Goal: Information Seeking & Learning: Learn about a topic

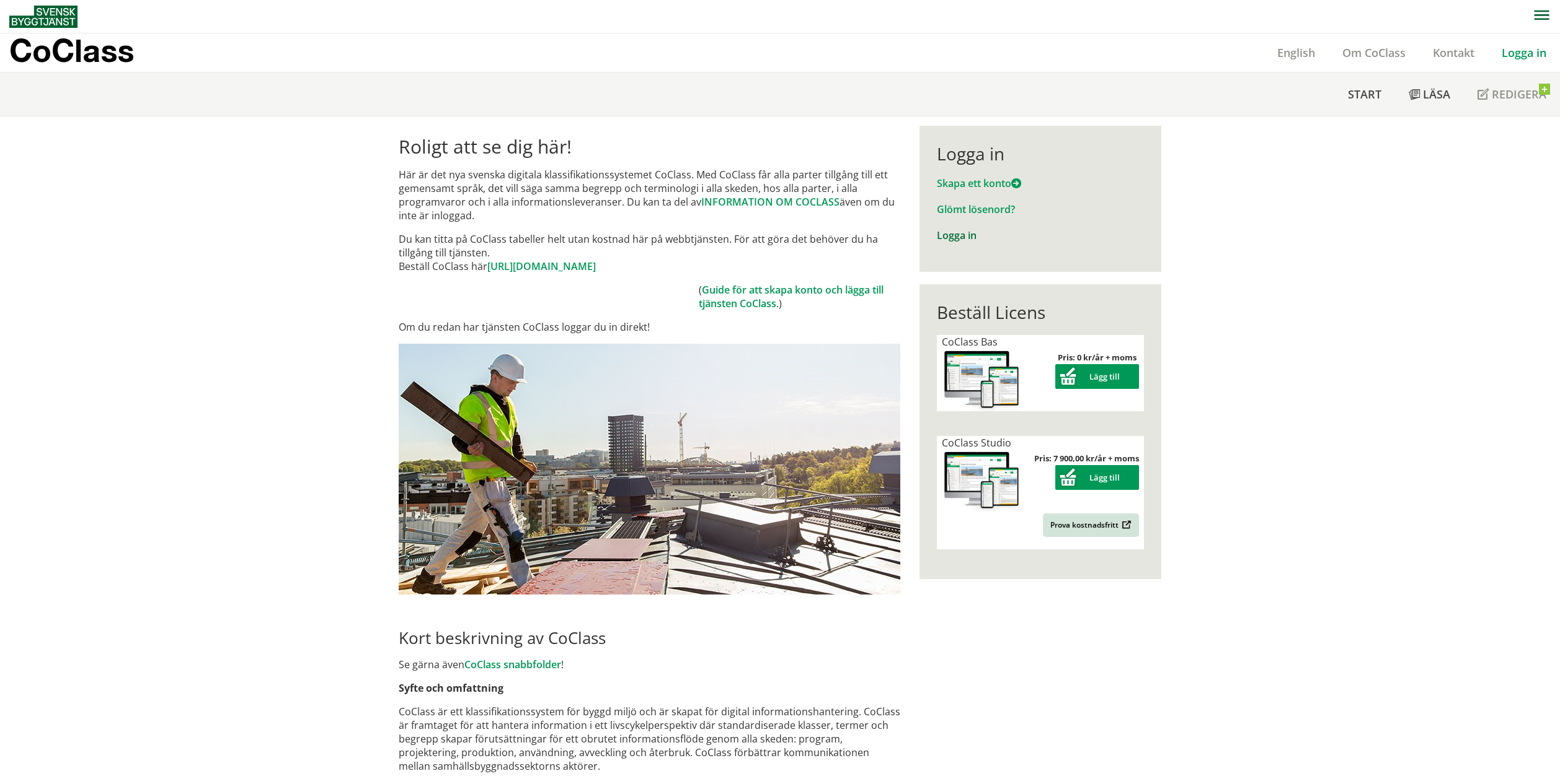
click at [969, 234] on link "Logga in" at bounding box center [957, 235] width 40 height 13
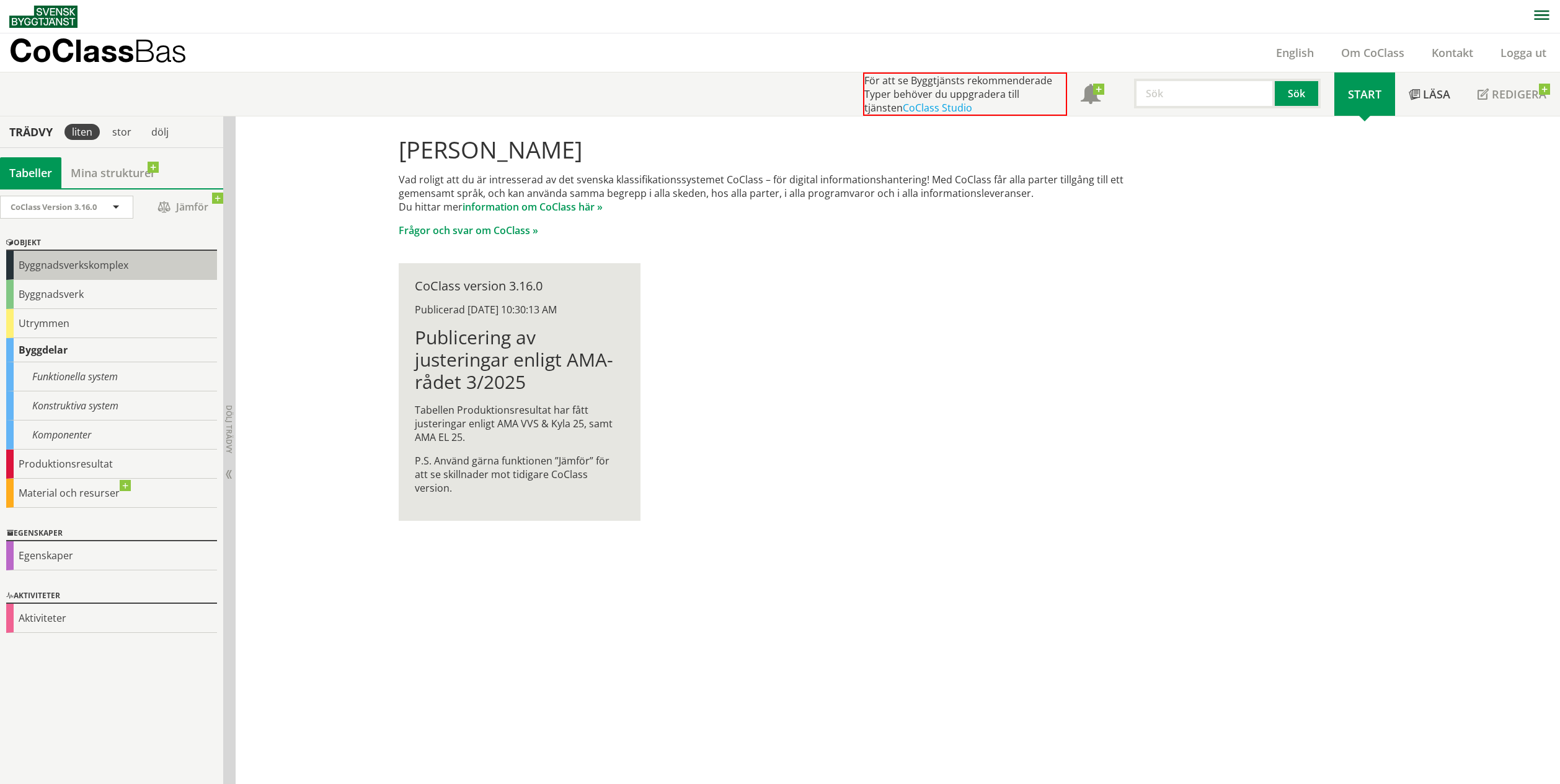
click at [76, 267] on div "Byggnadsverkskomplex" at bounding box center [111, 265] width 211 height 29
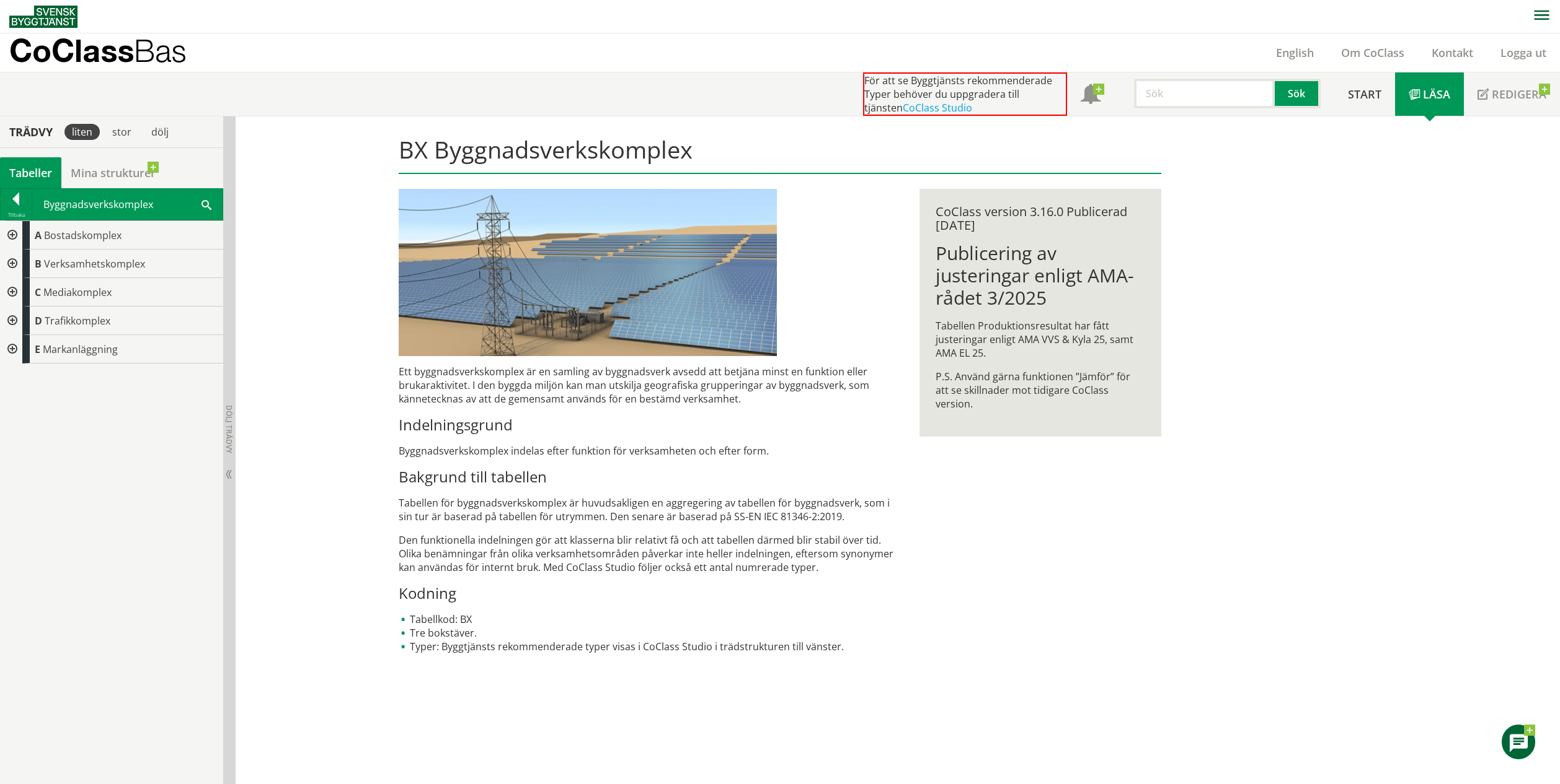
click at [14, 237] on div at bounding box center [11, 235] width 22 height 29
click at [27, 264] on div at bounding box center [21, 264] width 22 height 29
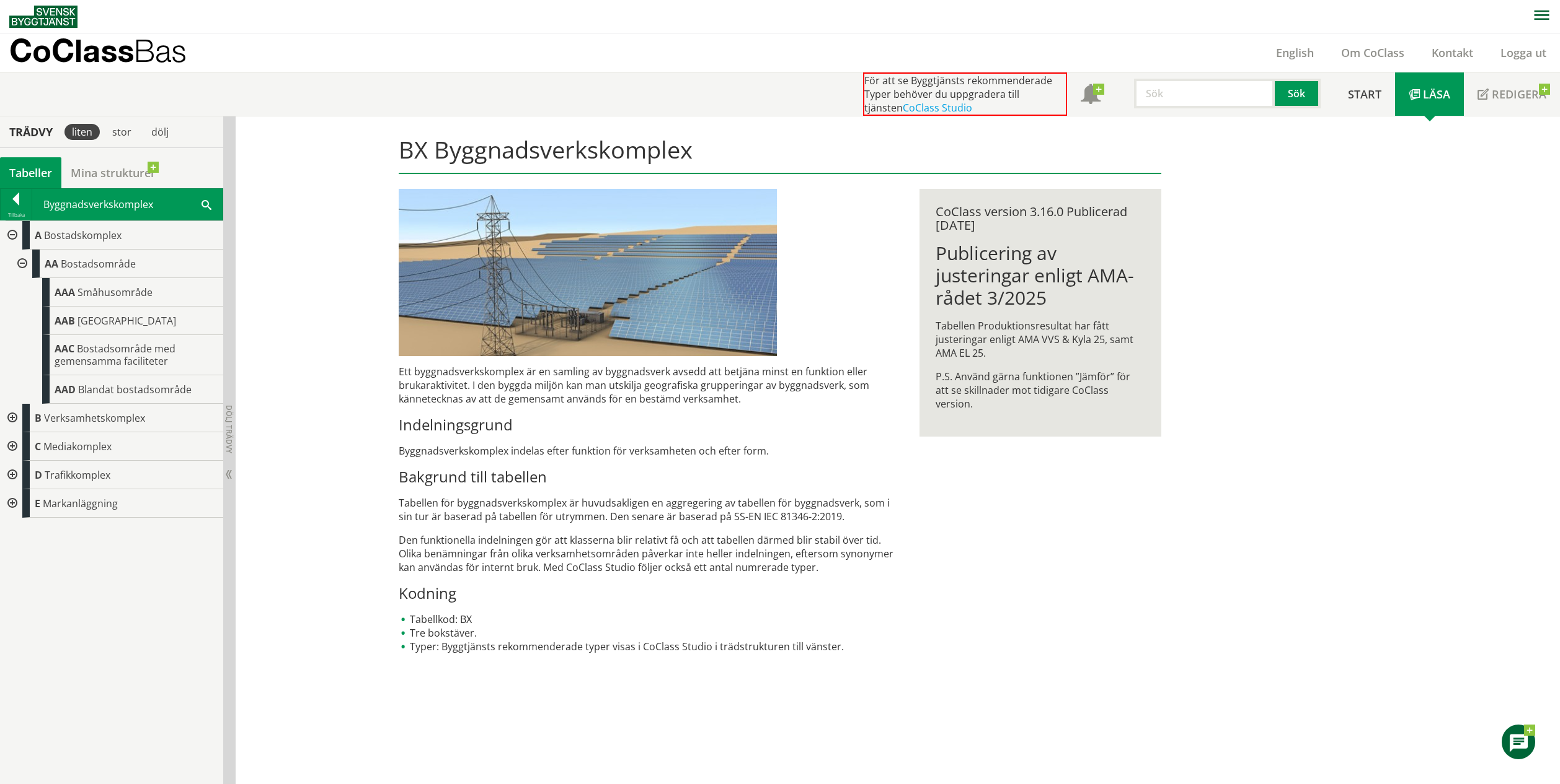
click at [10, 200] on div at bounding box center [16, 201] width 31 height 17
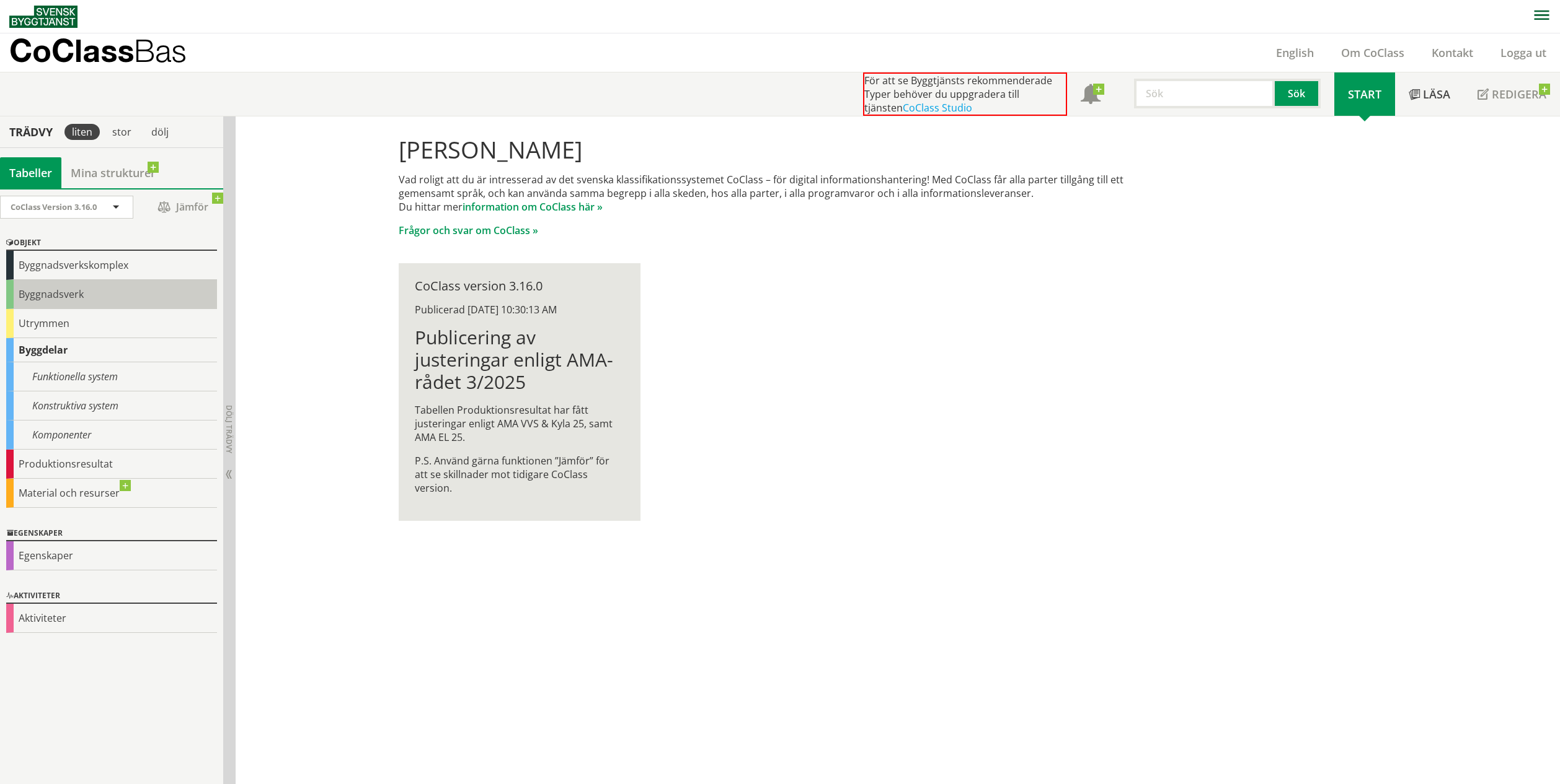
click at [56, 298] on div "Byggnadsverk" at bounding box center [111, 294] width 211 height 29
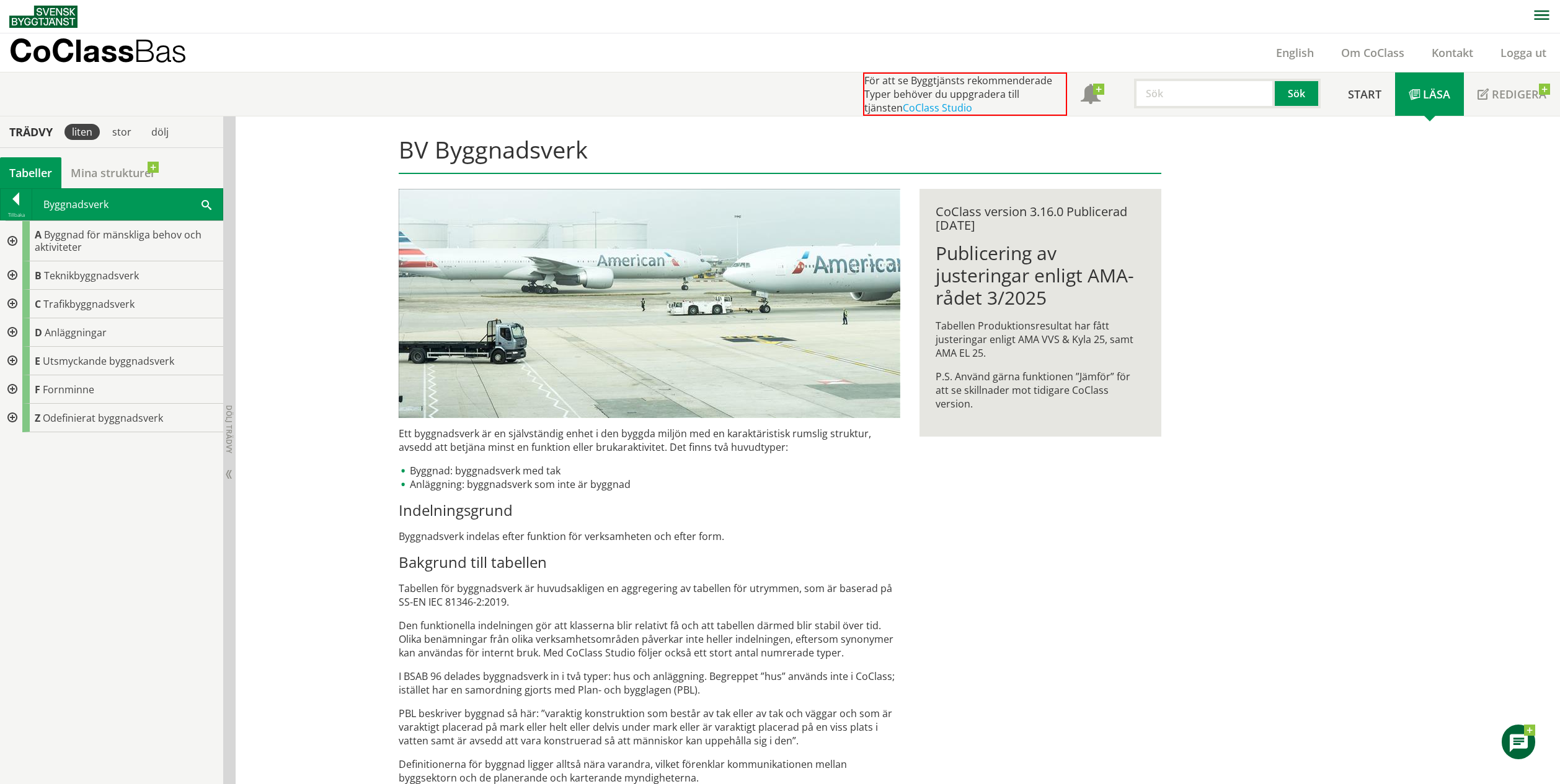
click at [10, 239] on div at bounding box center [11, 241] width 22 height 40
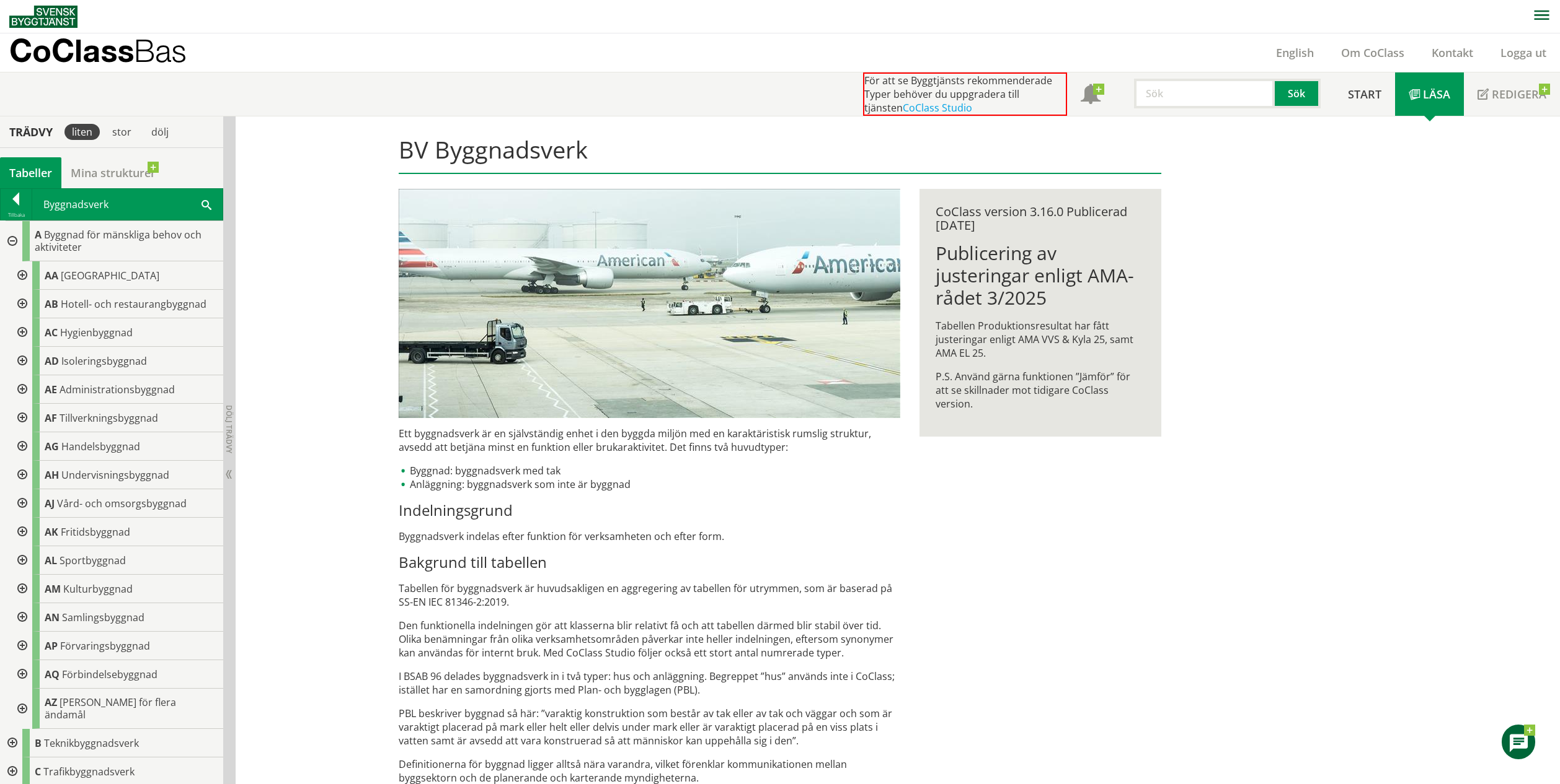
click at [24, 272] on div at bounding box center [21, 275] width 22 height 29
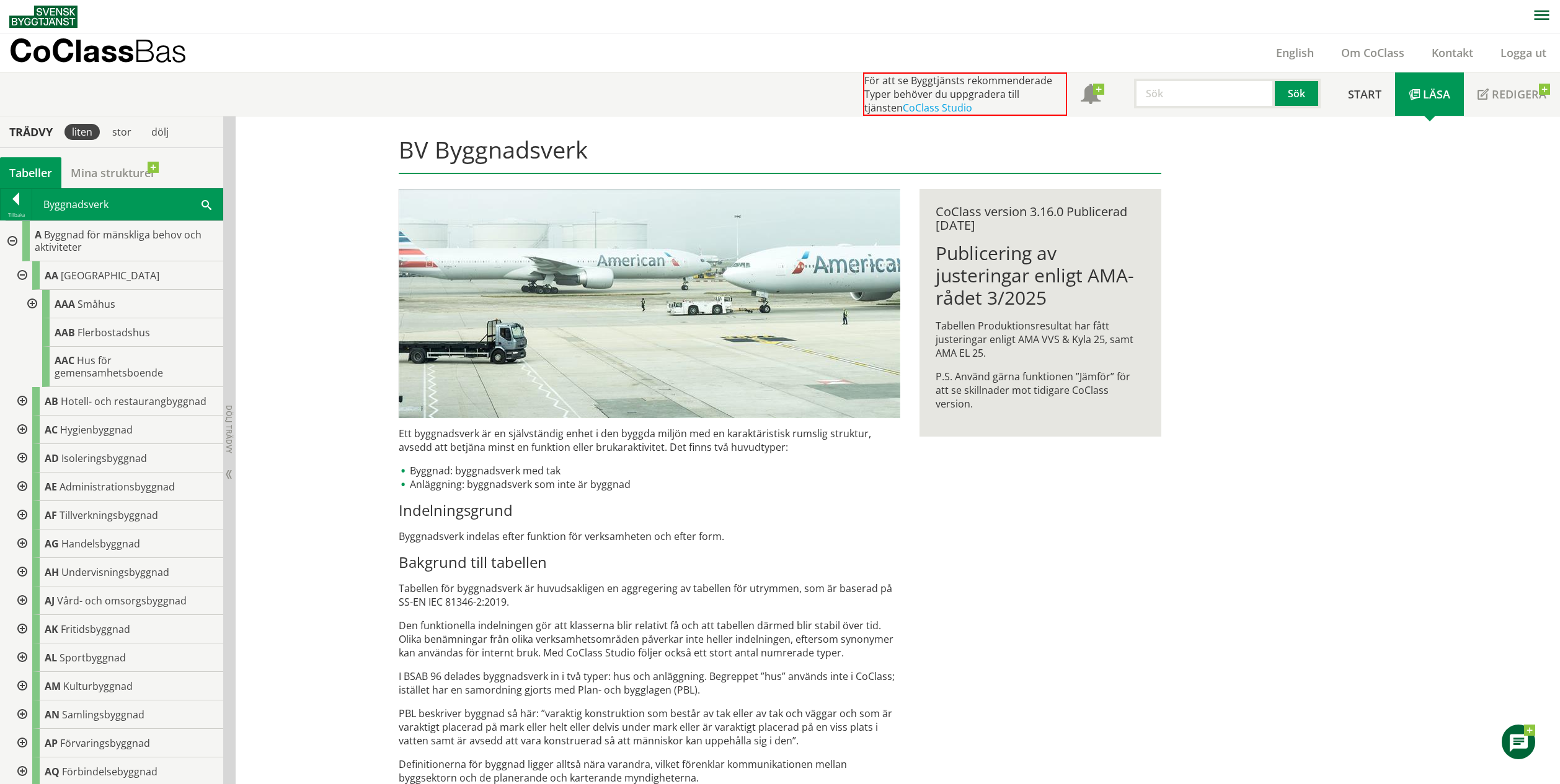
click at [30, 404] on div at bounding box center [21, 402] width 22 height 29
click at [21, 516] on div at bounding box center [21, 516] width 22 height 29
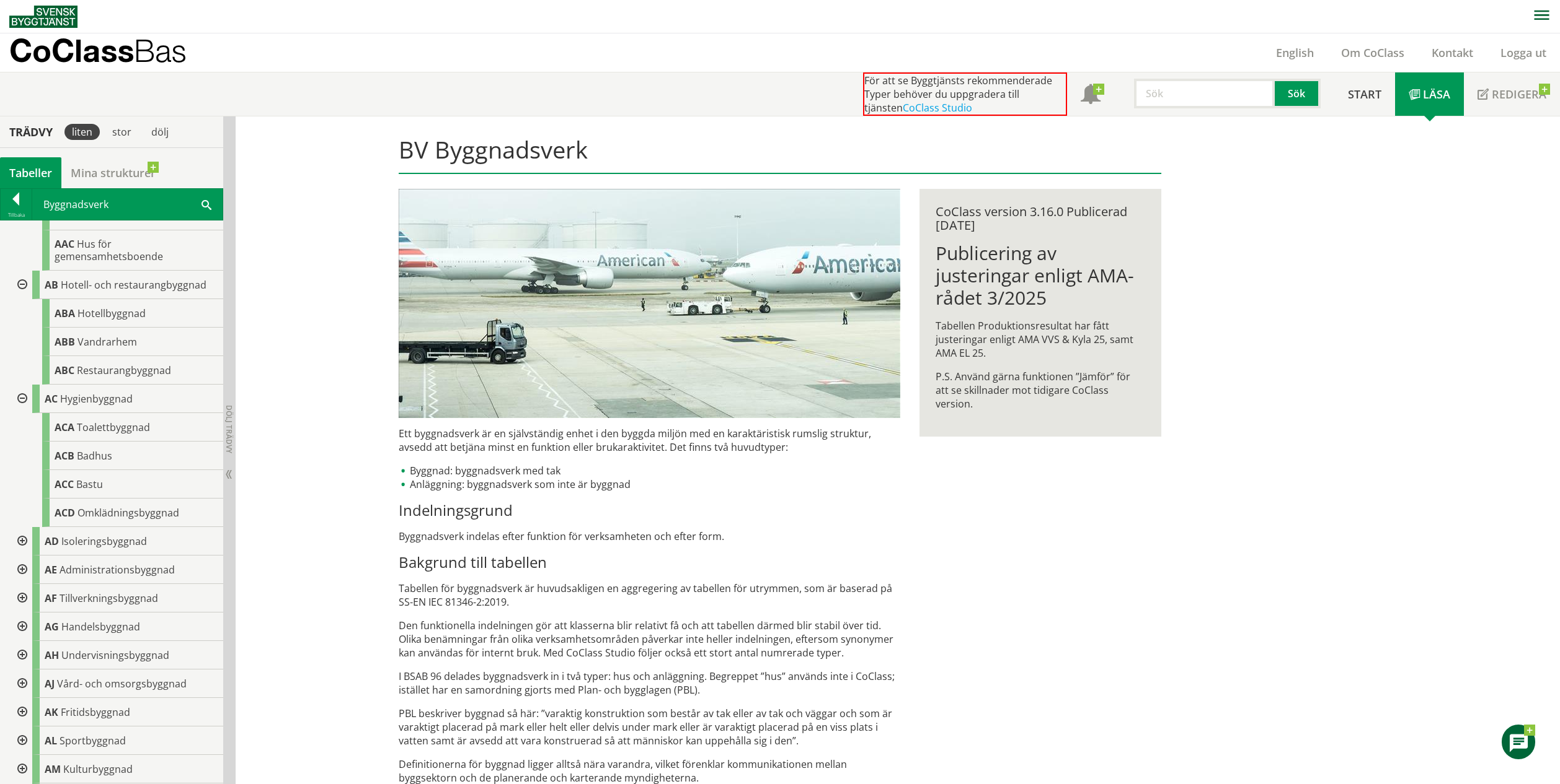
scroll to position [115, 0]
click at [21, 546] on div at bounding box center [21, 543] width 22 height 29
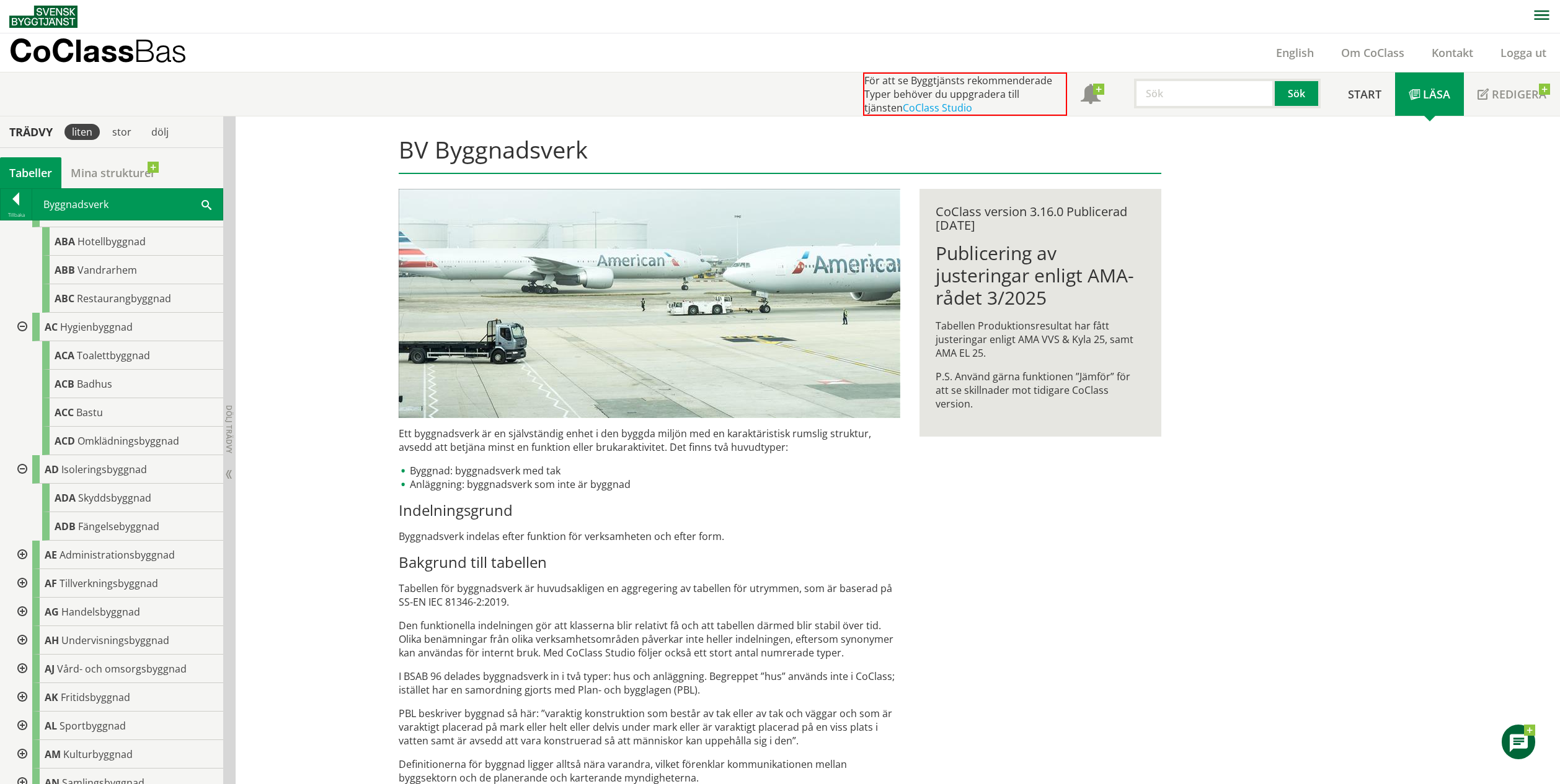
scroll to position [188, 0]
click at [20, 554] on div at bounding box center [21, 555] width 22 height 29
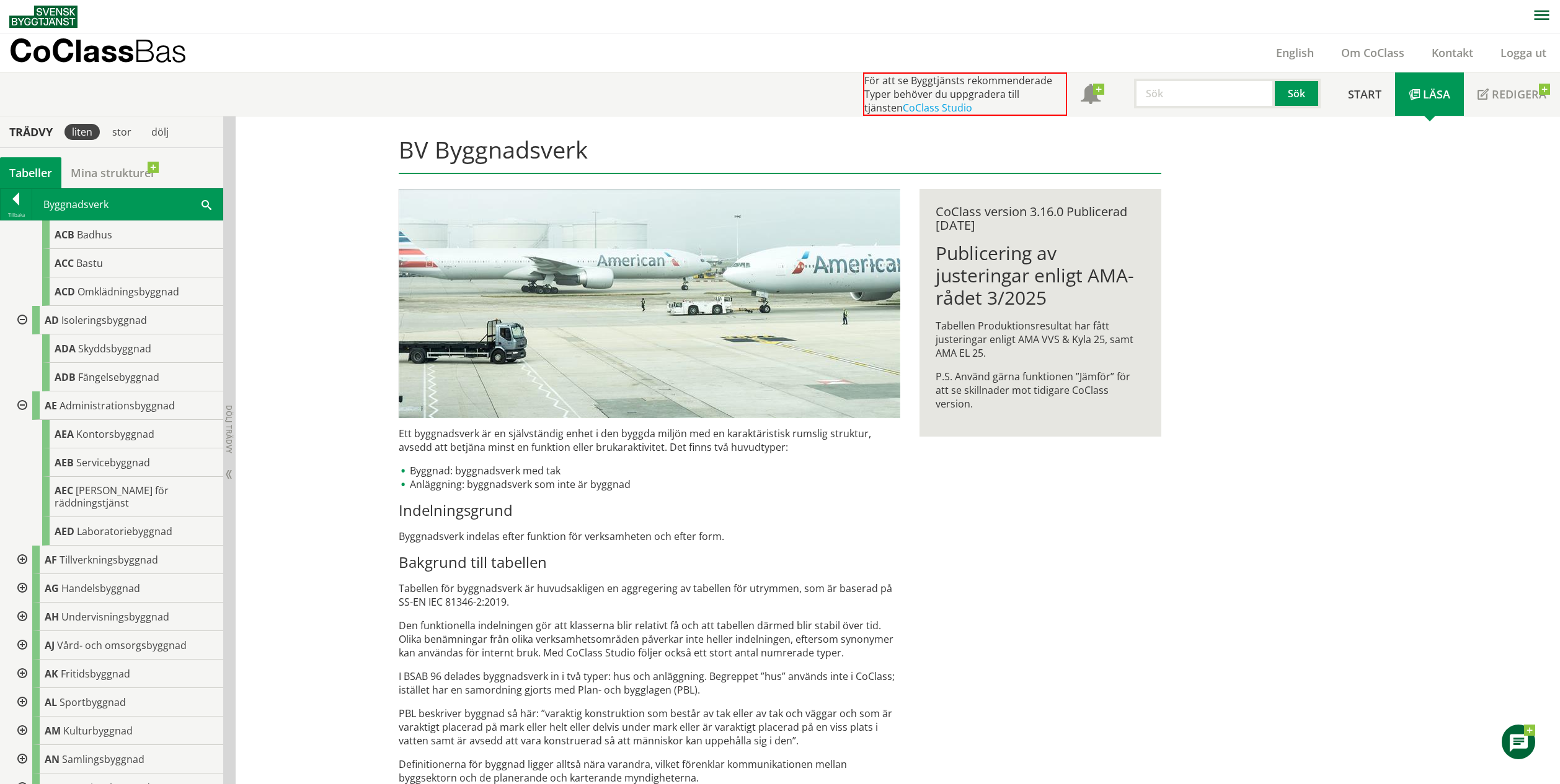
scroll to position [323, 0]
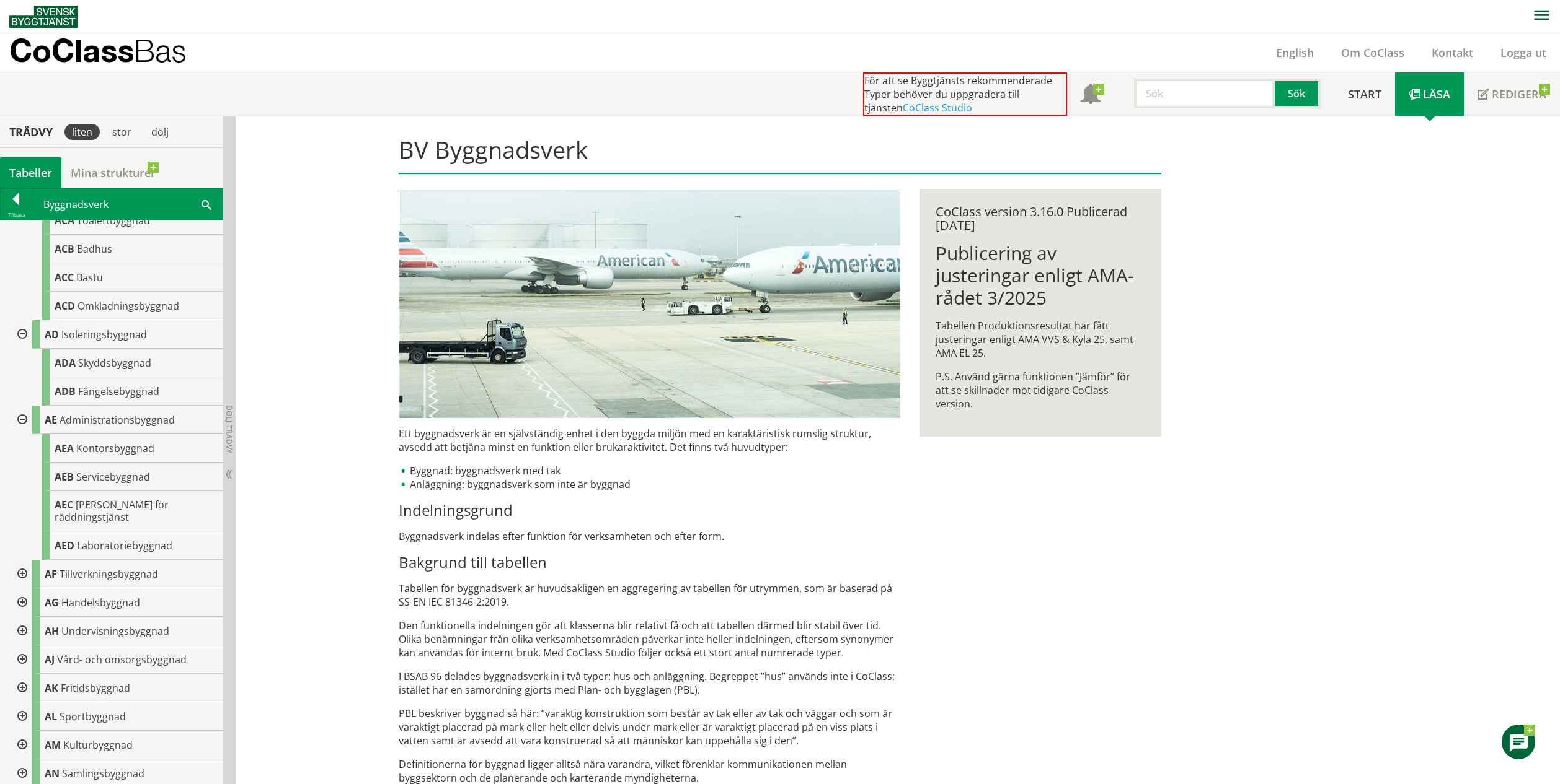
click at [18, 563] on div at bounding box center [21, 574] width 22 height 29
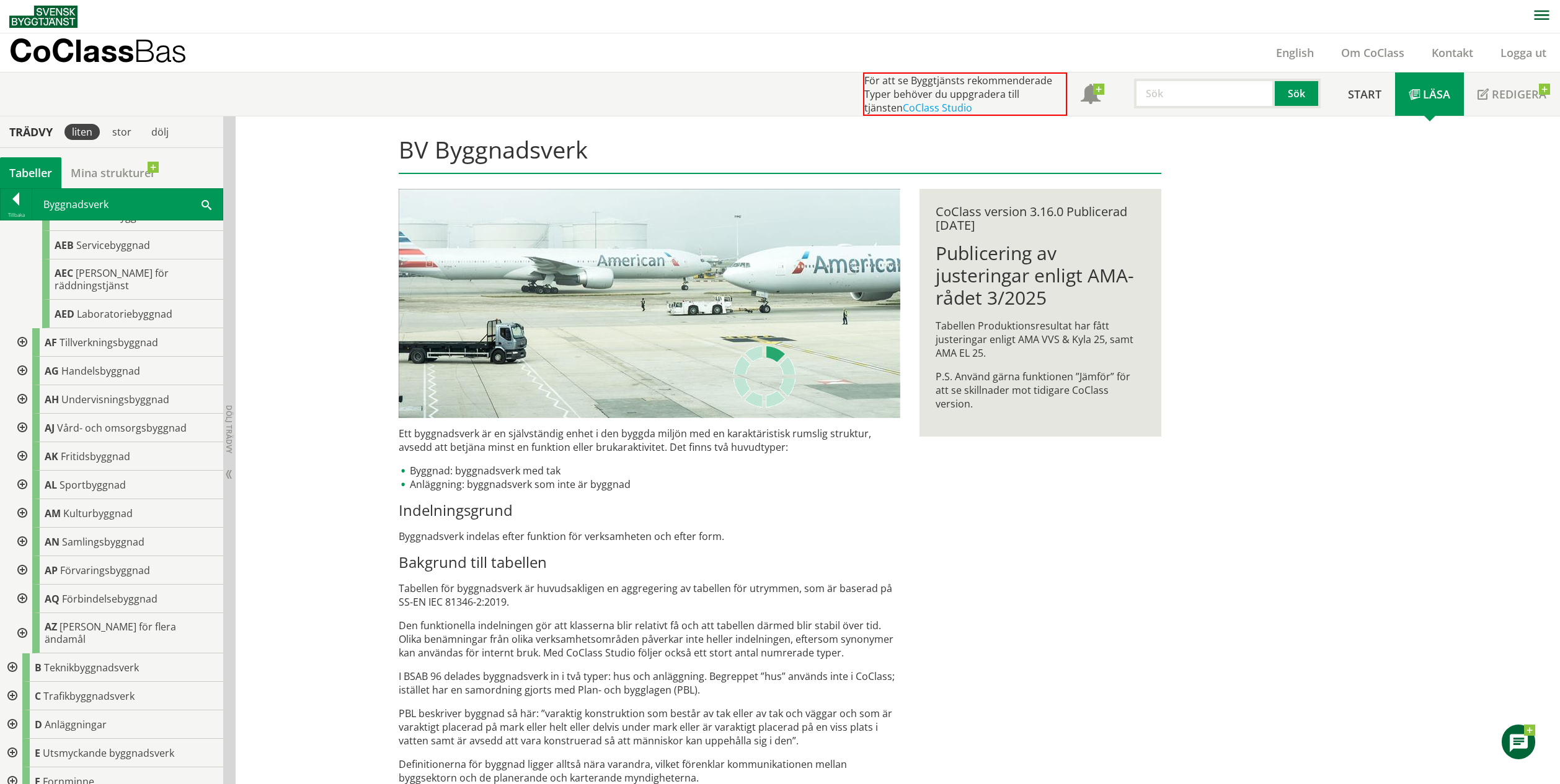
scroll to position [570, 0]
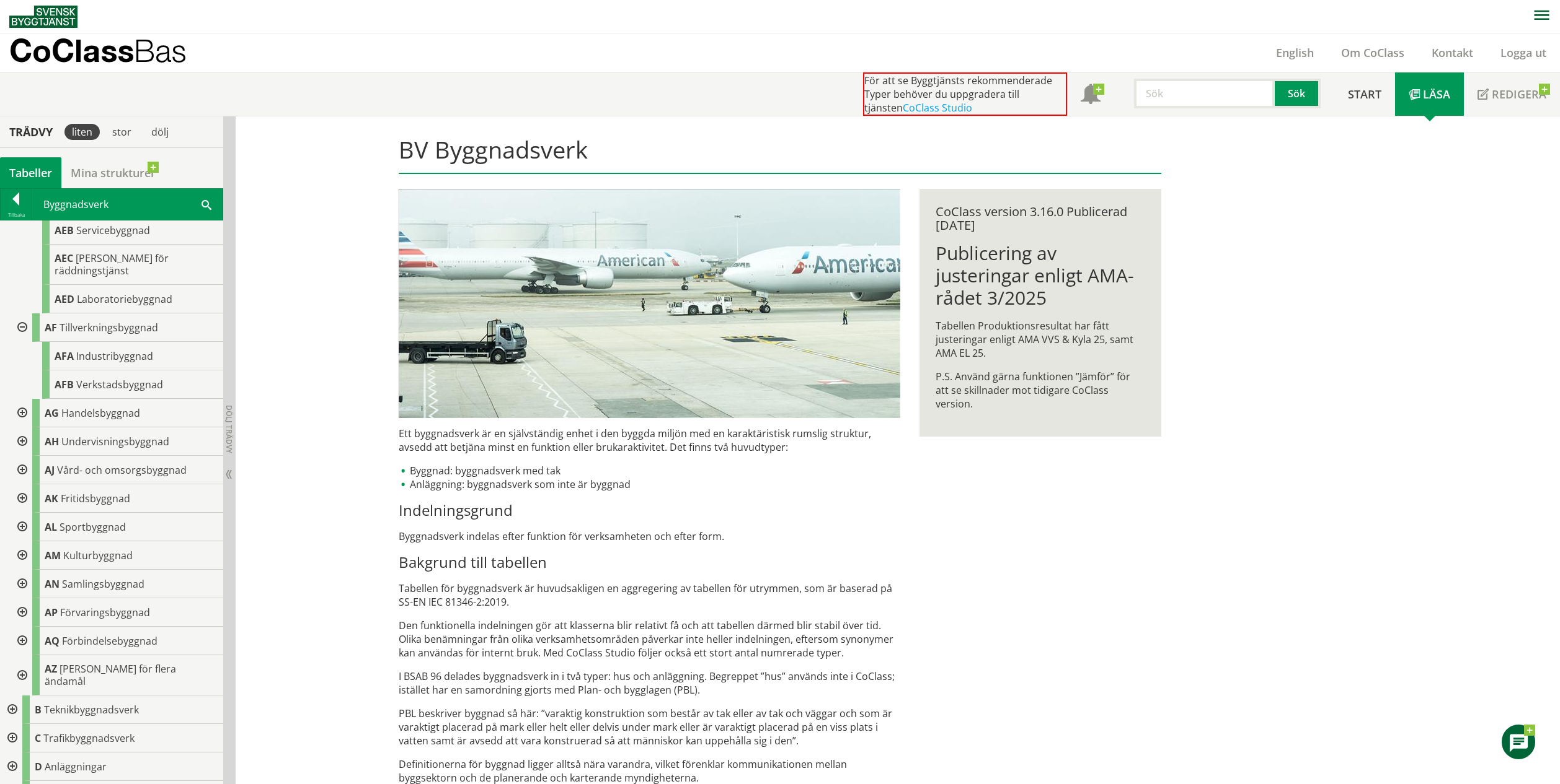
click at [22, 408] on div at bounding box center [21, 413] width 22 height 29
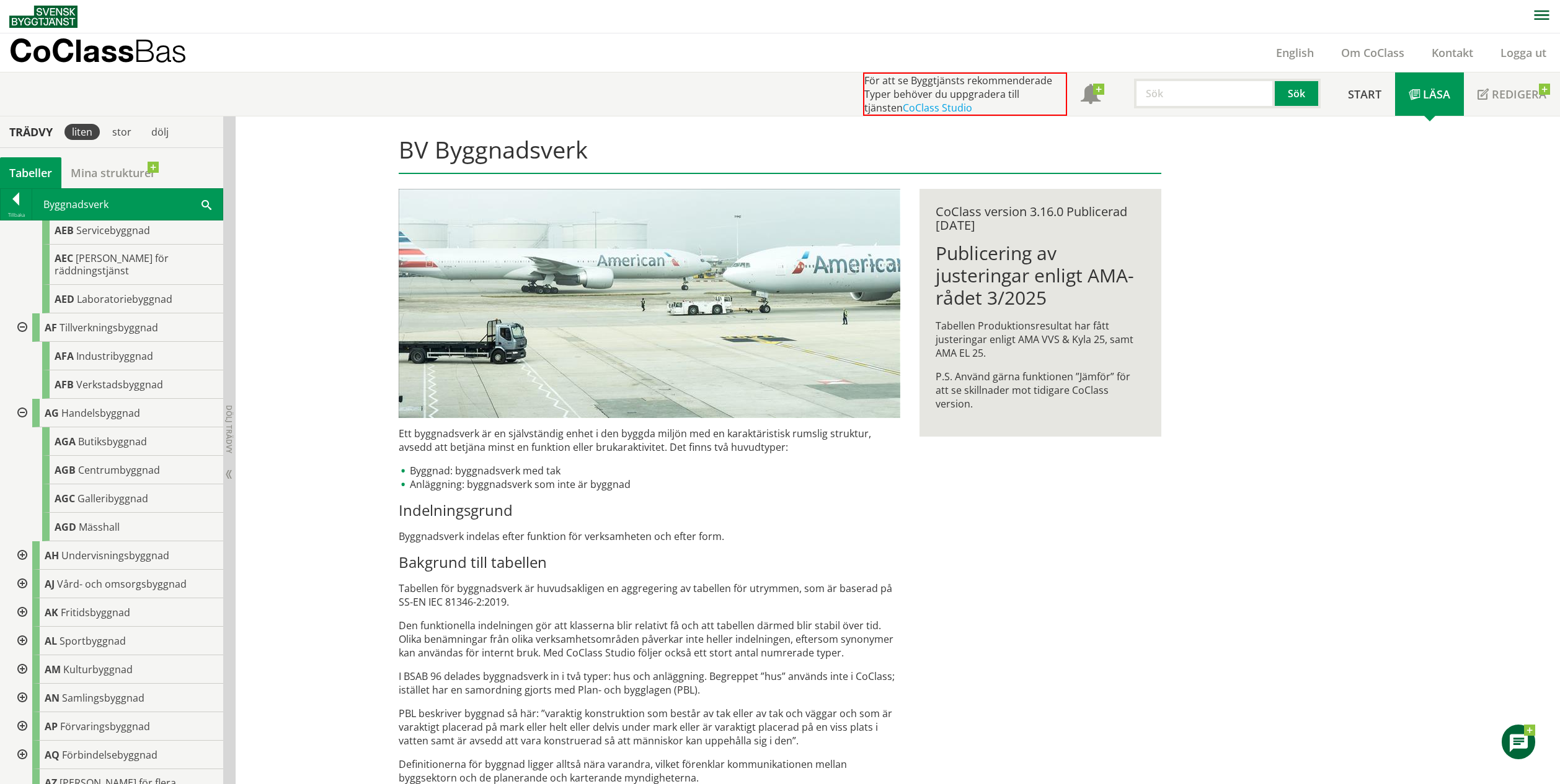
click at [27, 541] on div at bounding box center [21, 555] width 22 height 29
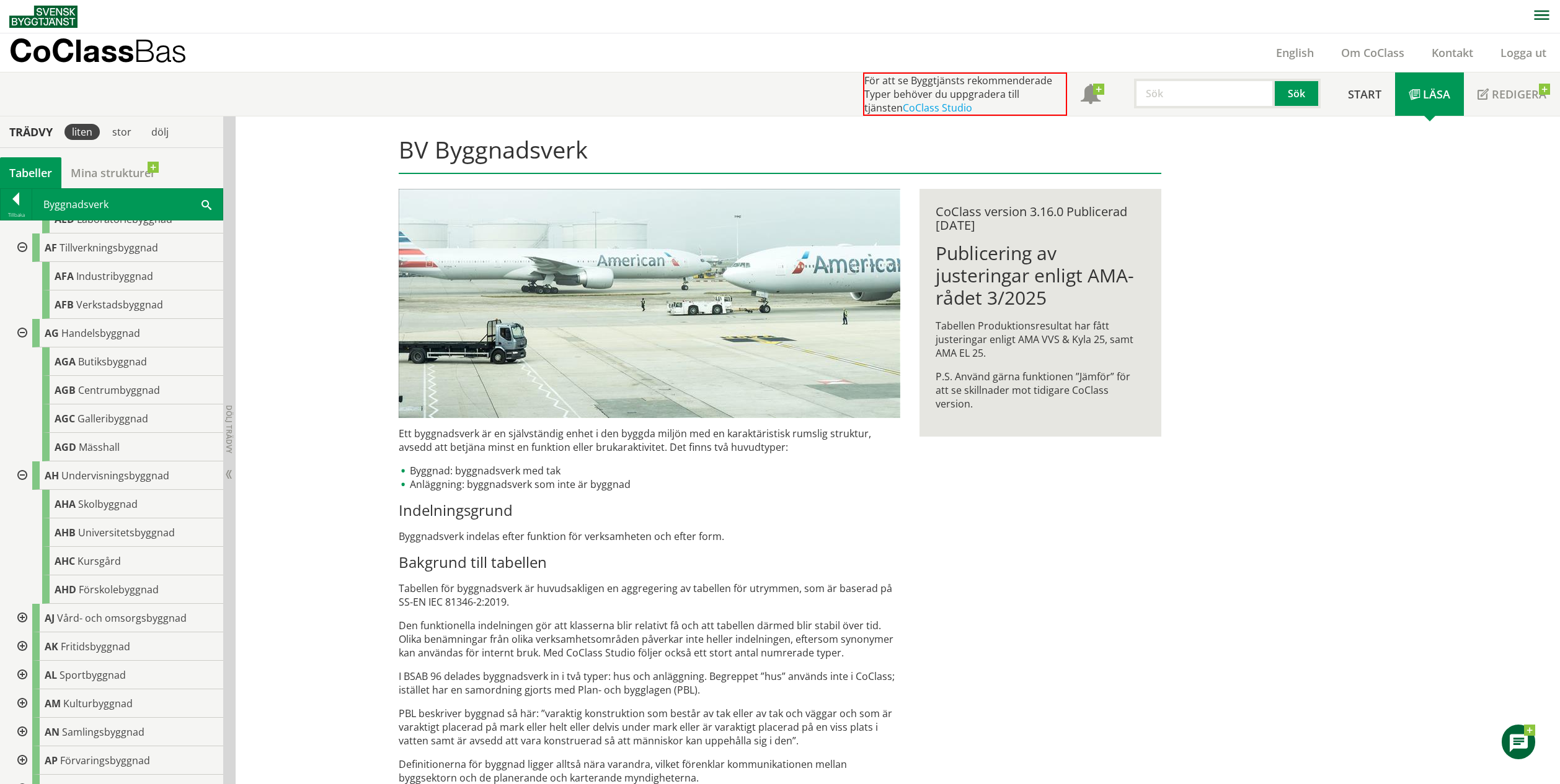
scroll to position [856, 0]
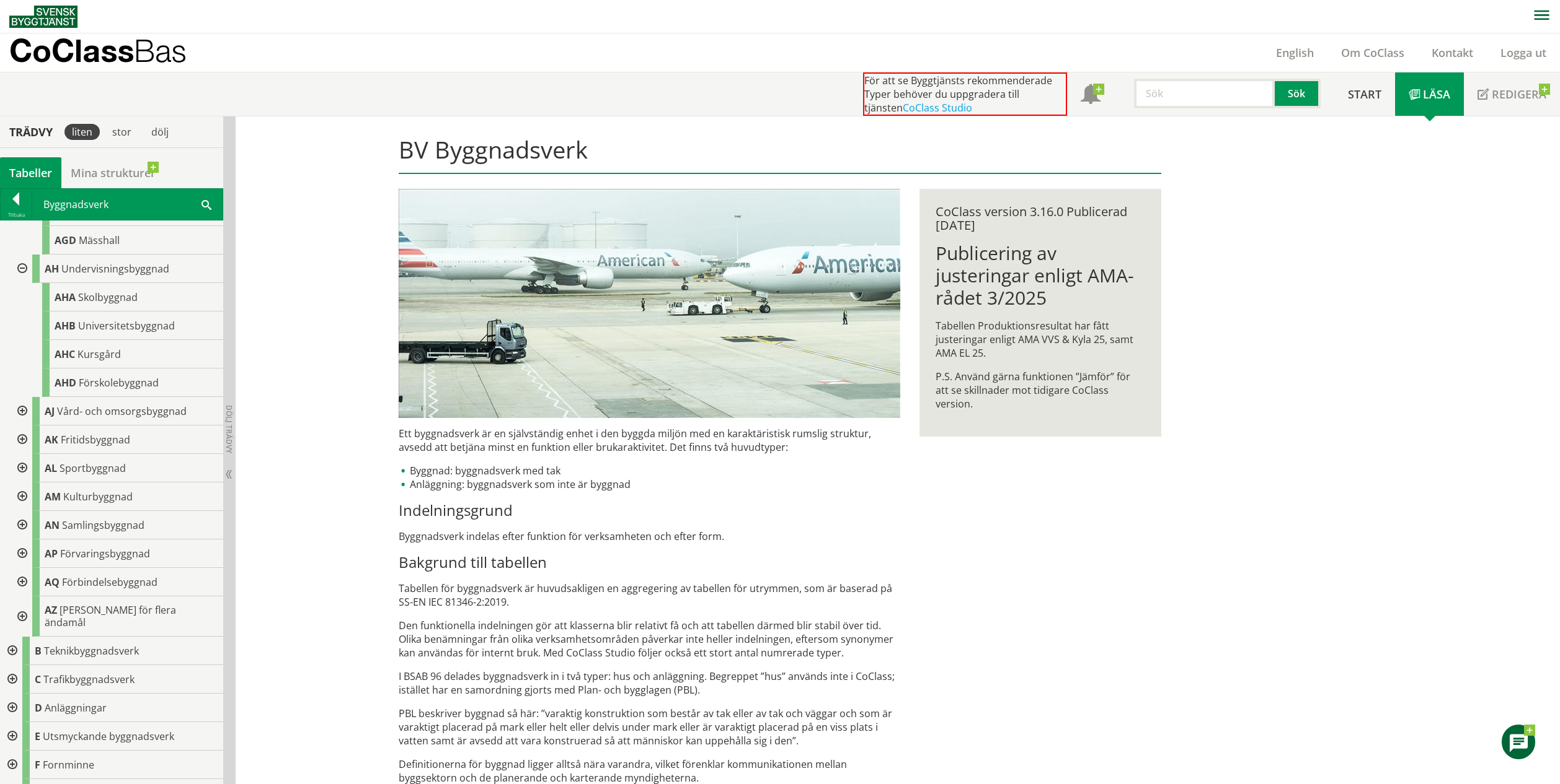
click at [19, 397] on div at bounding box center [21, 411] width 22 height 29
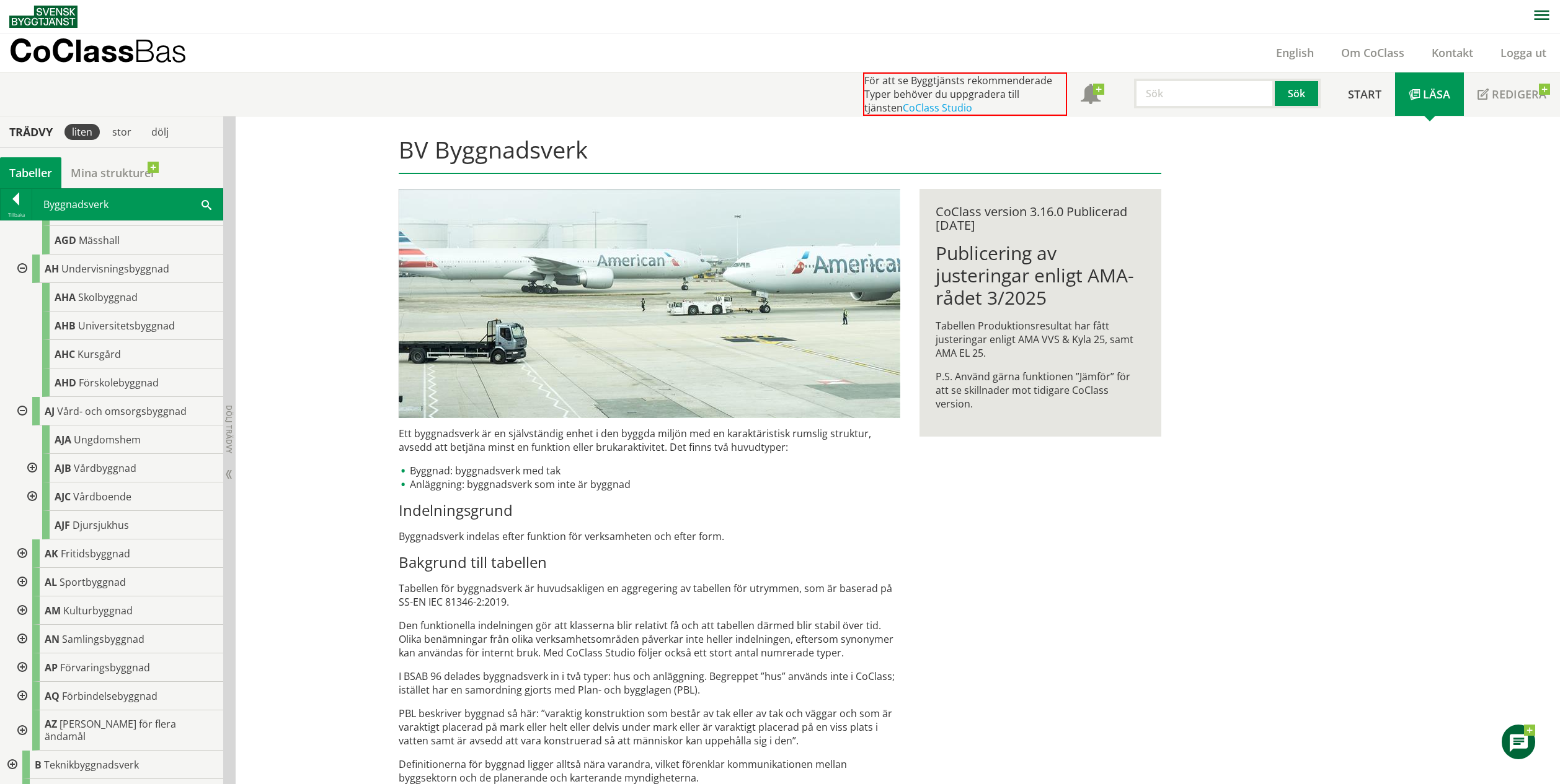
click at [19, 544] on div at bounding box center [21, 554] width 22 height 29
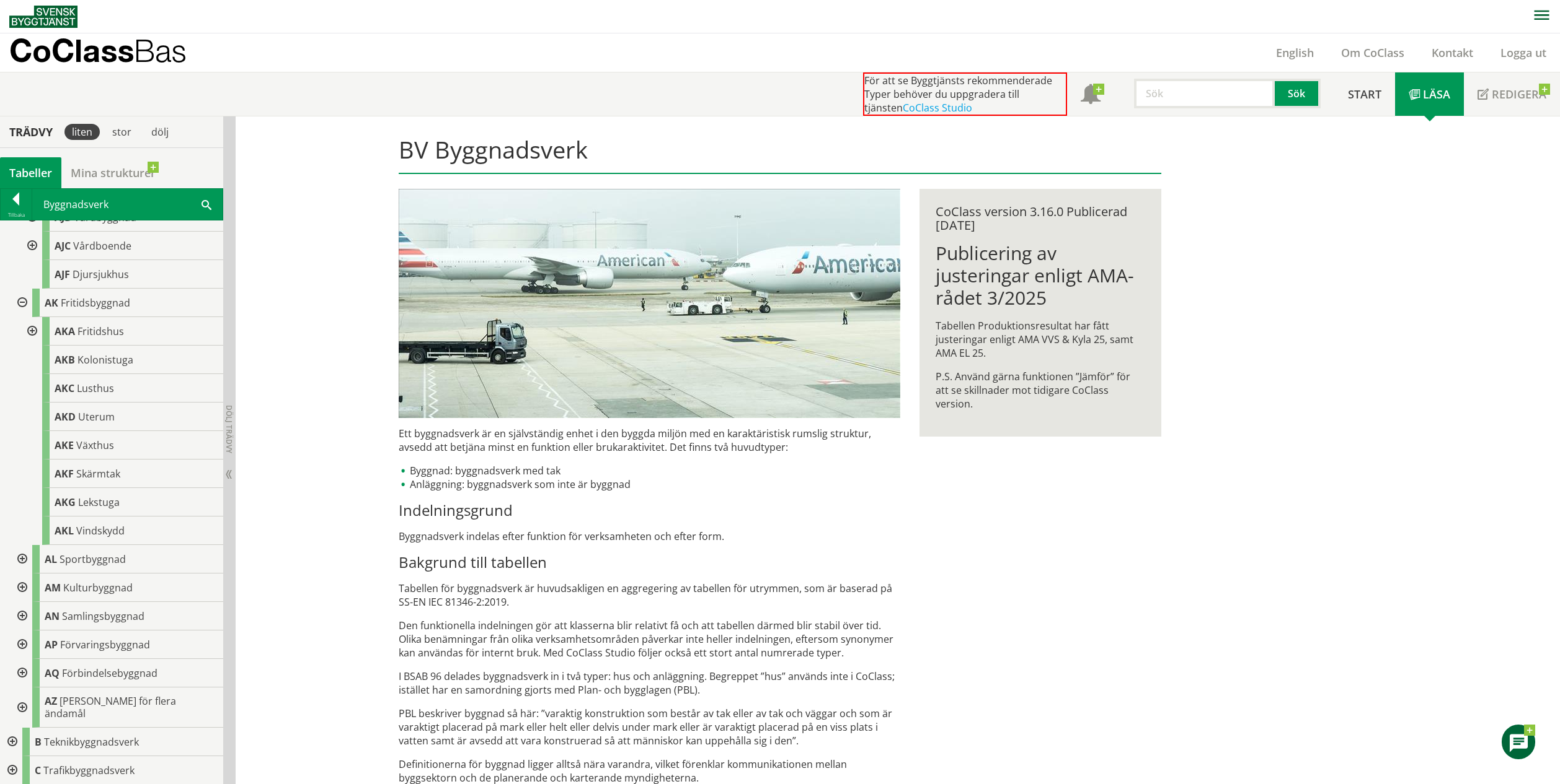
click at [26, 547] on div at bounding box center [21, 559] width 22 height 29
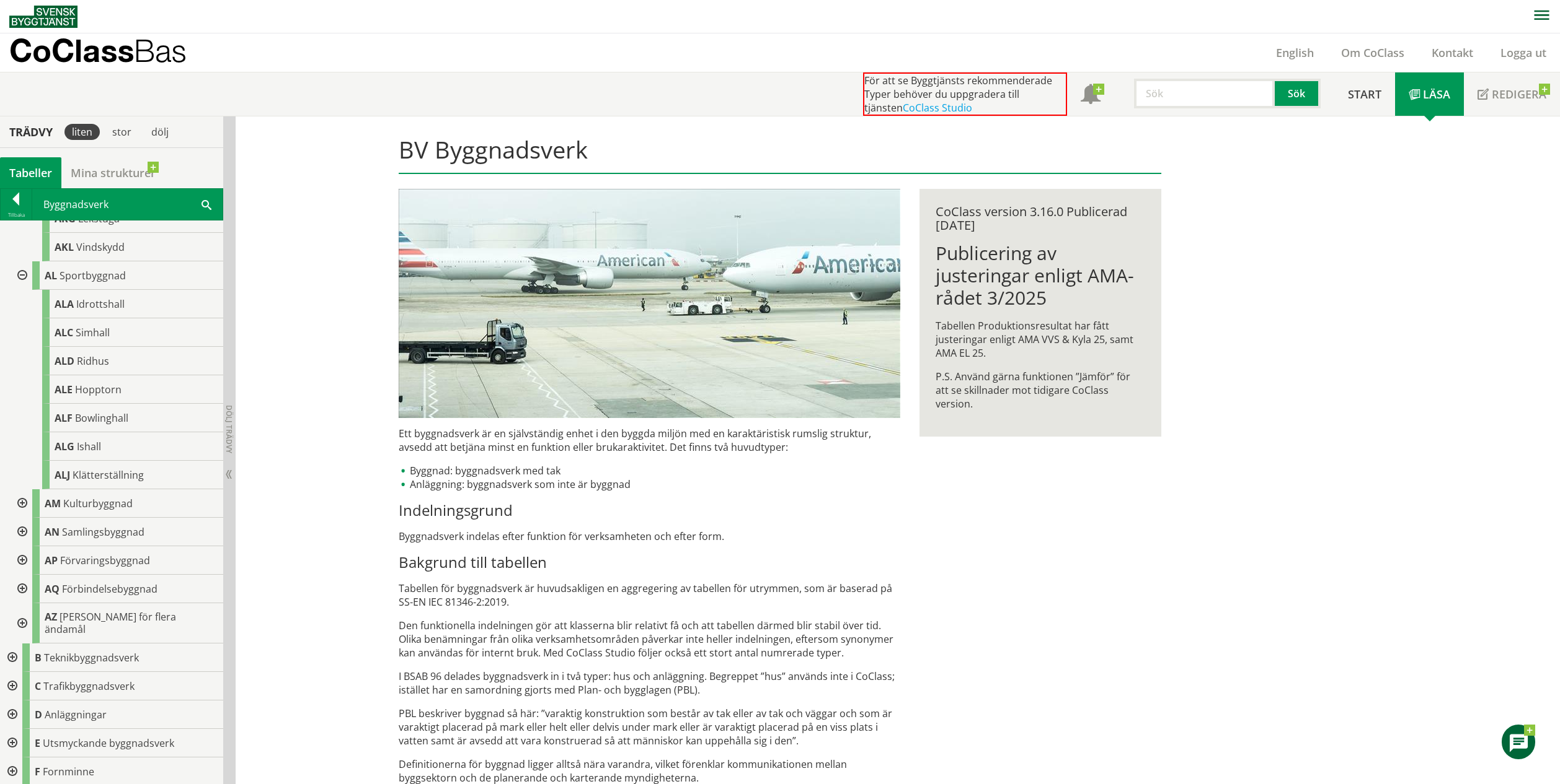
scroll to position [1399, 0]
click at [18, 483] on div at bounding box center [21, 497] width 22 height 29
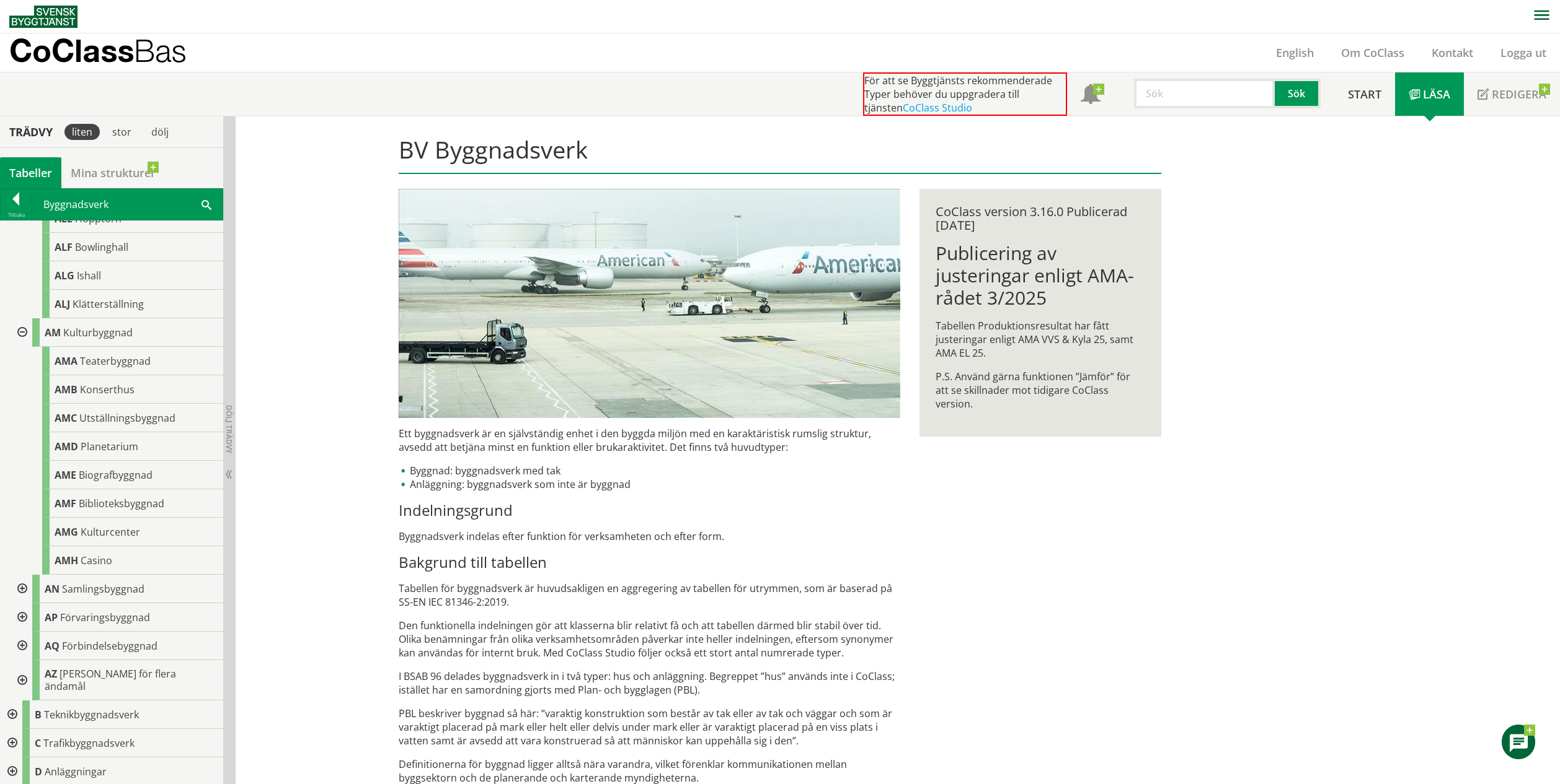
scroll to position [1562, 0]
drag, startPoint x: 22, startPoint y: 574, endPoint x: 21, endPoint y: 580, distance: 6.1
click at [22, 575] on div at bounding box center [21, 589] width 22 height 29
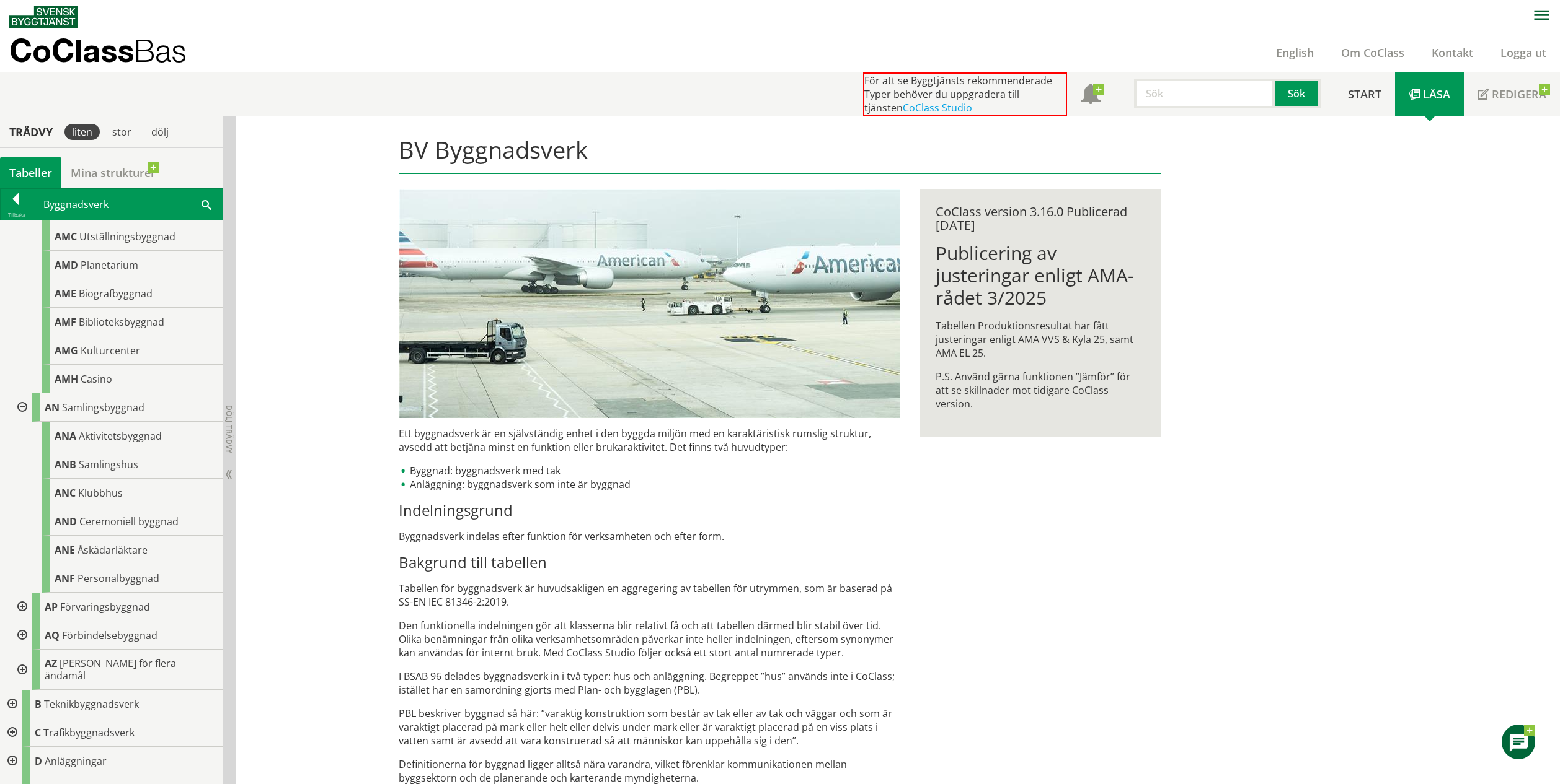
scroll to position [1797, 0]
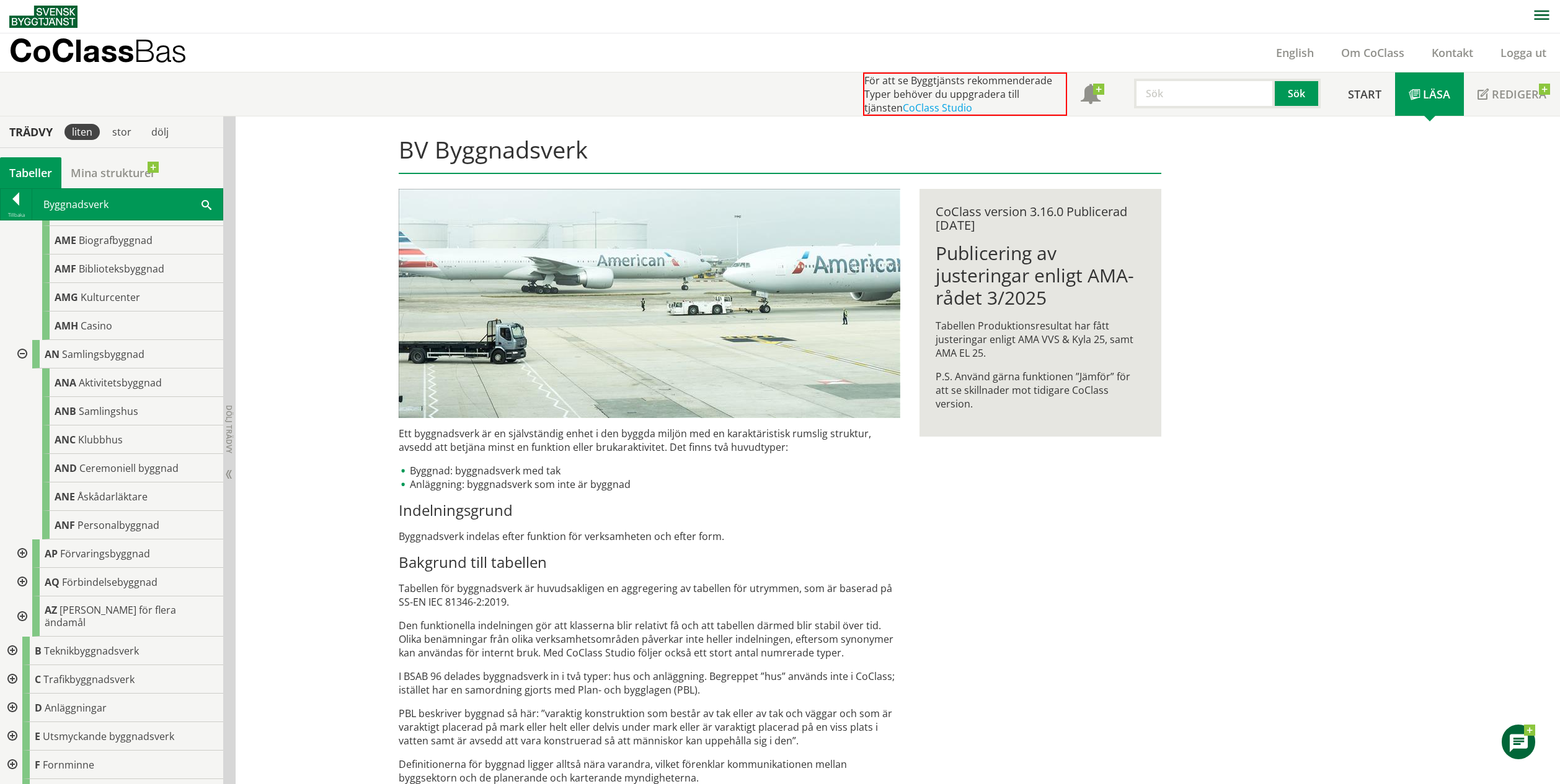
click at [24, 544] on div at bounding box center [21, 554] width 22 height 29
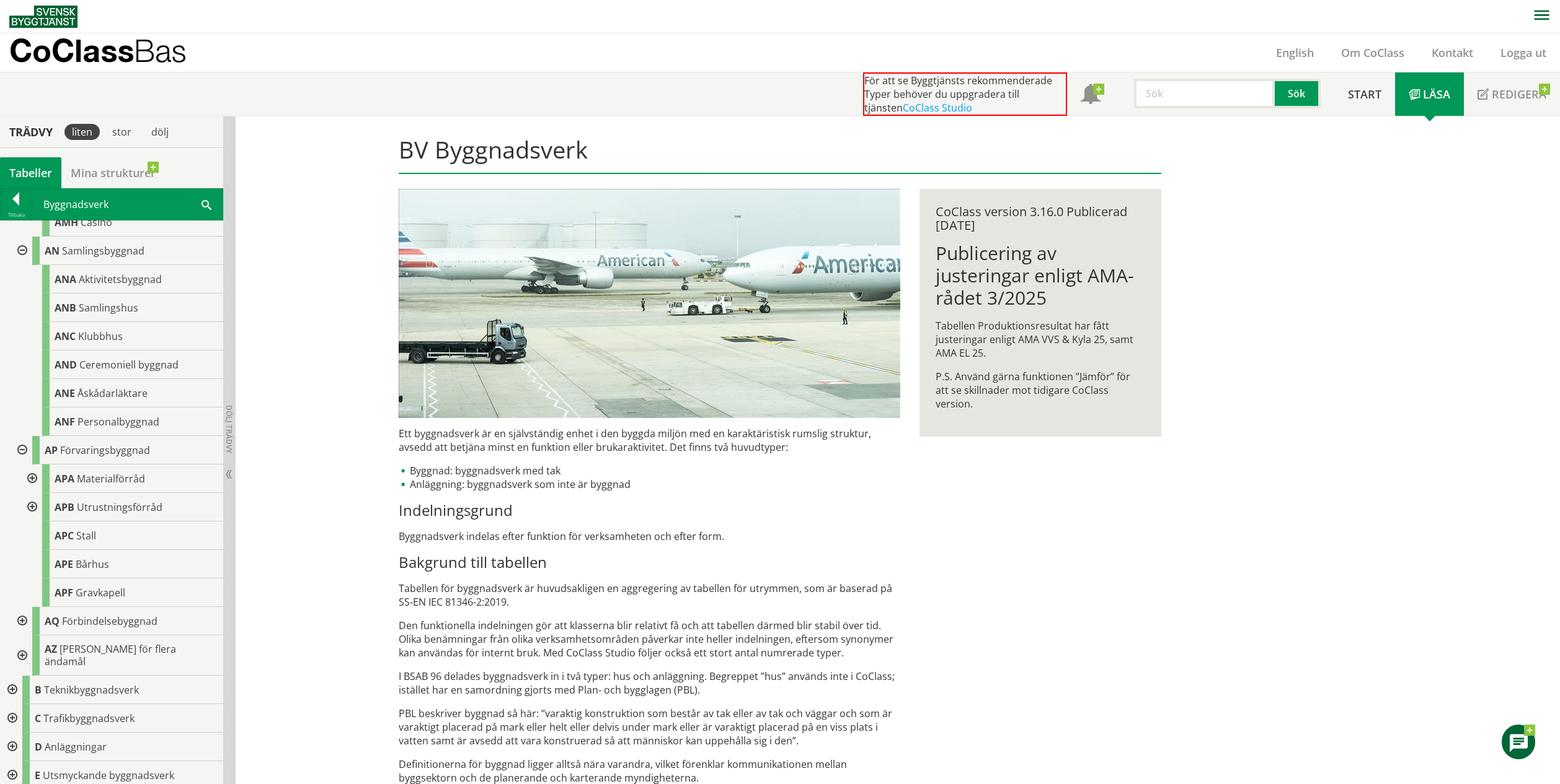
scroll to position [1910, 0]
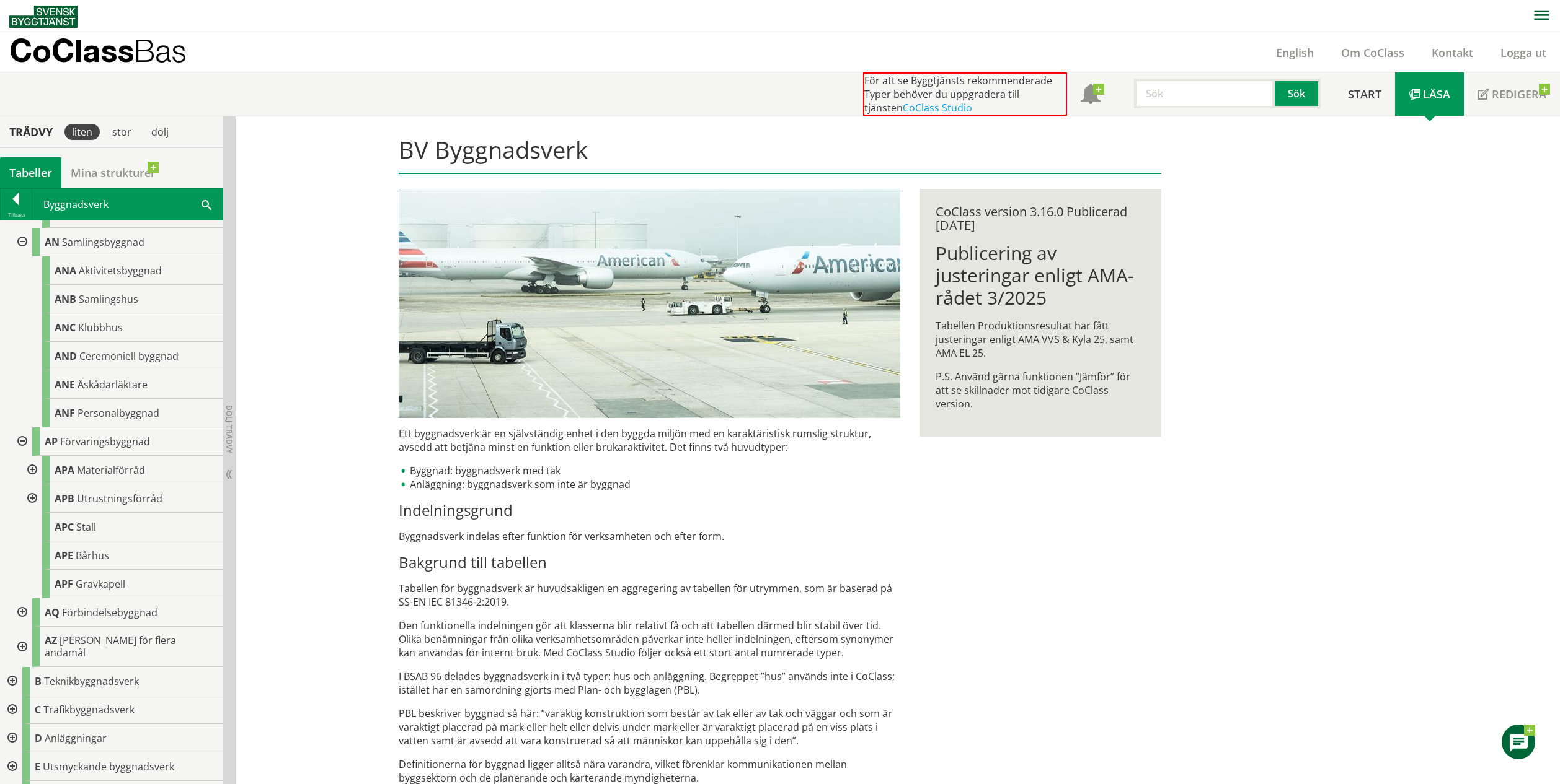
click at [21, 601] on div at bounding box center [21, 612] width 22 height 29
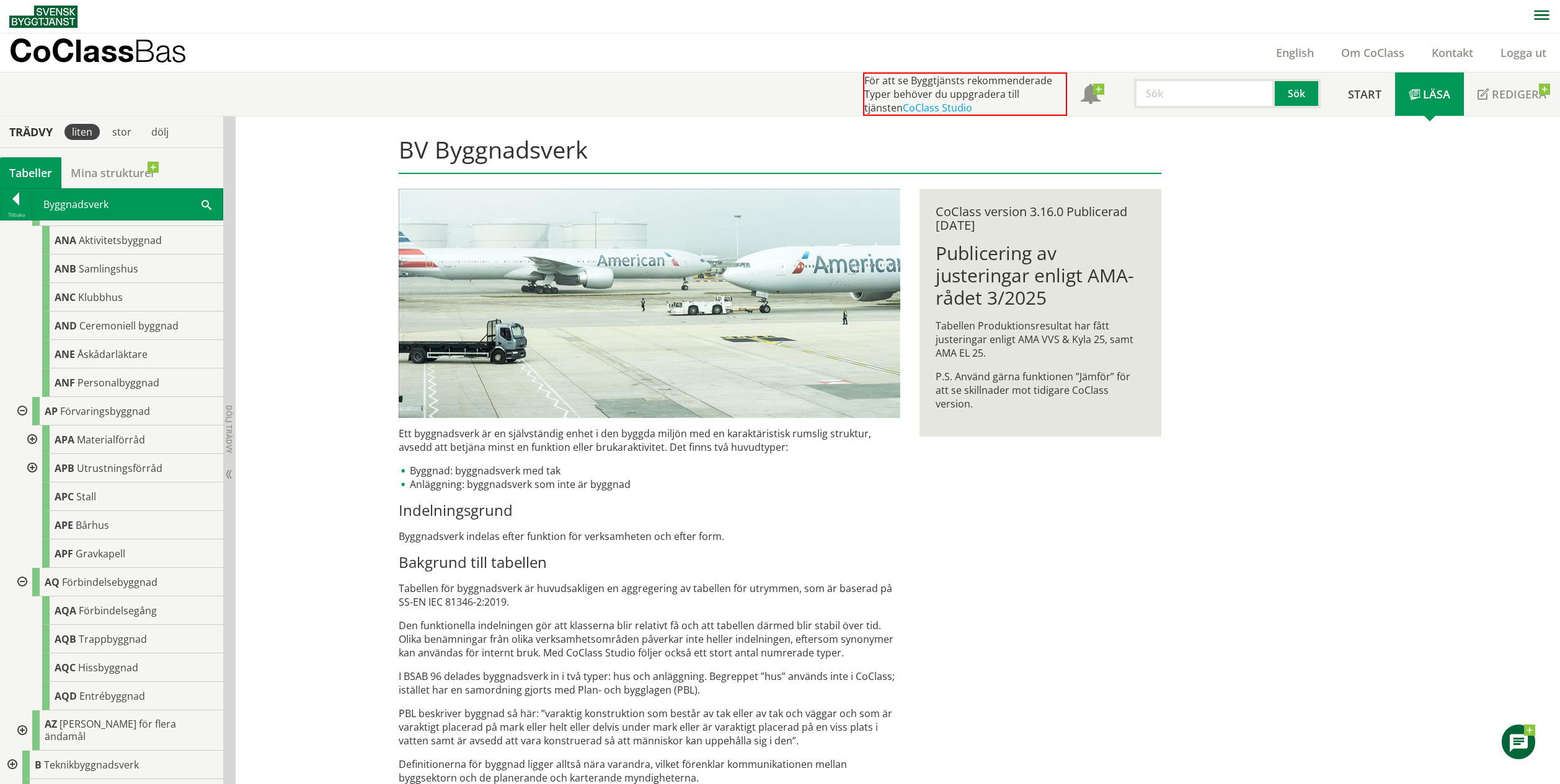
scroll to position [1918, 0]
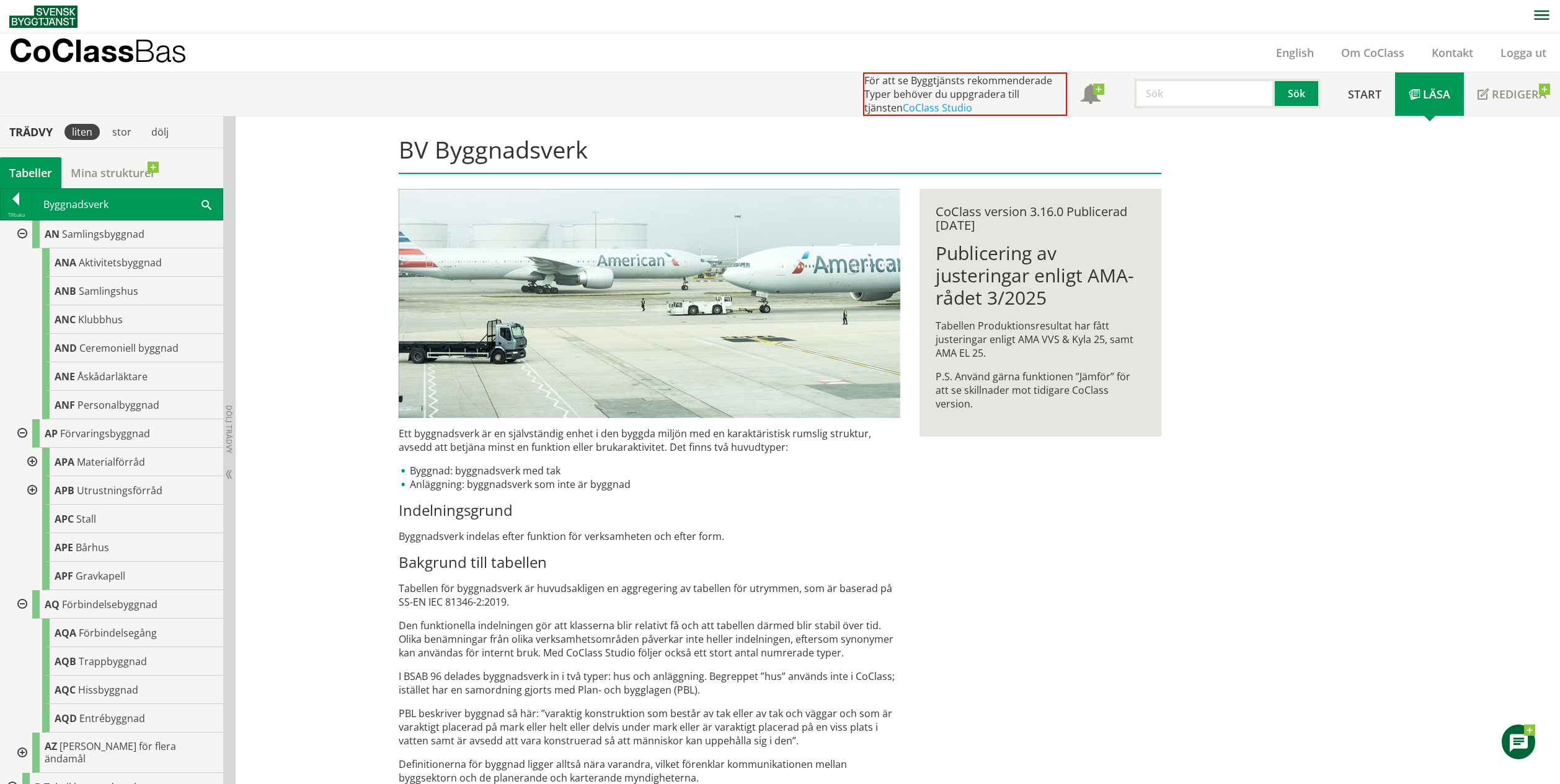
click at [24, 733] on div at bounding box center [21, 753] width 22 height 40
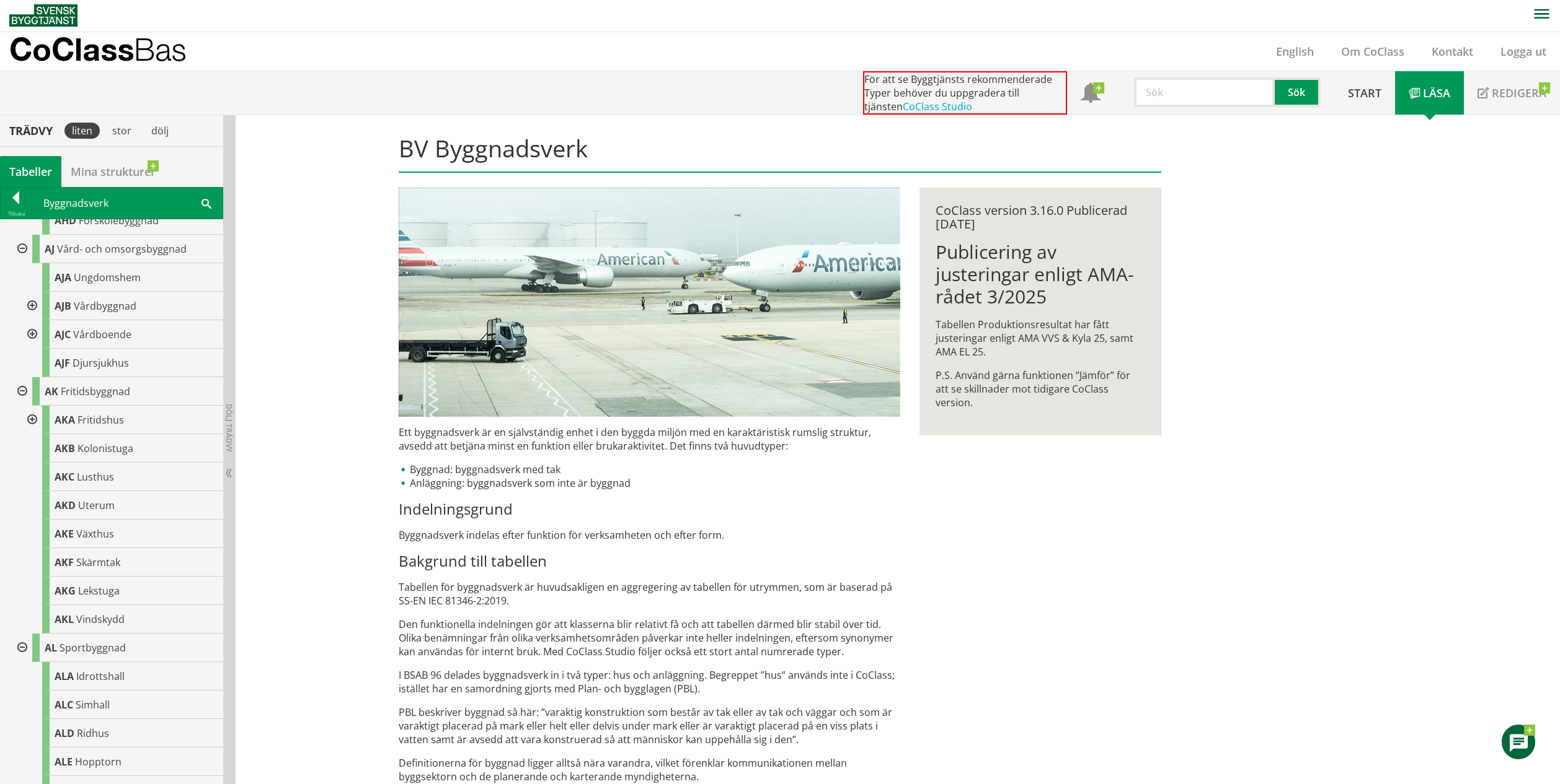
scroll to position [0, 0]
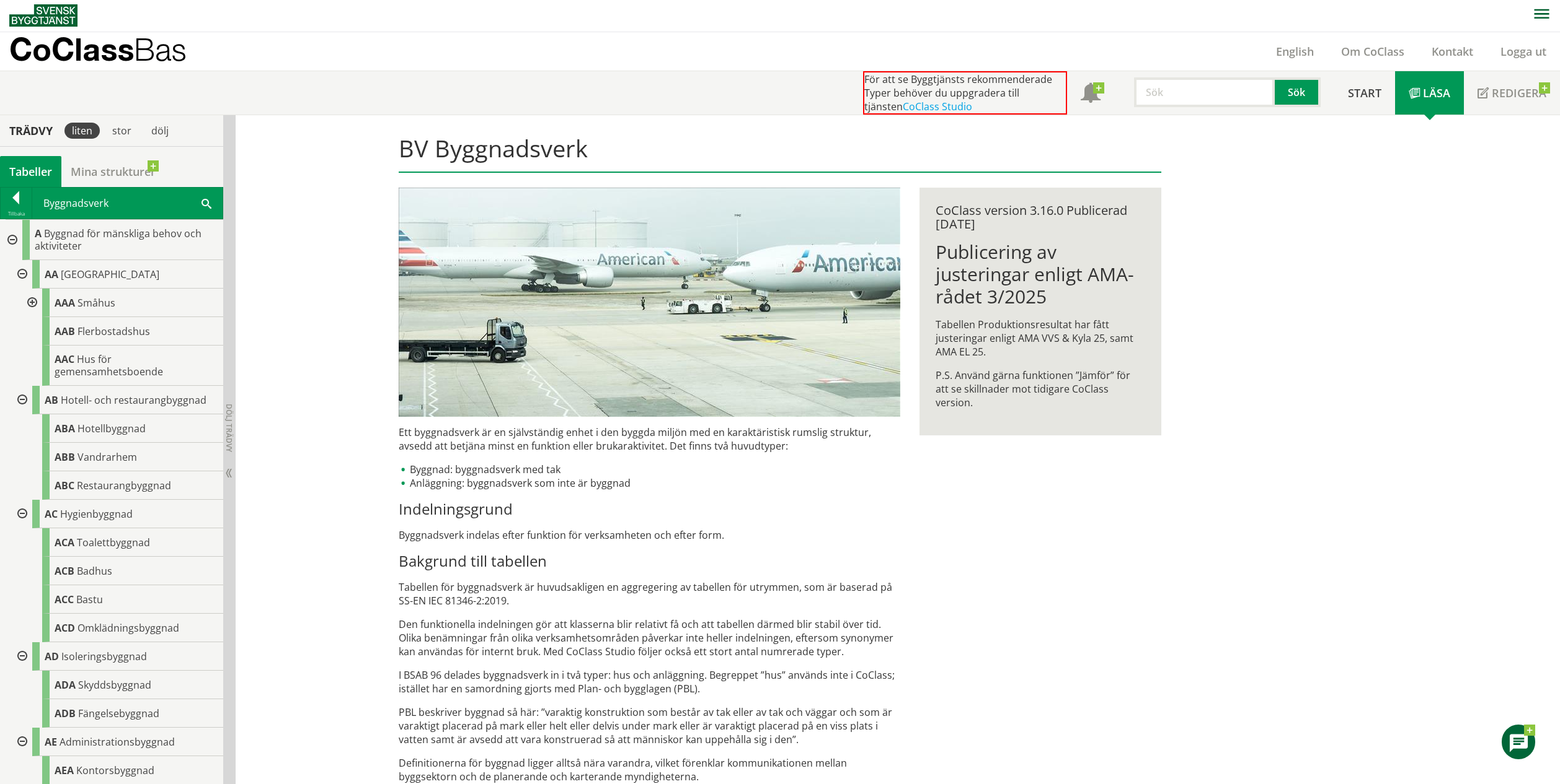
click at [18, 238] on div at bounding box center [11, 240] width 22 height 40
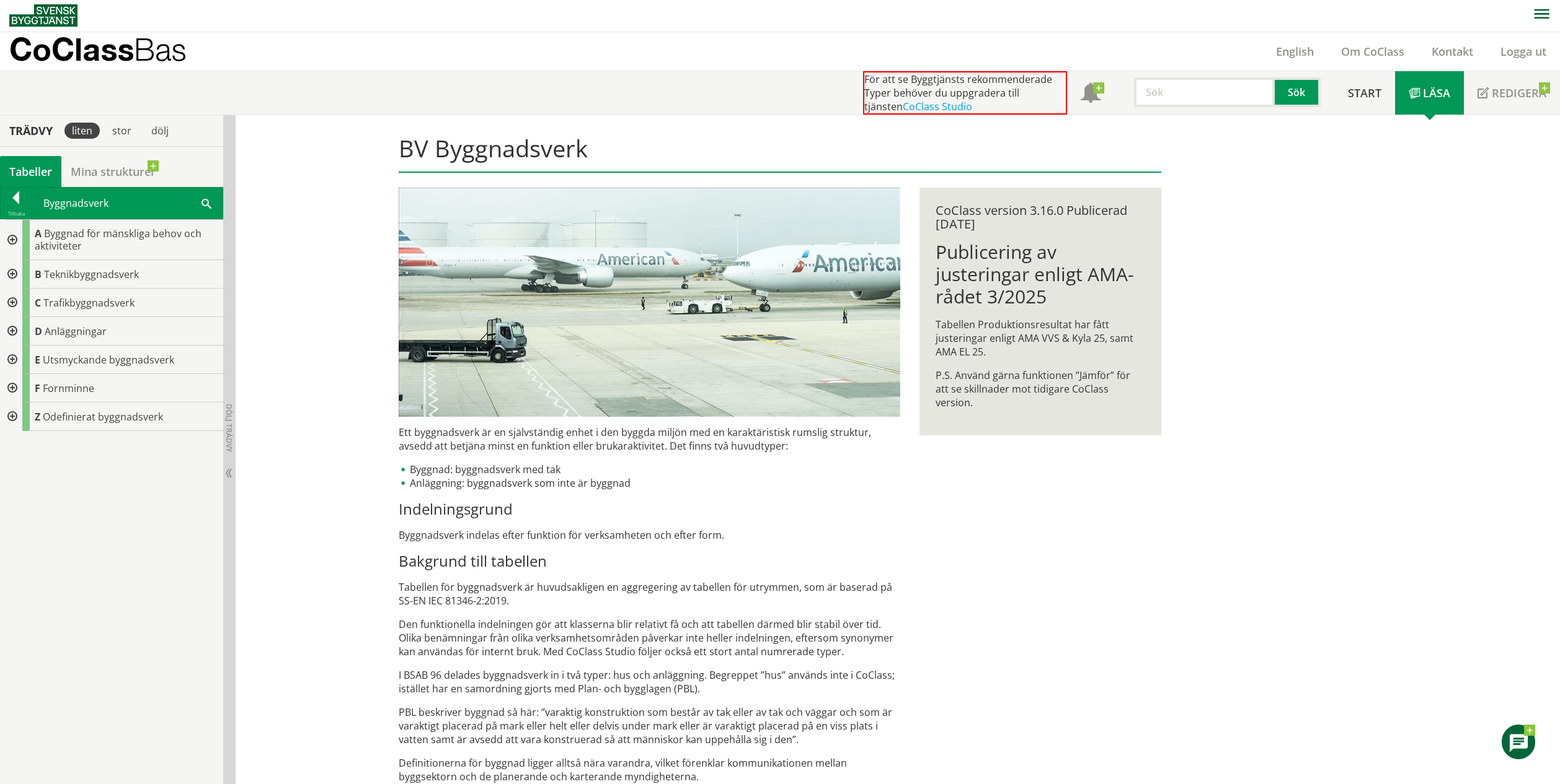
click at [10, 279] on div at bounding box center [11, 274] width 22 height 29
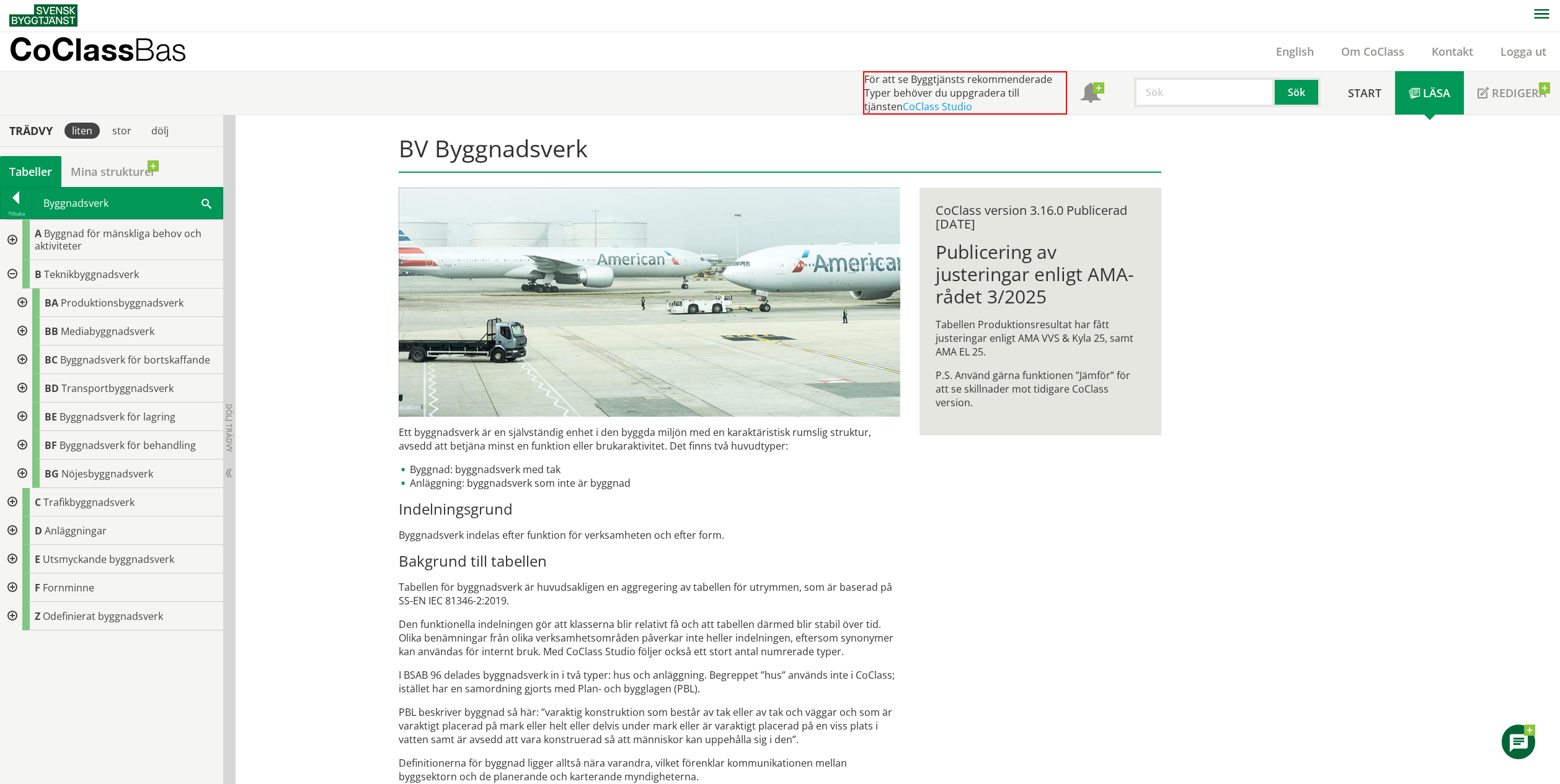
click at [14, 301] on div at bounding box center [21, 303] width 22 height 29
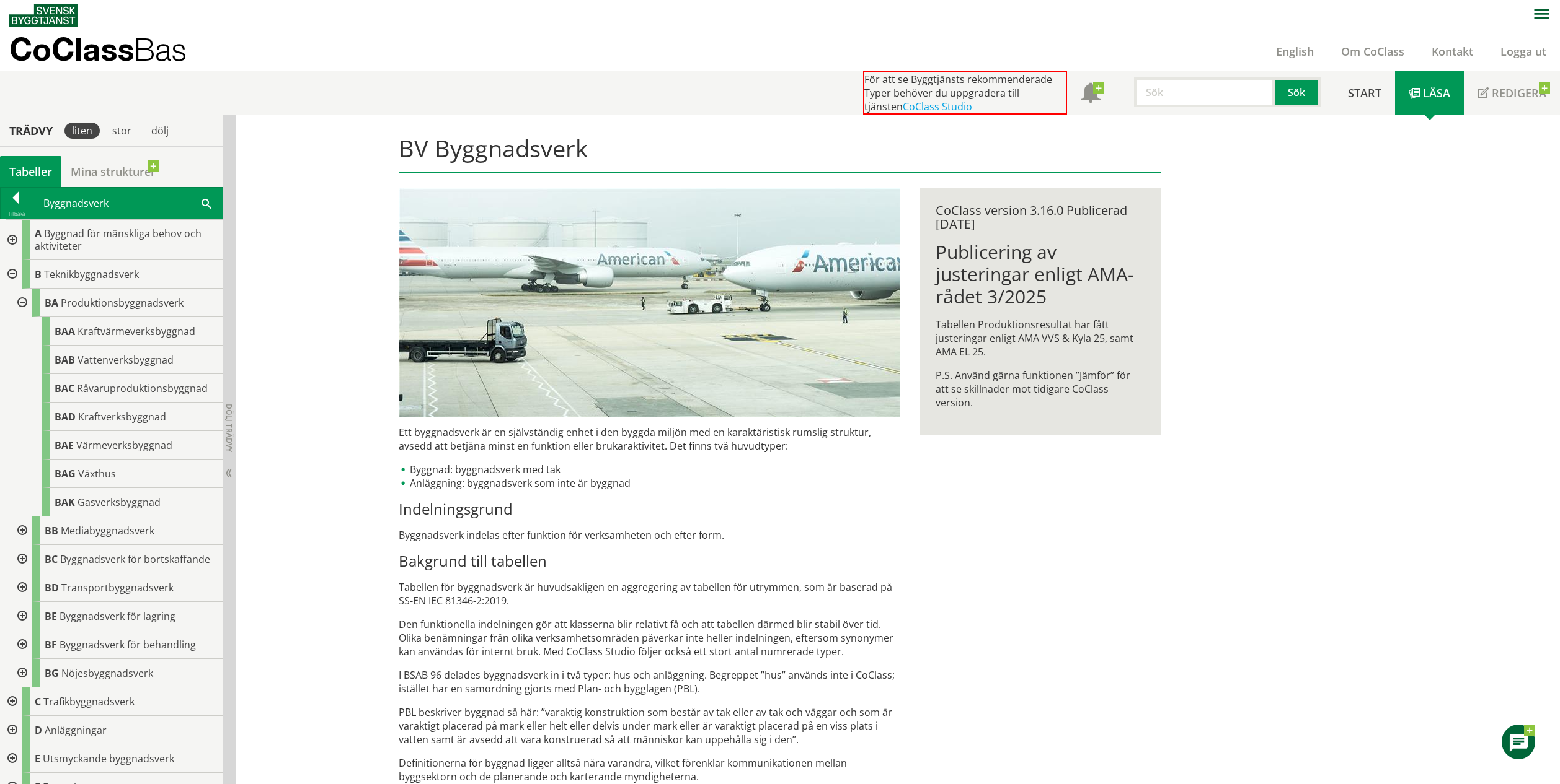
click at [20, 533] on div at bounding box center [21, 531] width 22 height 29
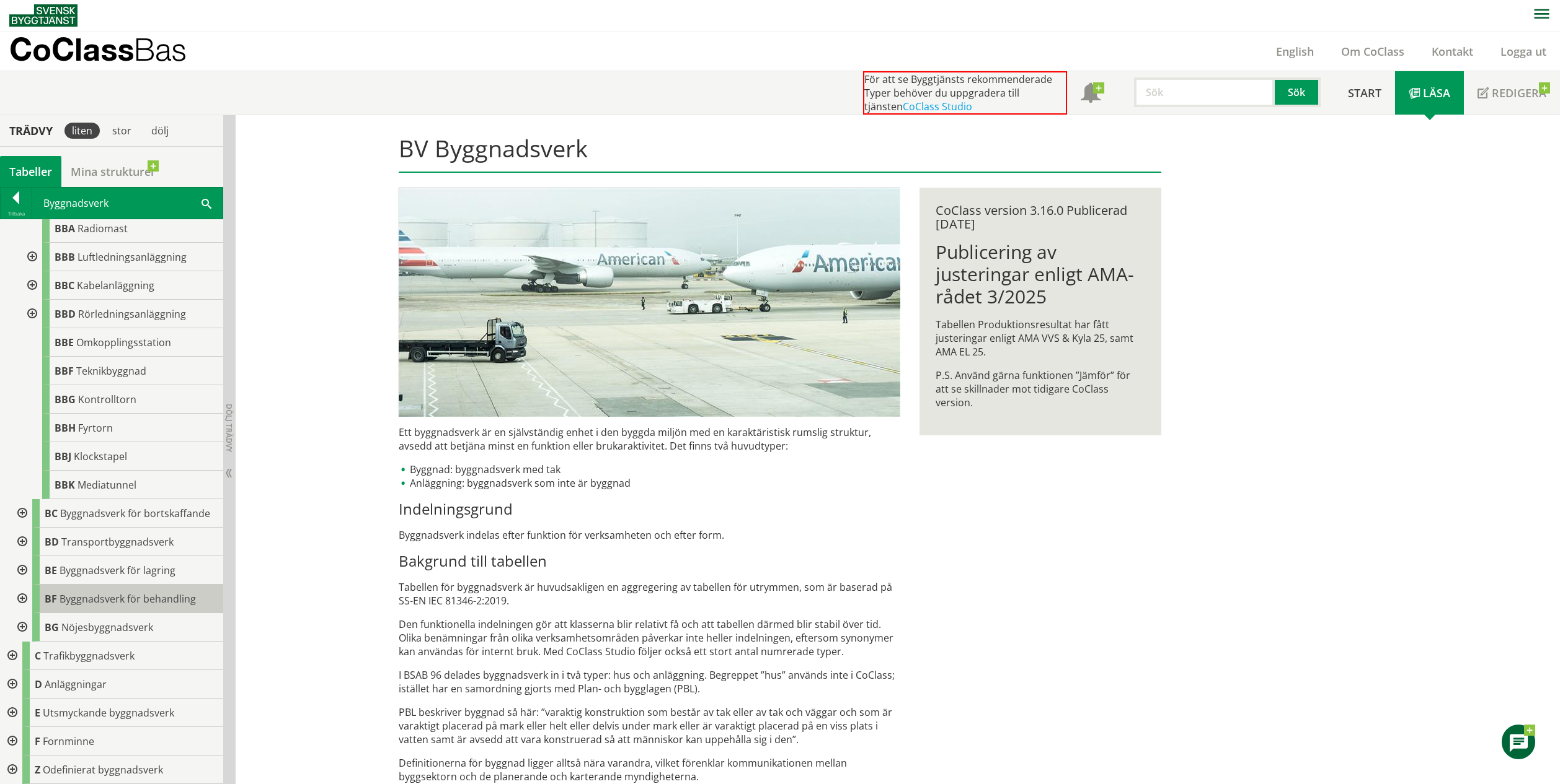
scroll to position [324, 0]
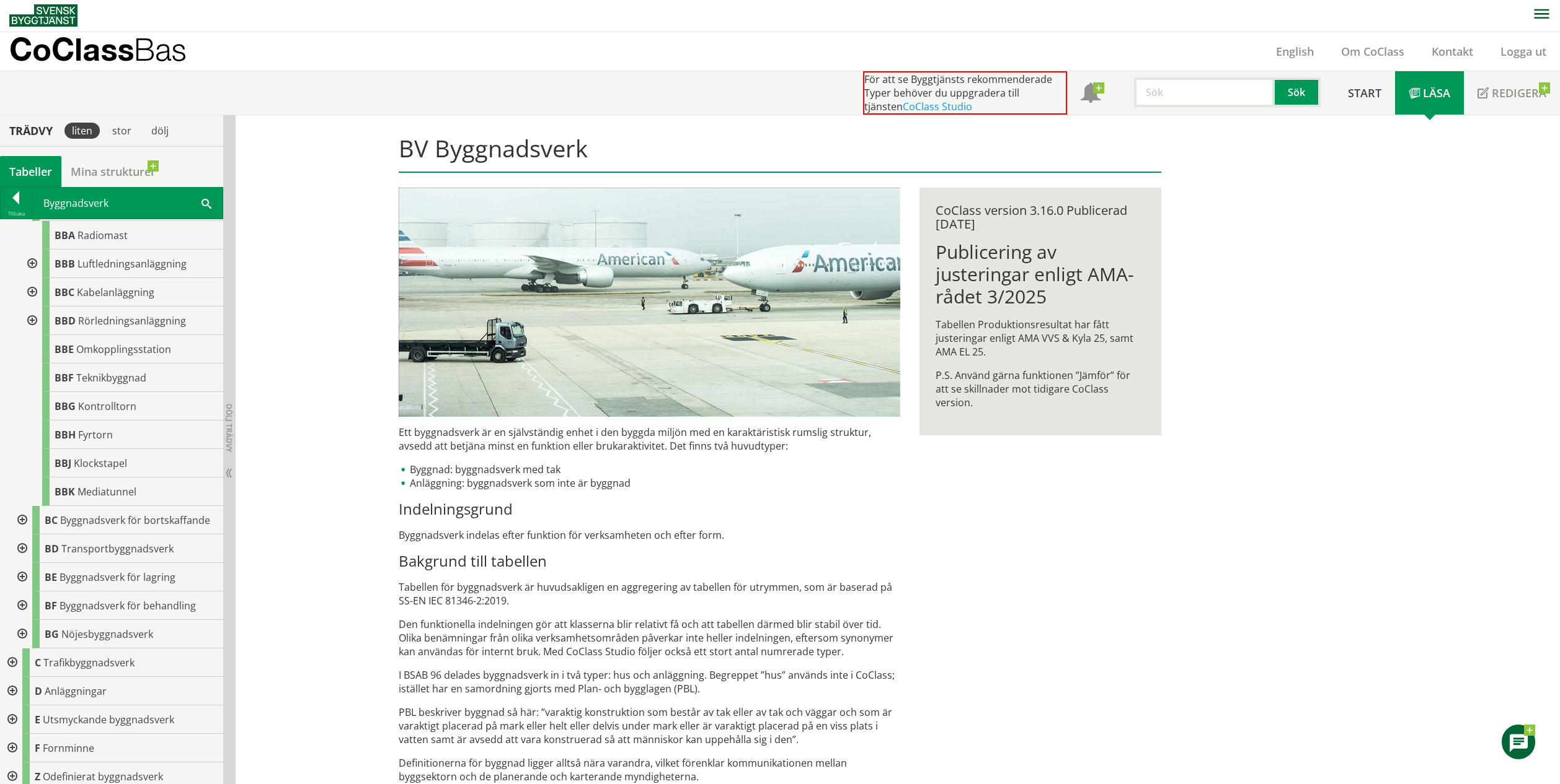
click at [25, 523] on div at bounding box center [21, 520] width 22 height 29
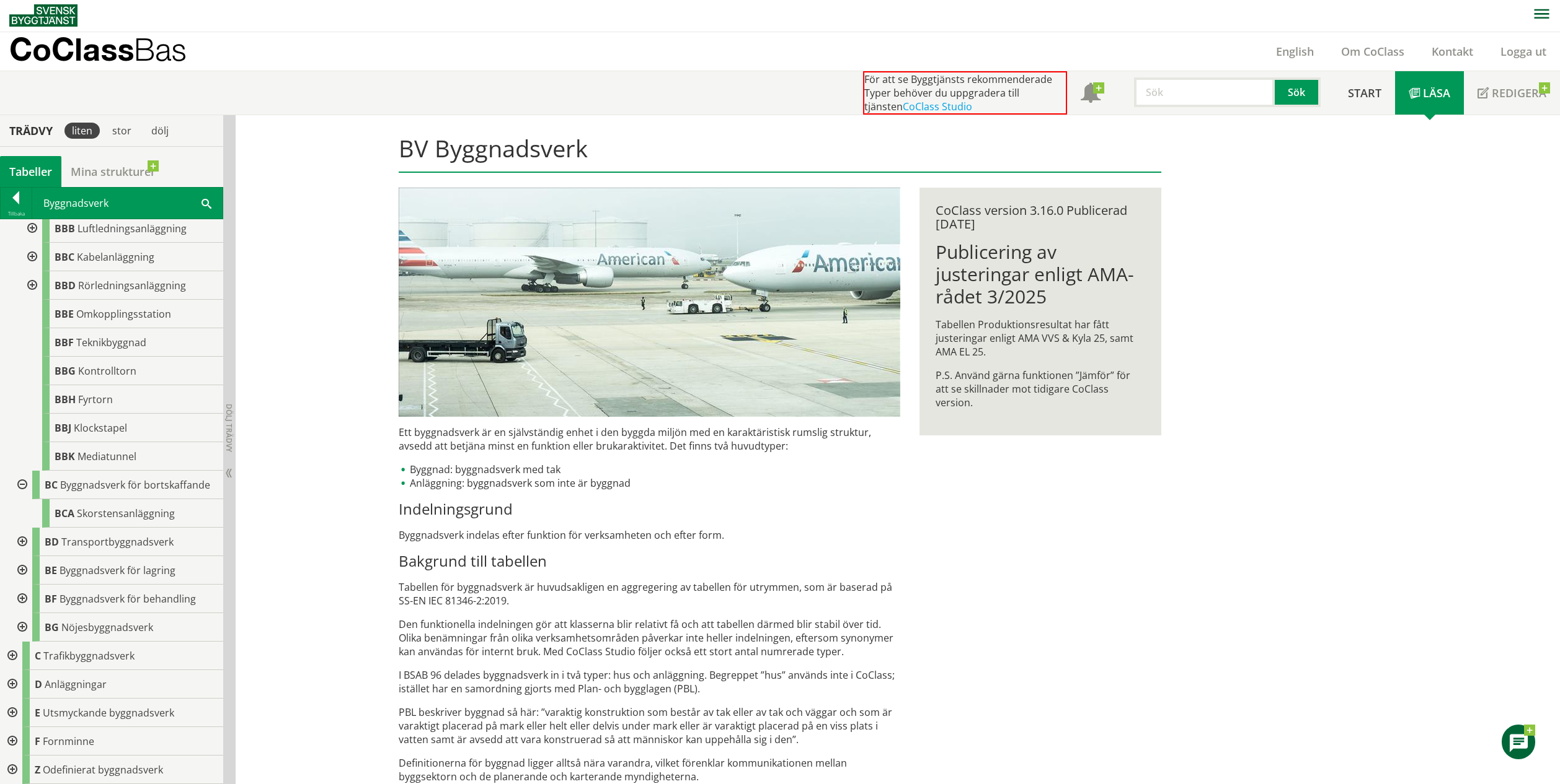
click at [27, 544] on div at bounding box center [21, 542] width 22 height 29
click at [25, 568] on div at bounding box center [21, 570] width 22 height 29
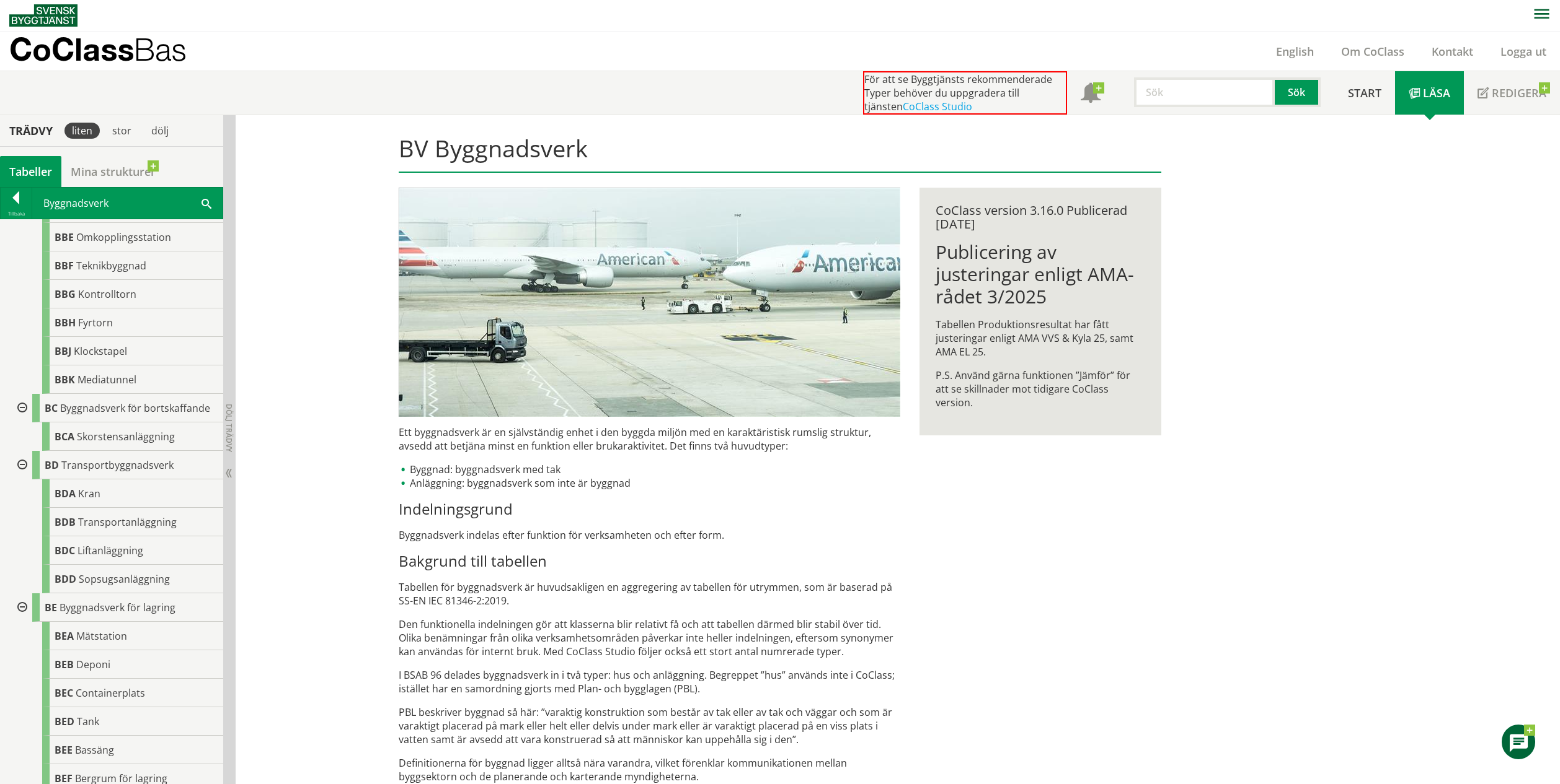
click at [21, 604] on div at bounding box center [21, 607] width 22 height 29
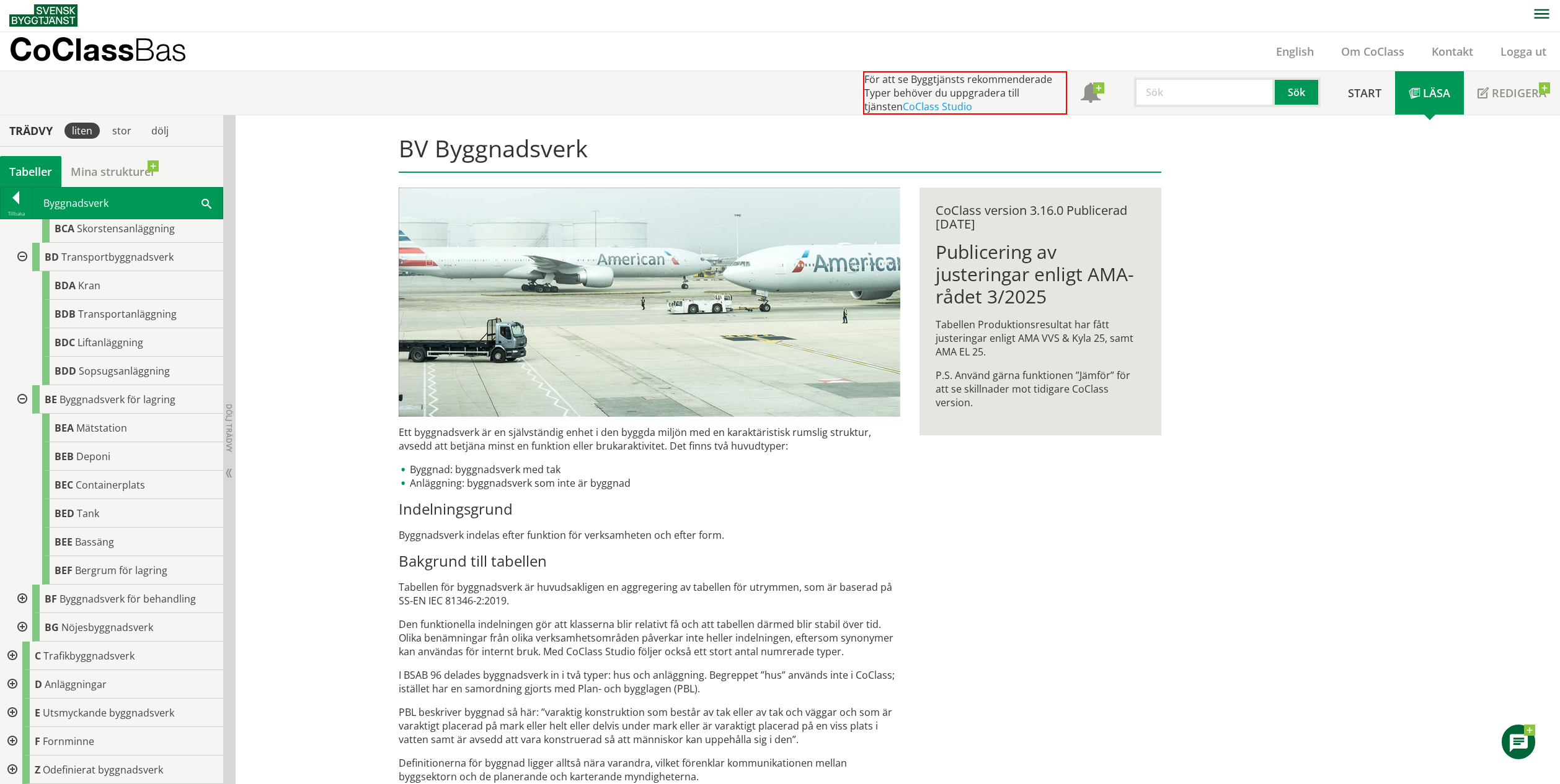
click at [21, 600] on div at bounding box center [21, 599] width 22 height 29
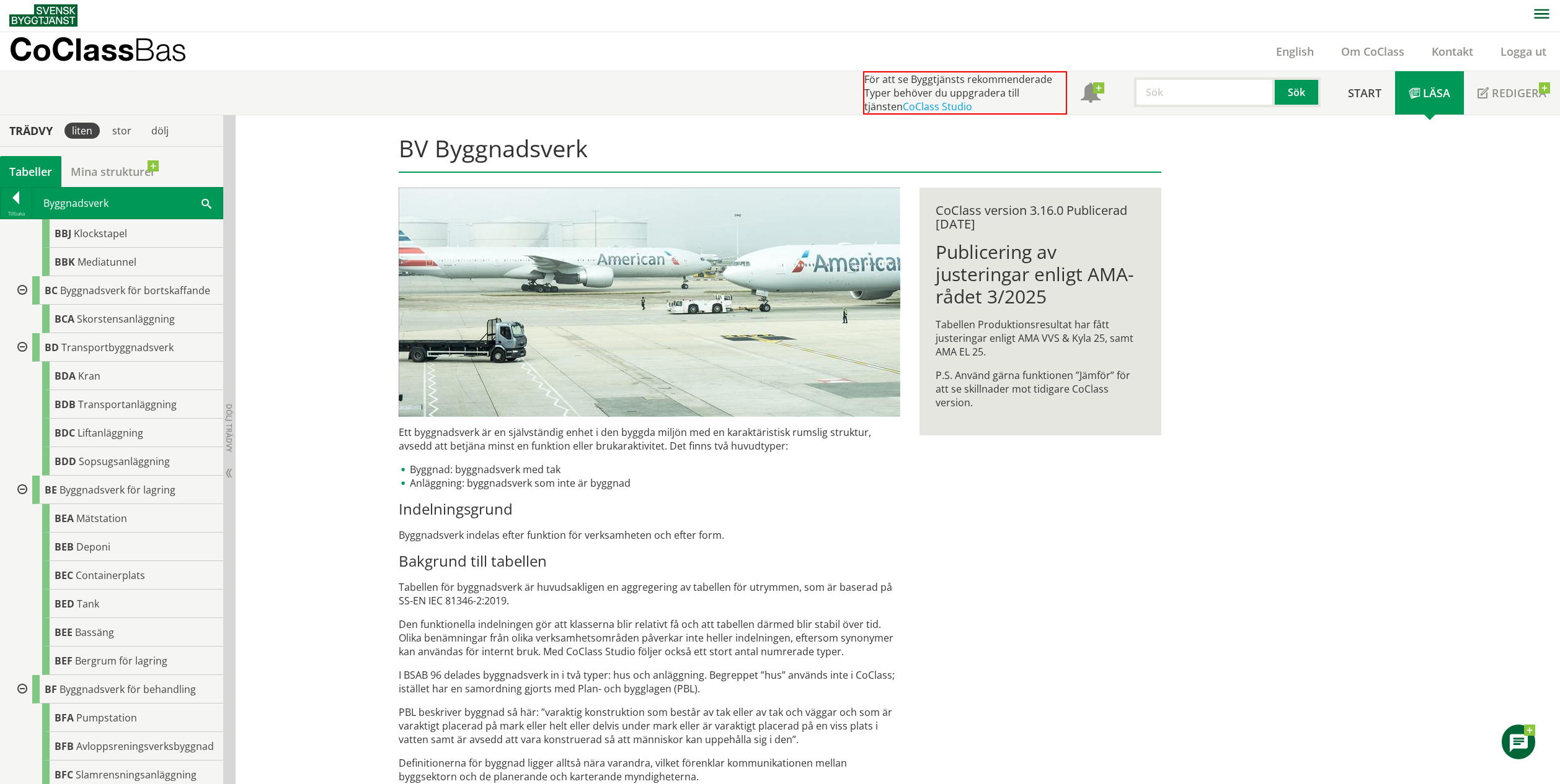
scroll to position [856, 0]
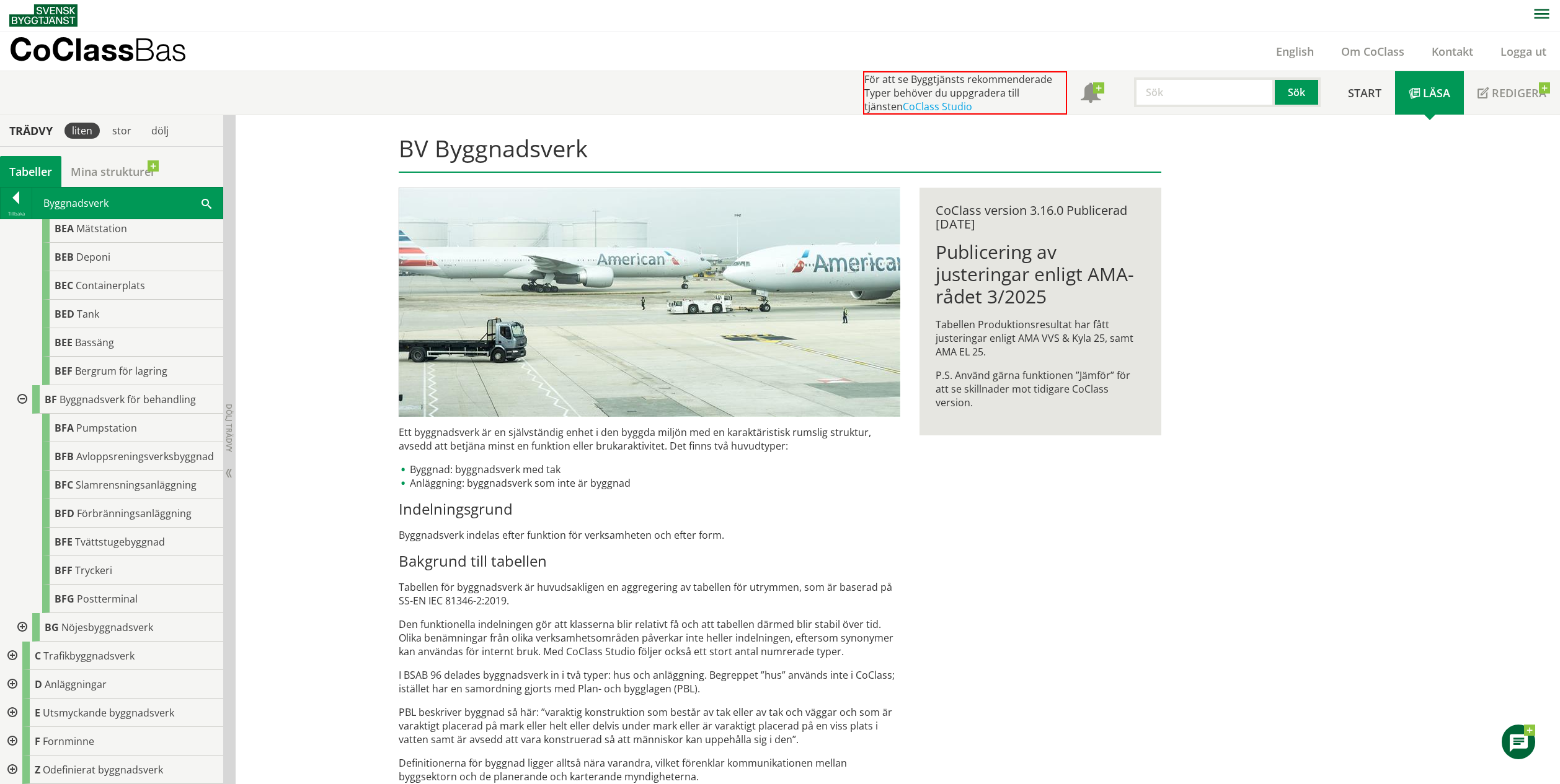
click at [21, 624] on div at bounding box center [21, 627] width 22 height 29
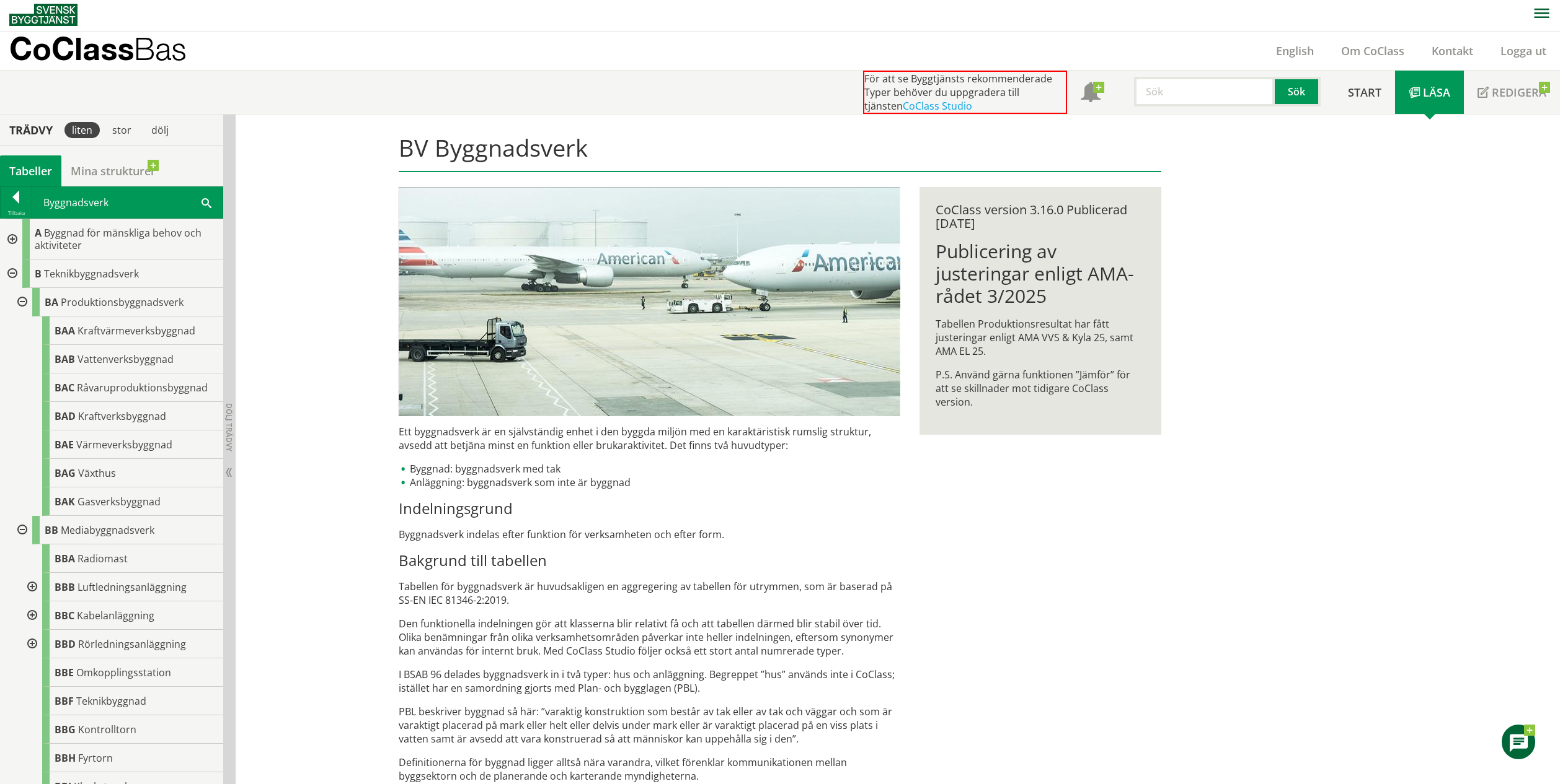
scroll to position [7, 0]
click at [19, 271] on div at bounding box center [11, 267] width 22 height 29
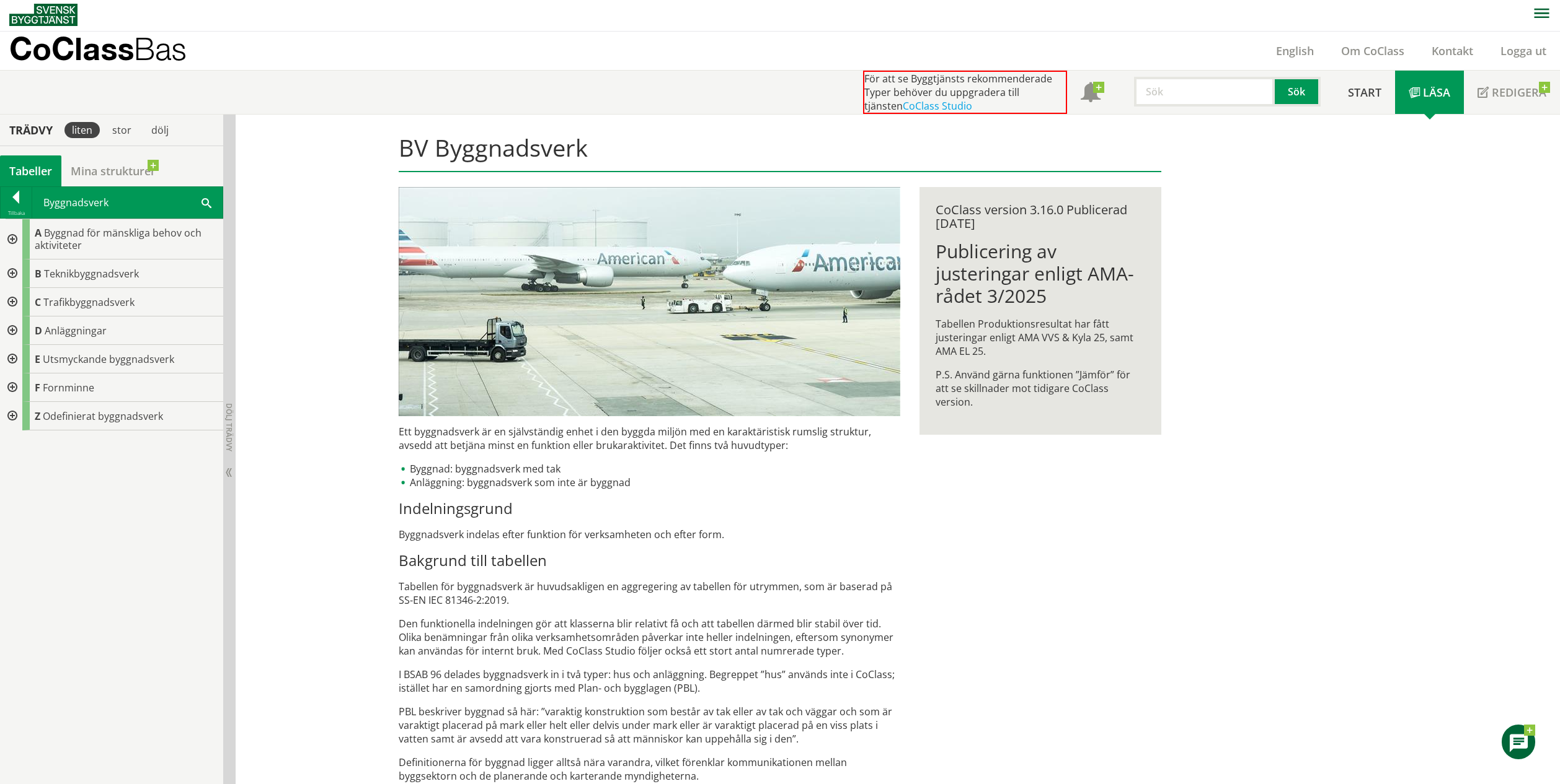
click at [11, 304] on div at bounding box center [11, 303] width 22 height 29
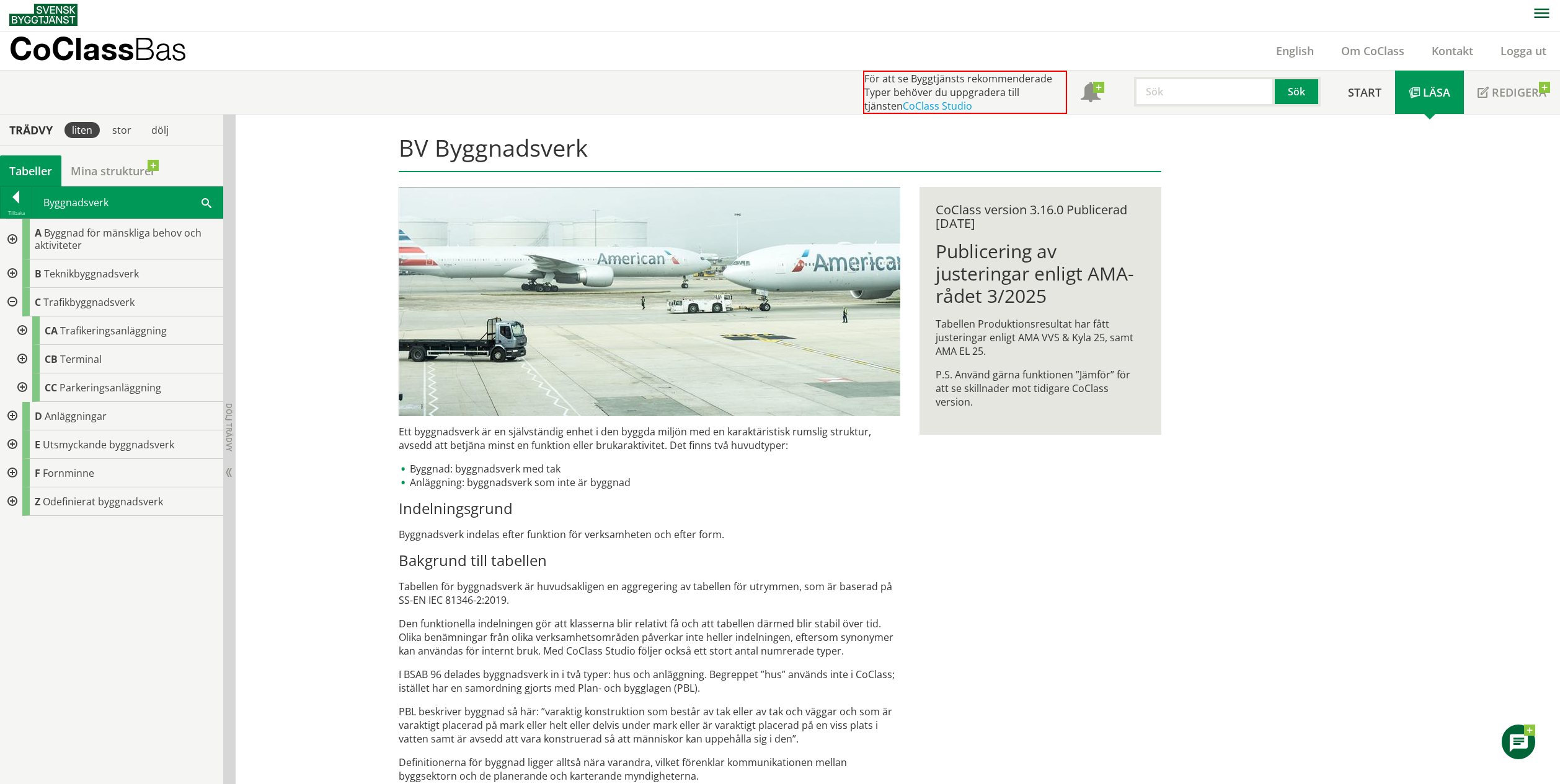
click at [28, 328] on div at bounding box center [21, 331] width 22 height 29
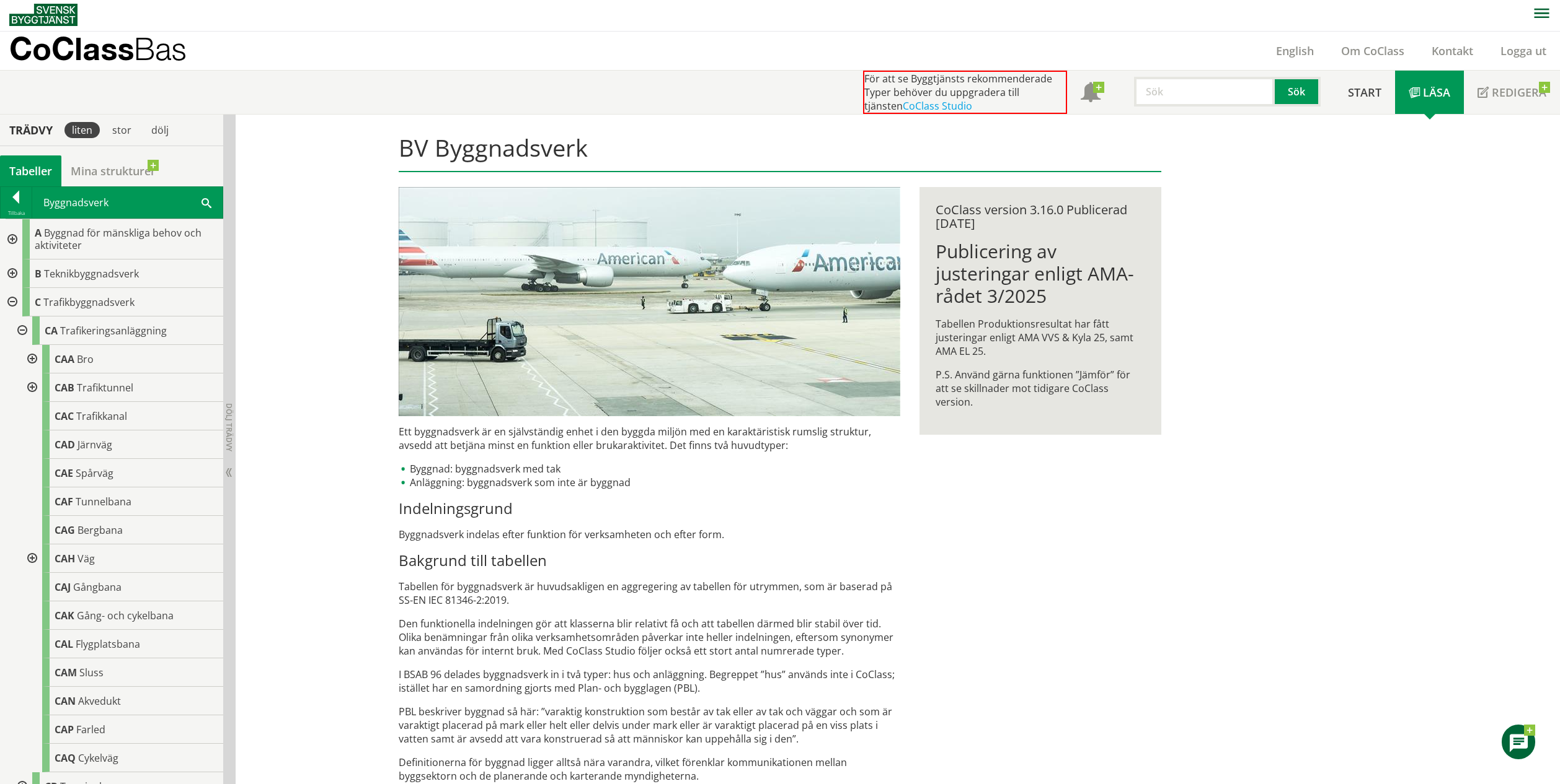
scroll to position [159, 0]
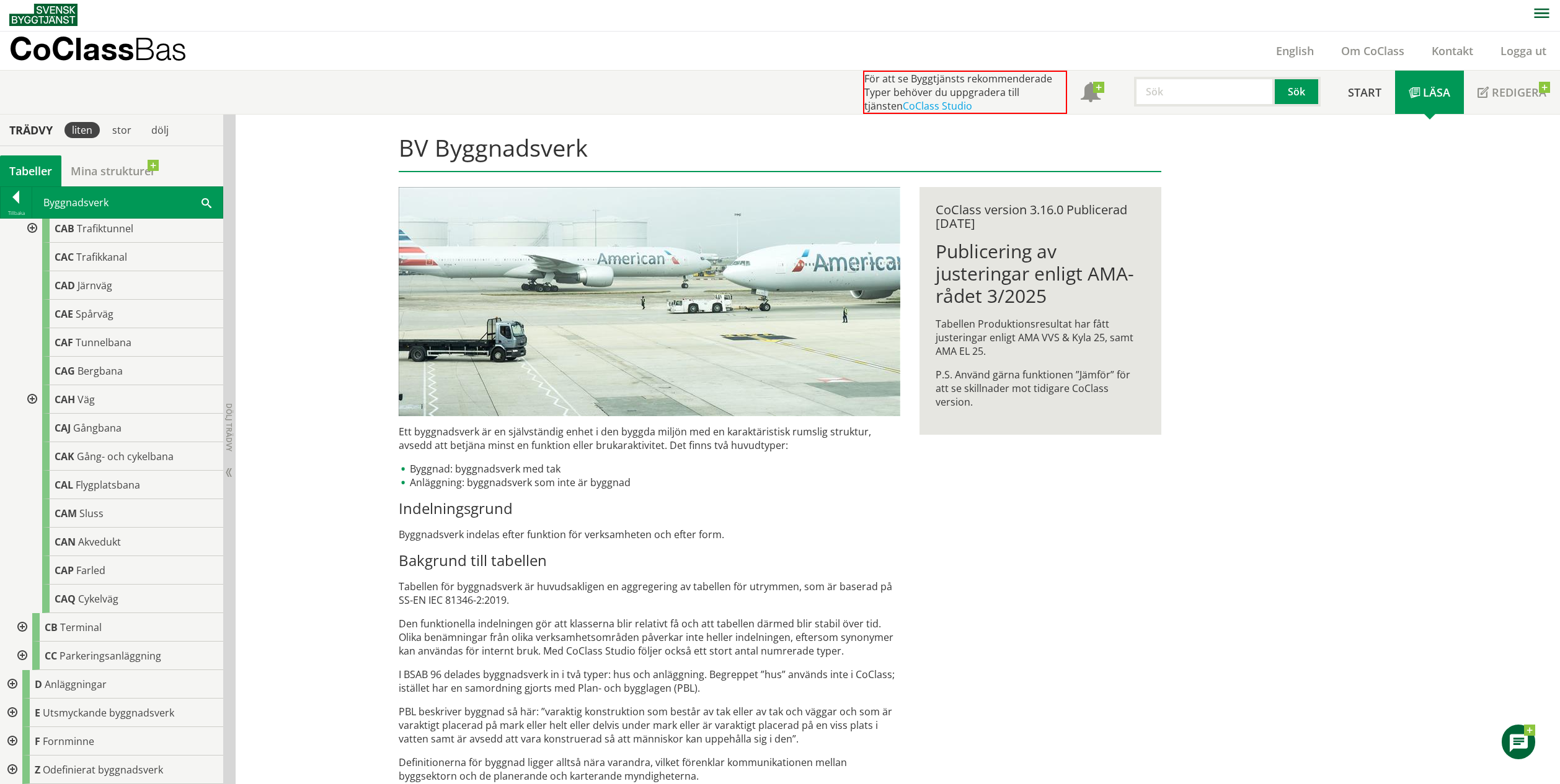
click at [24, 628] on div at bounding box center [21, 627] width 22 height 29
click at [26, 663] on div at bounding box center [21, 663] width 22 height 29
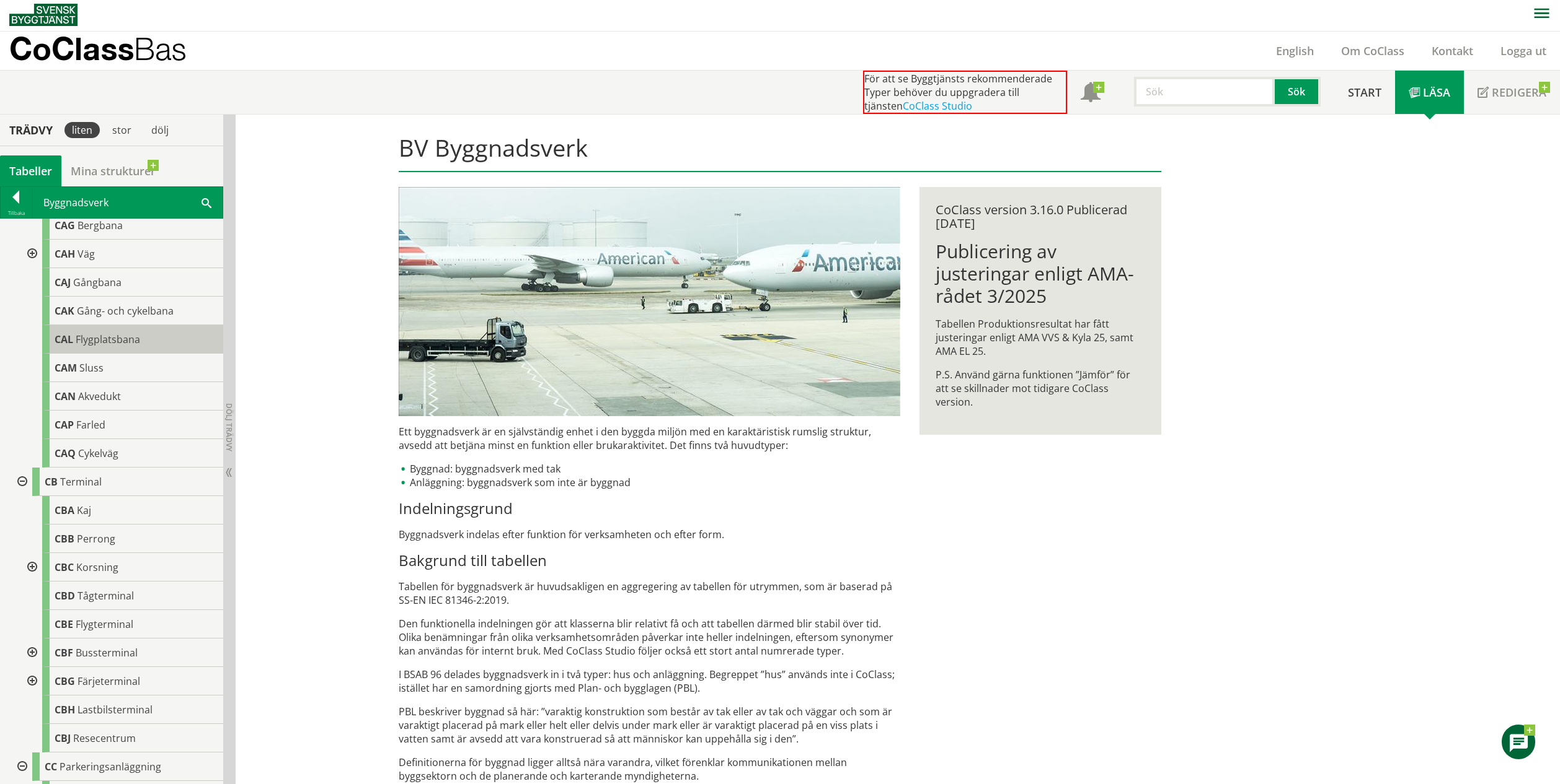
scroll to position [62, 0]
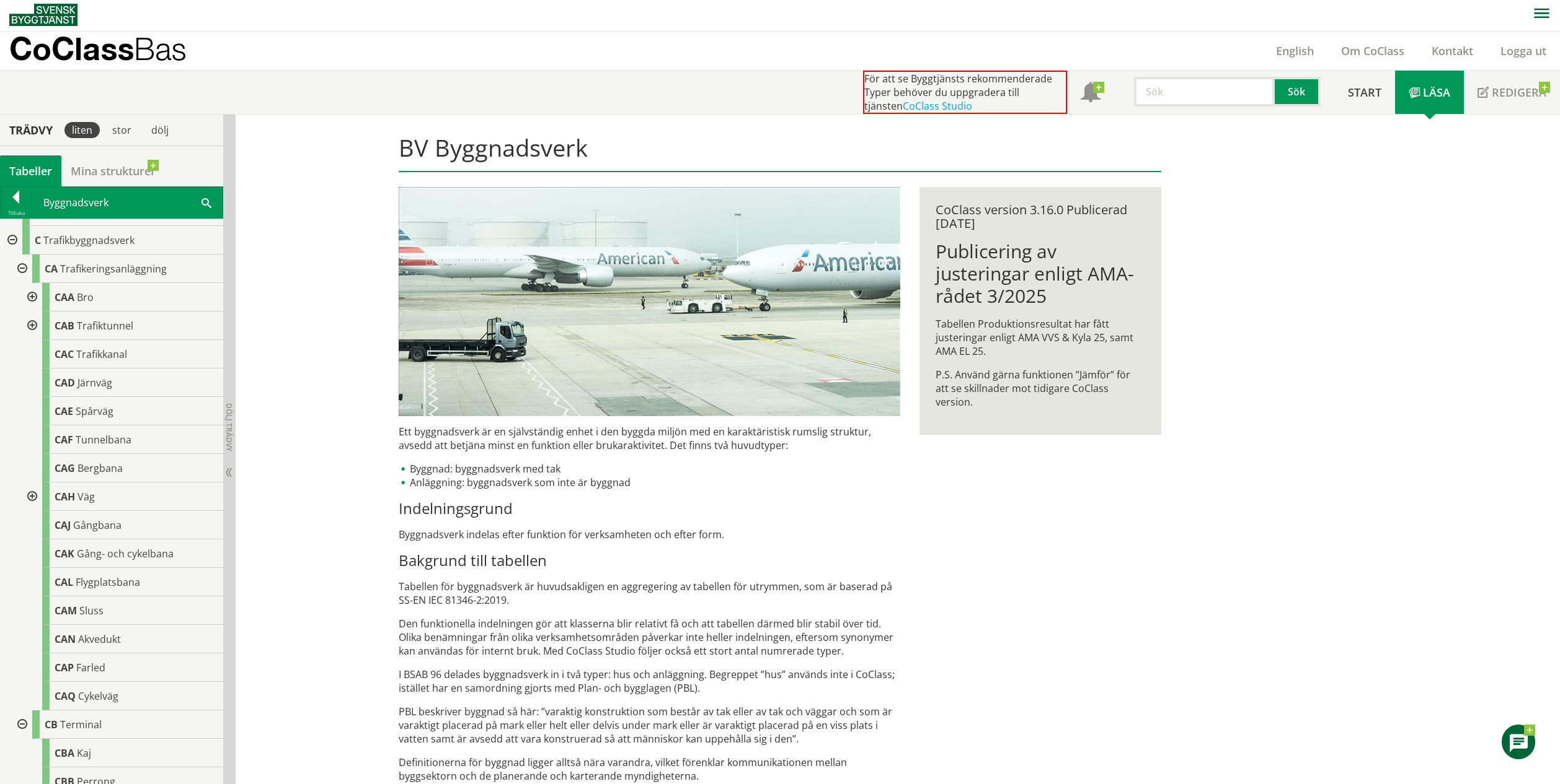
click at [14, 243] on div at bounding box center [11, 240] width 22 height 29
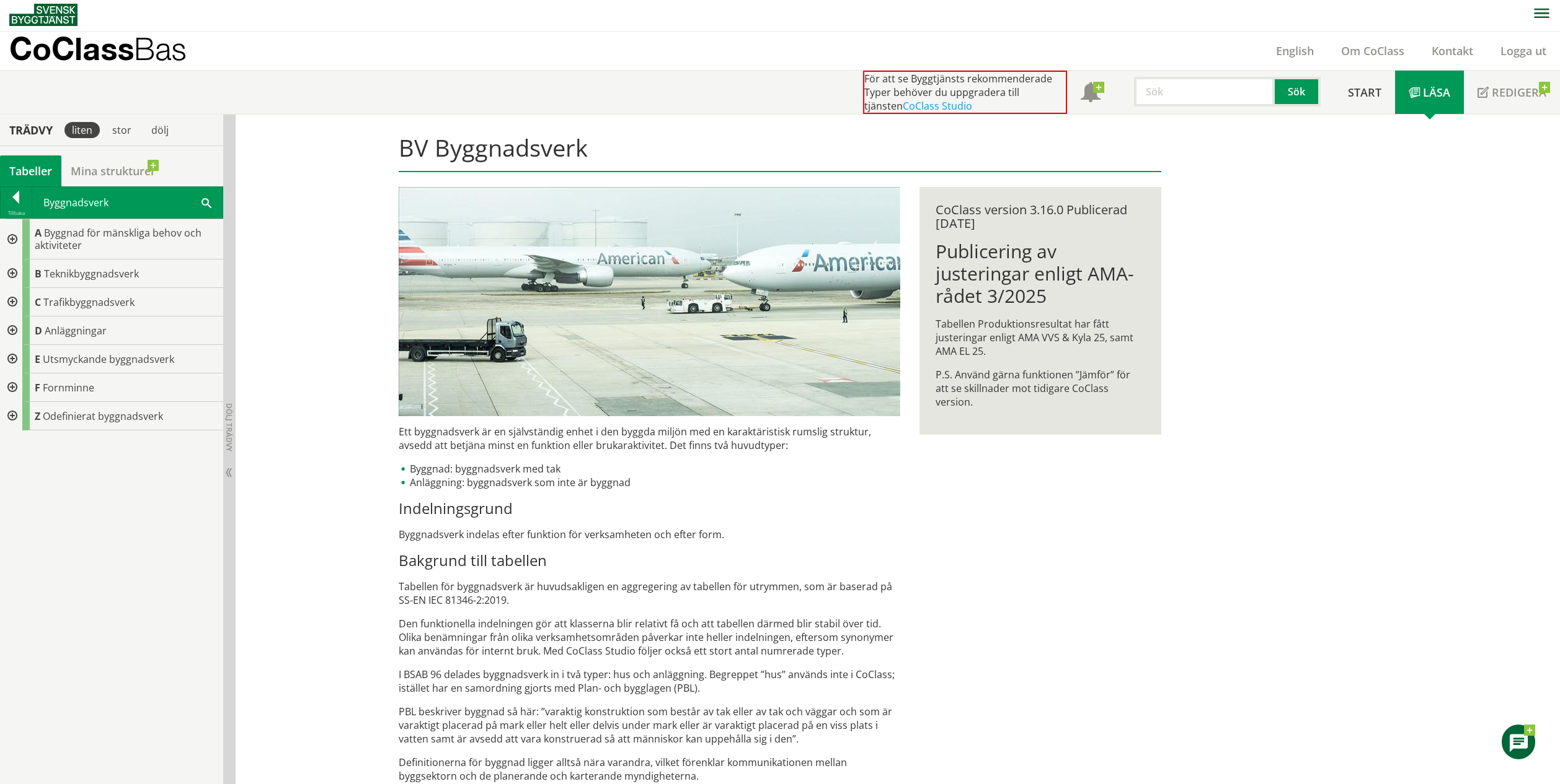
click at [10, 333] on div at bounding box center [11, 331] width 22 height 29
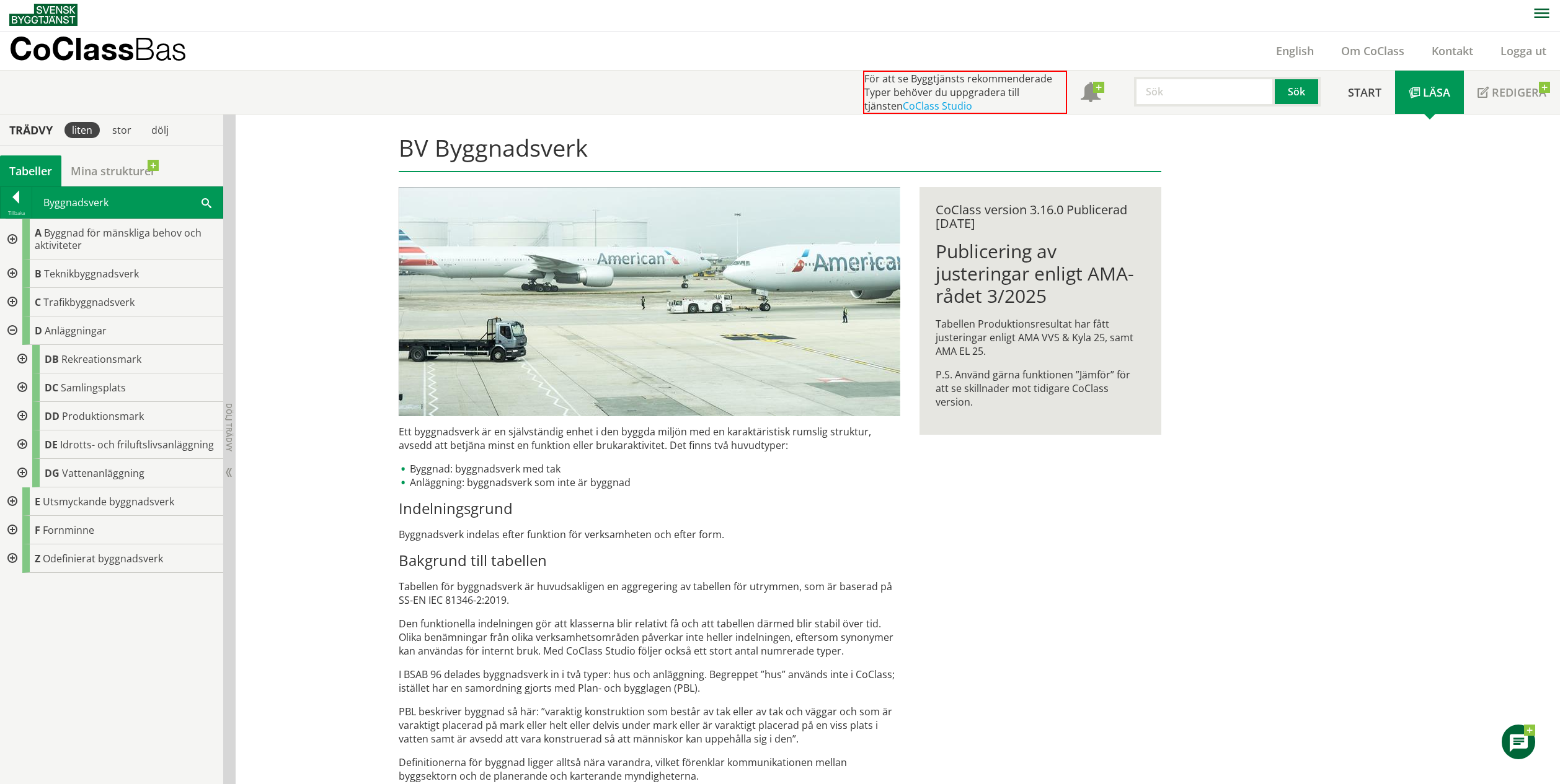
click at [19, 360] on div at bounding box center [21, 359] width 22 height 29
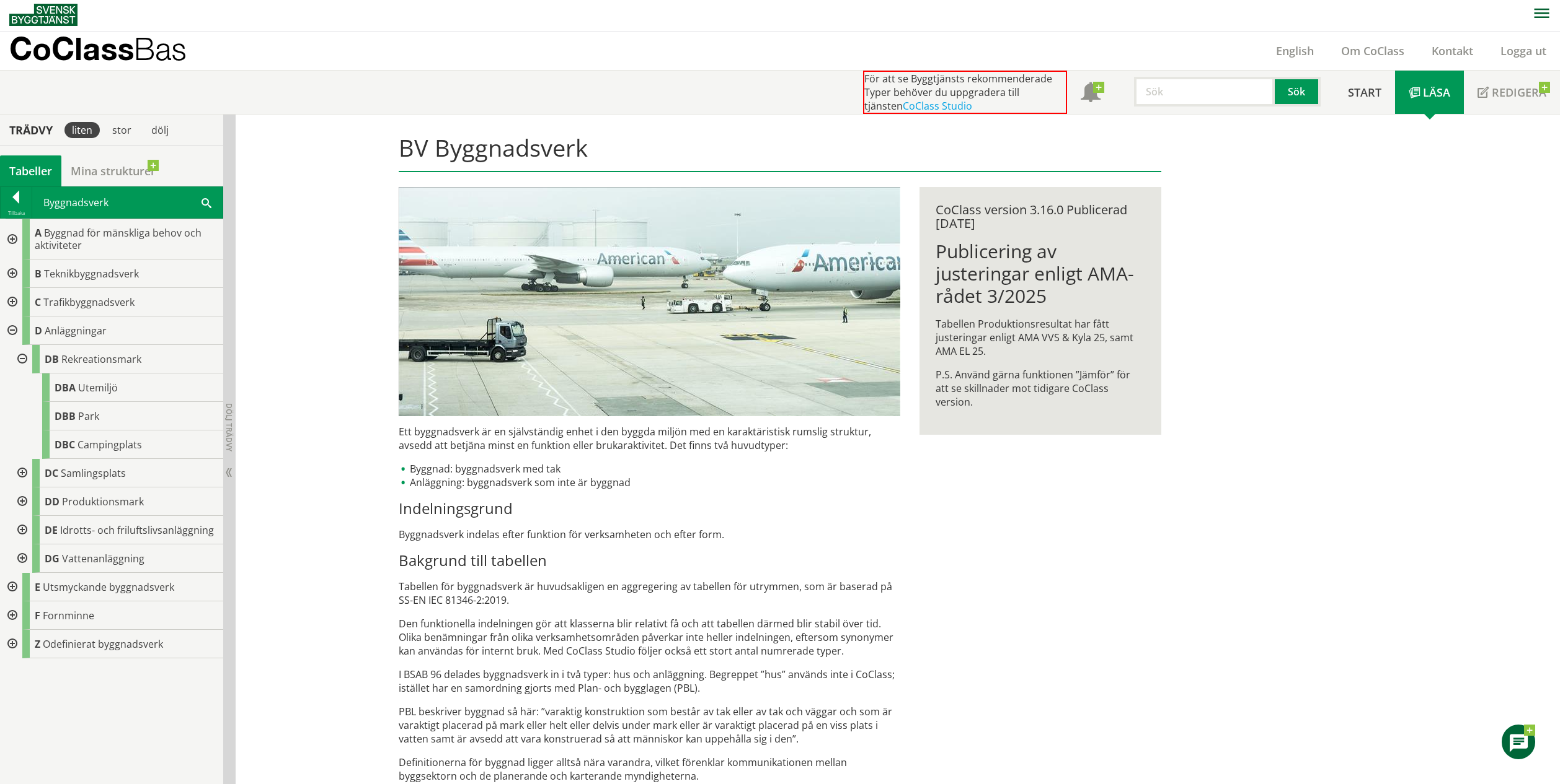
click at [24, 469] on div at bounding box center [21, 473] width 22 height 29
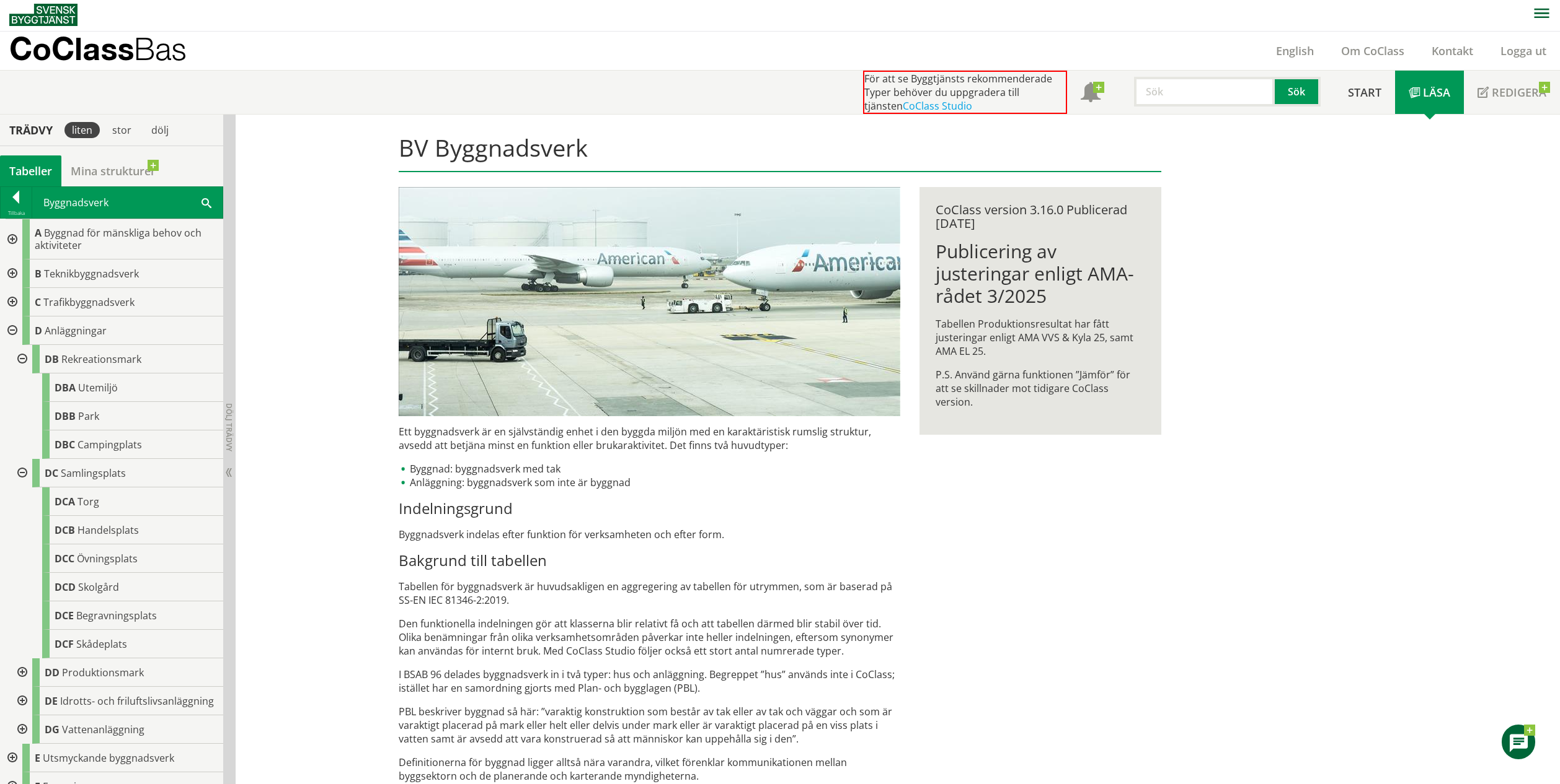
drag, startPoint x: 23, startPoint y: 675, endPoint x: 24, endPoint y: 683, distance: 8.1
click at [23, 676] on div at bounding box center [21, 672] width 22 height 29
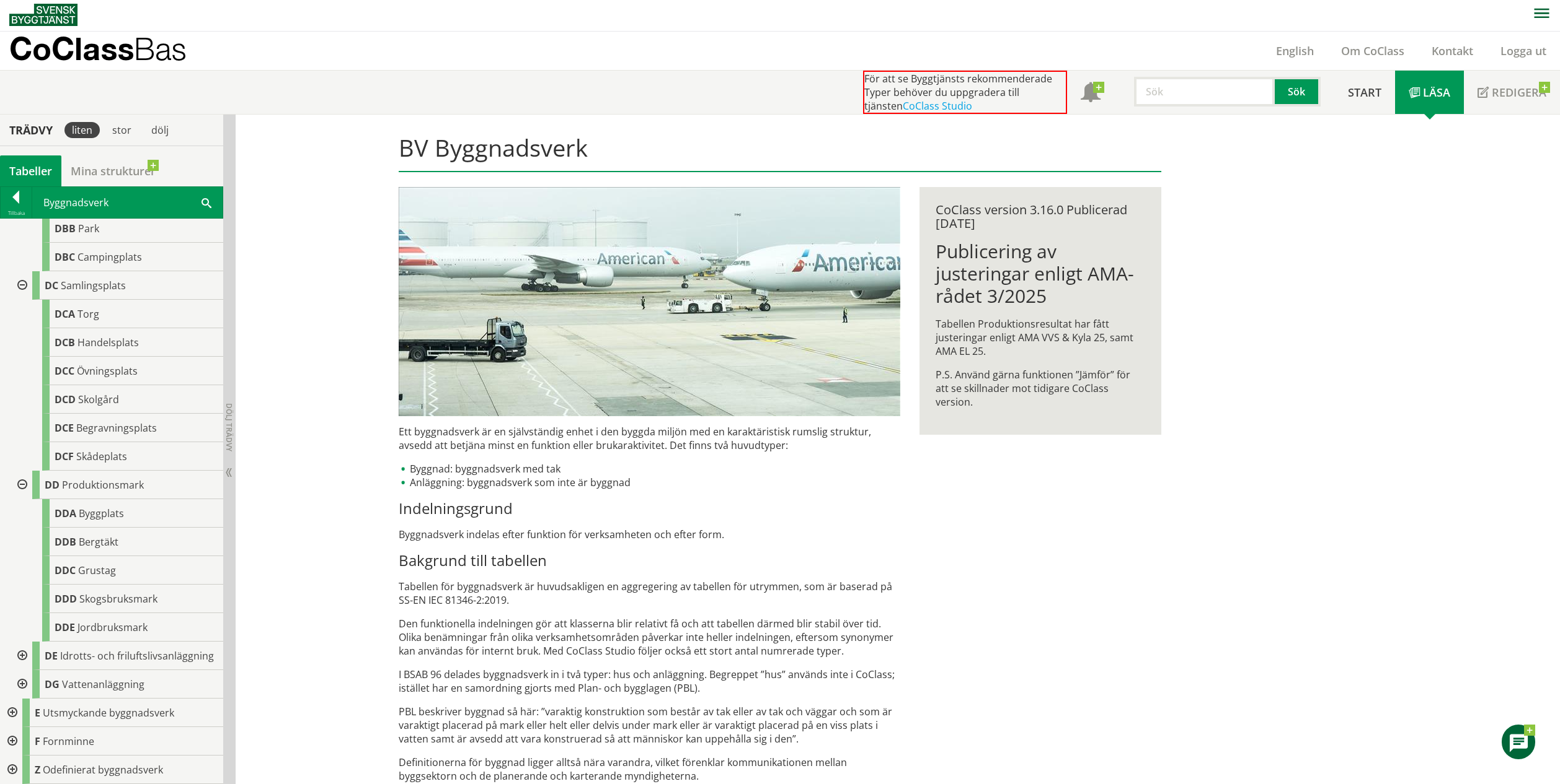
click at [16, 644] on div at bounding box center [21, 656] width 22 height 29
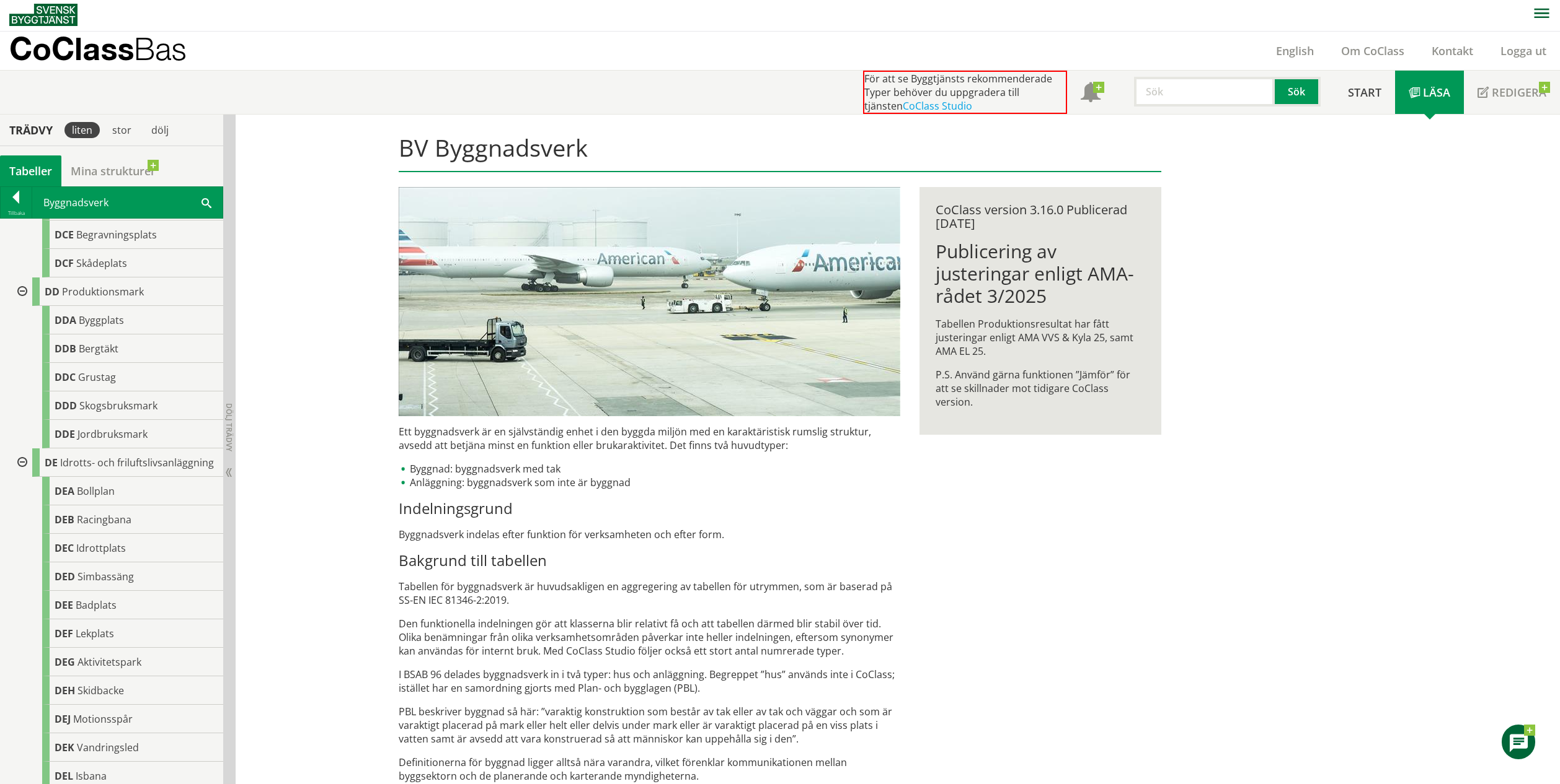
scroll to position [598, 0]
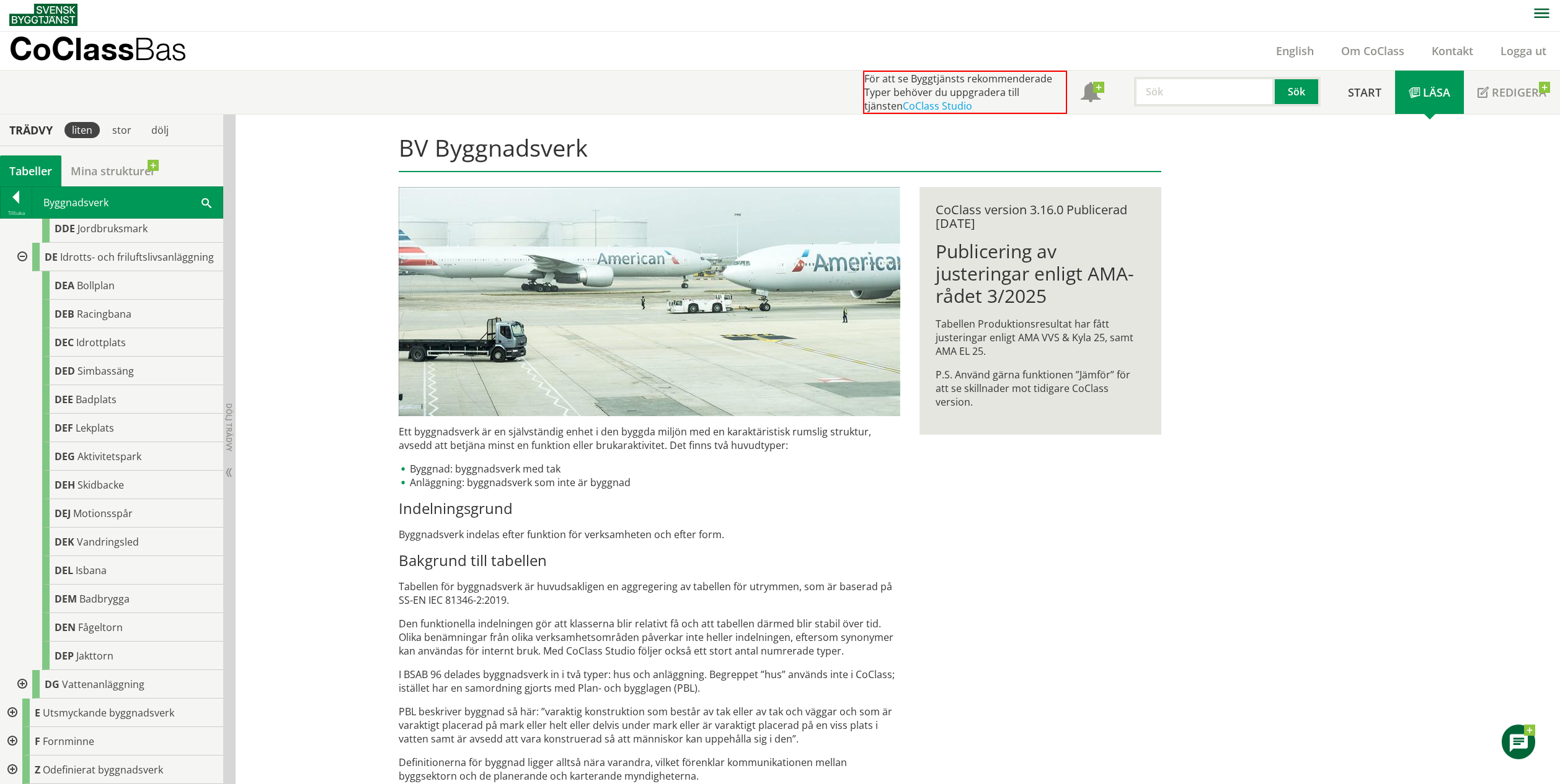
click at [25, 681] on div at bounding box center [21, 684] width 22 height 29
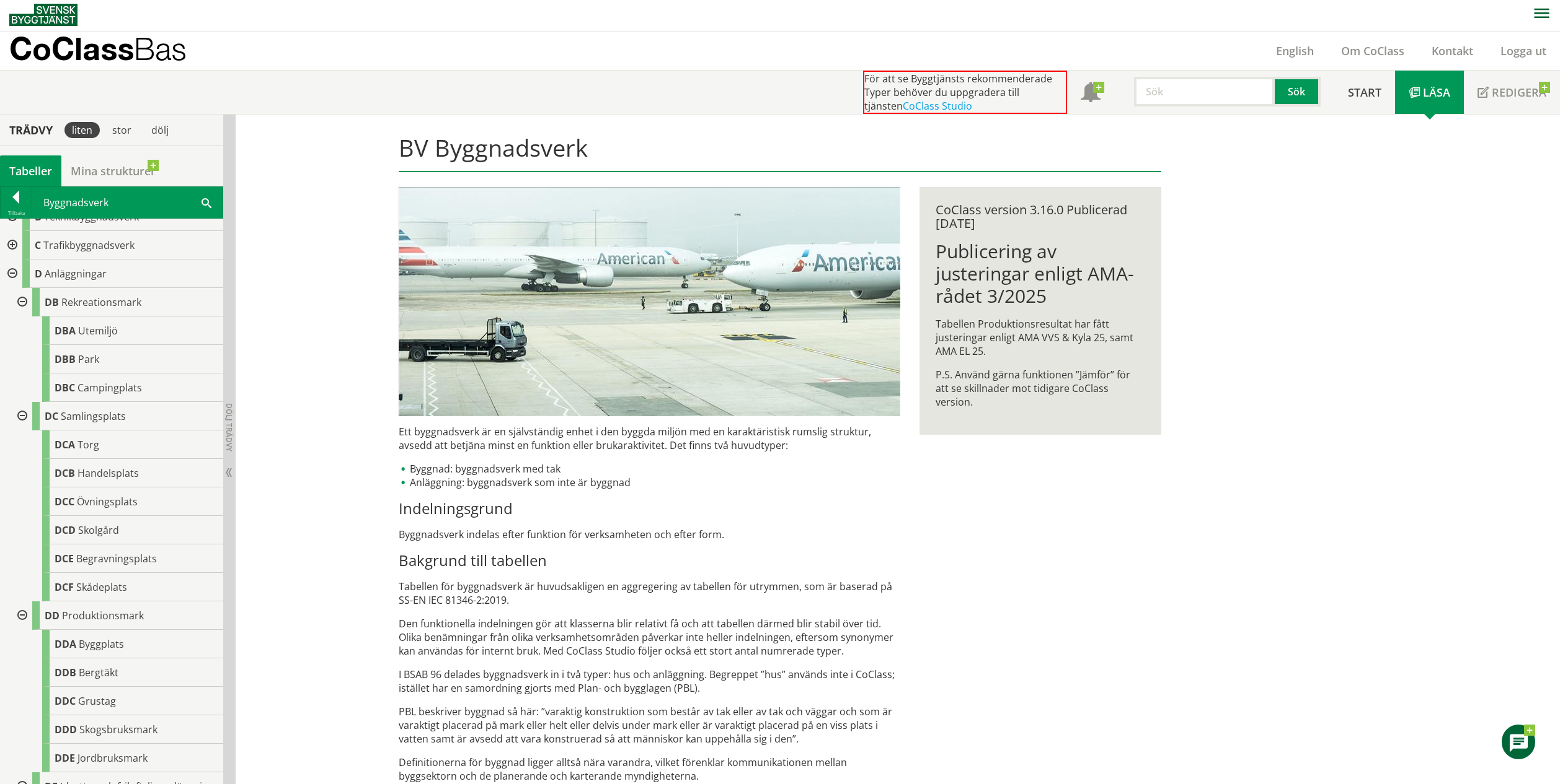
scroll to position [42, 0]
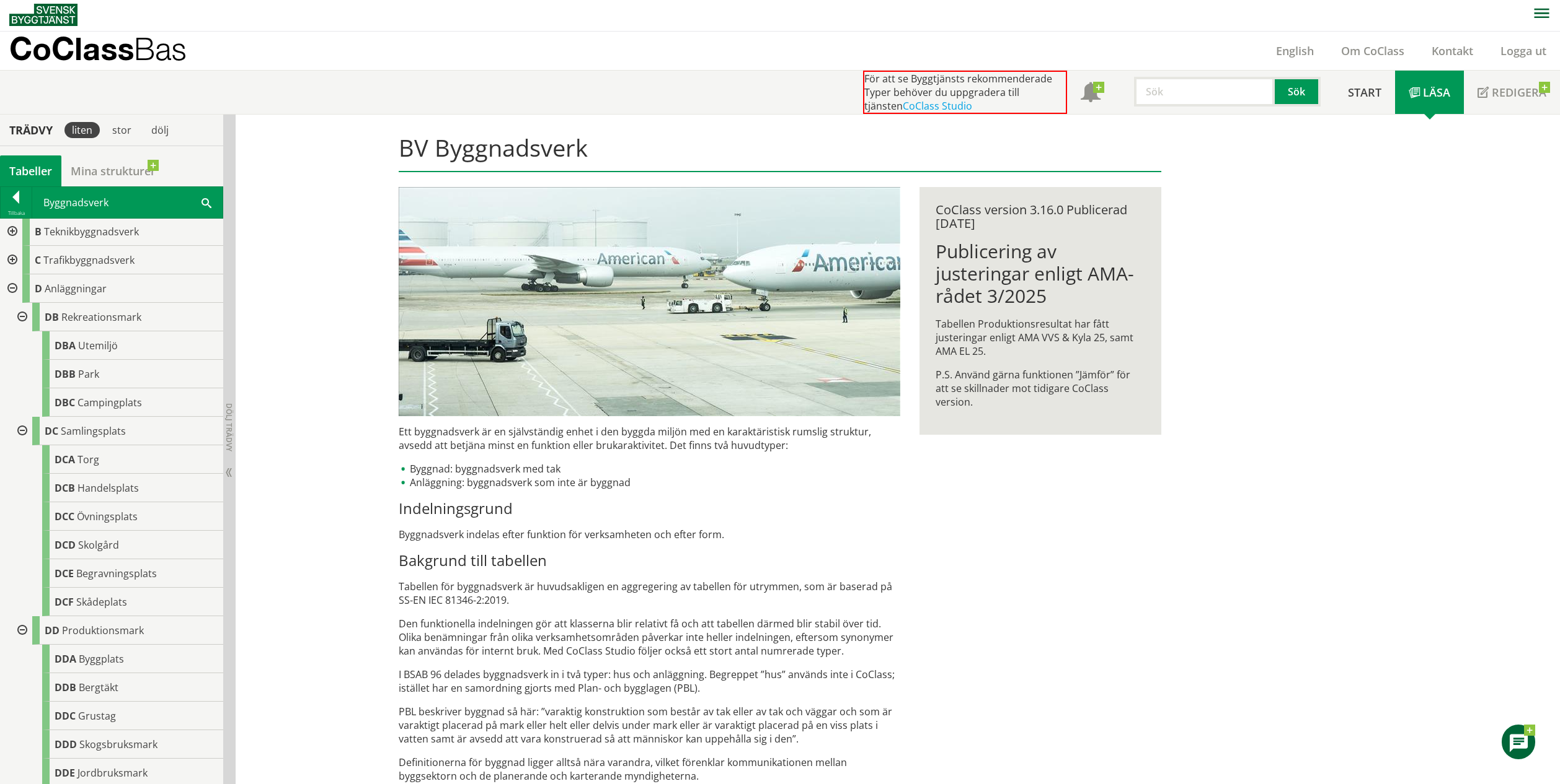
click at [11, 261] on div at bounding box center [11, 260] width 22 height 29
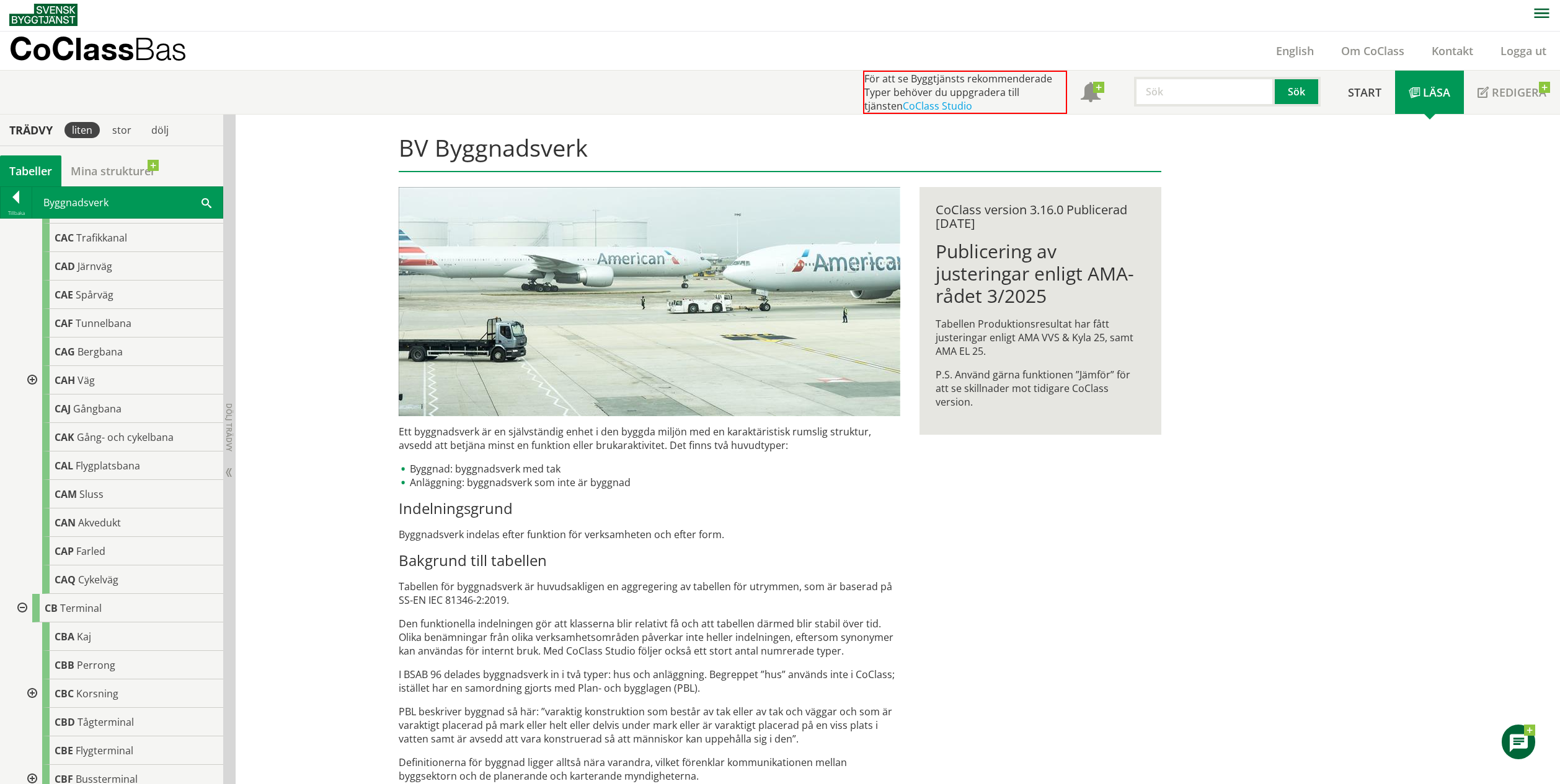
scroll to position [87, 0]
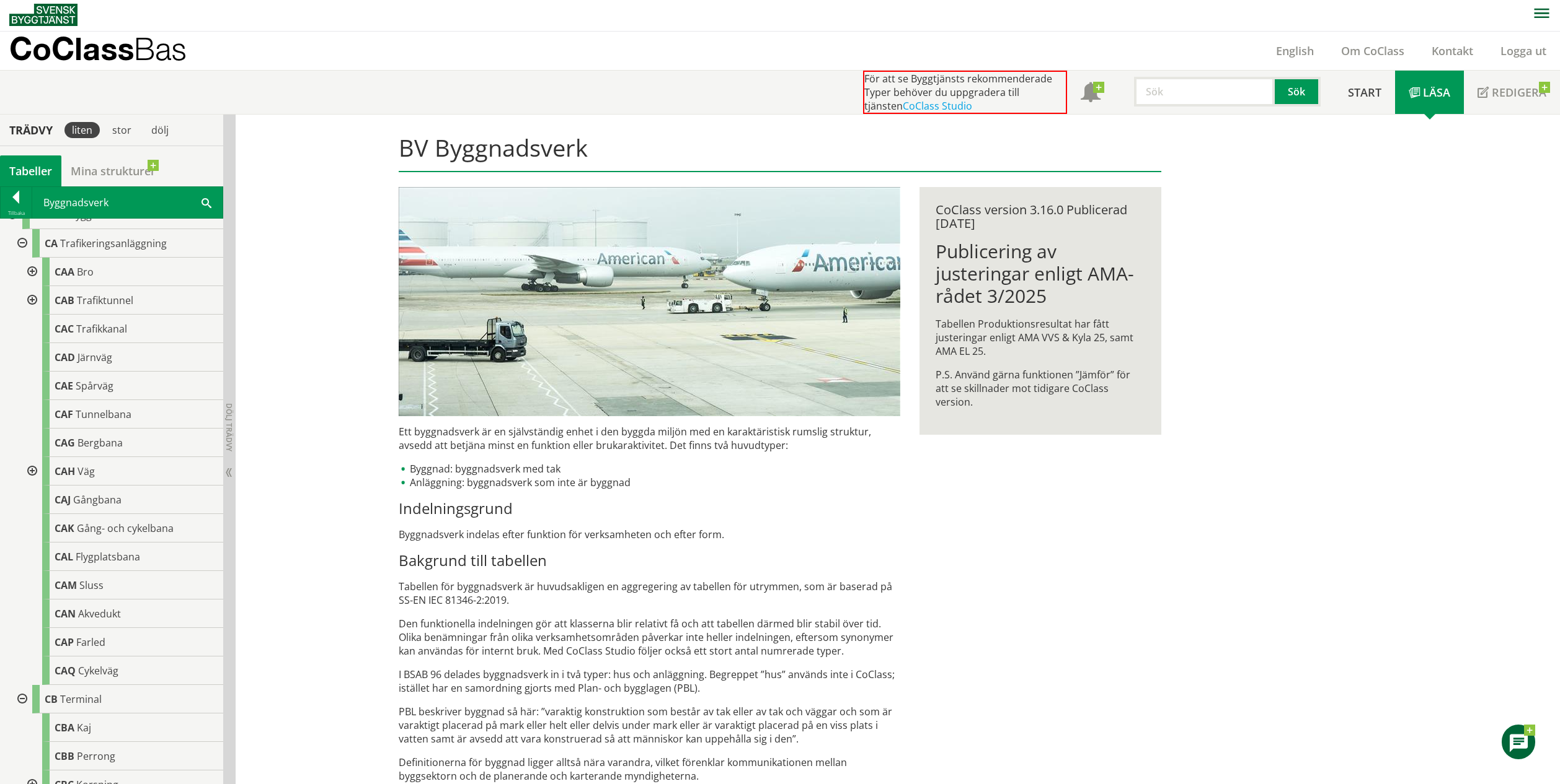
click at [24, 246] on div at bounding box center [21, 243] width 22 height 29
click at [13, 240] on div at bounding box center [11, 241] width 22 height 29
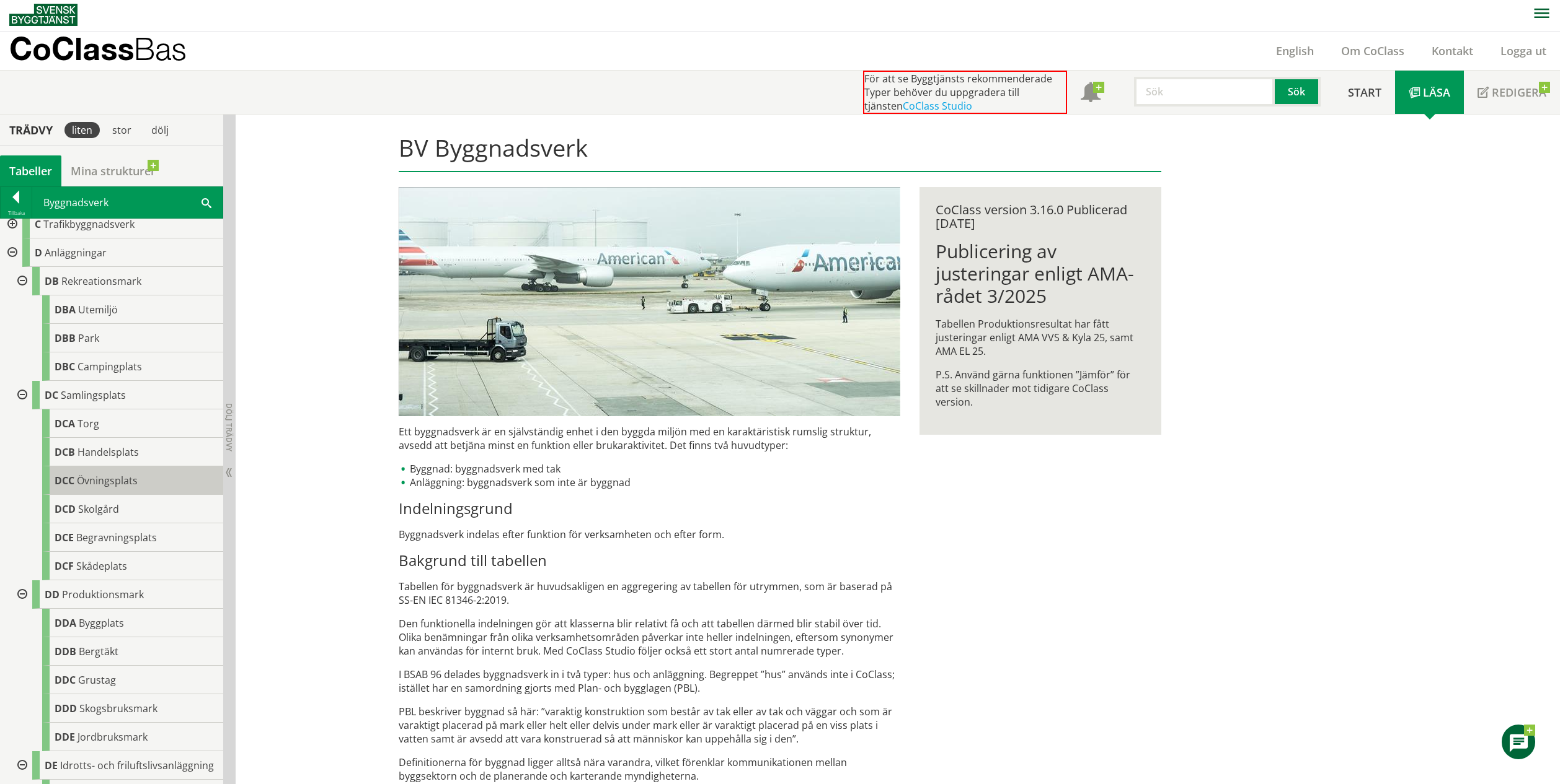
scroll to position [78, 0]
click at [12, 254] on div at bounding box center [11, 252] width 22 height 29
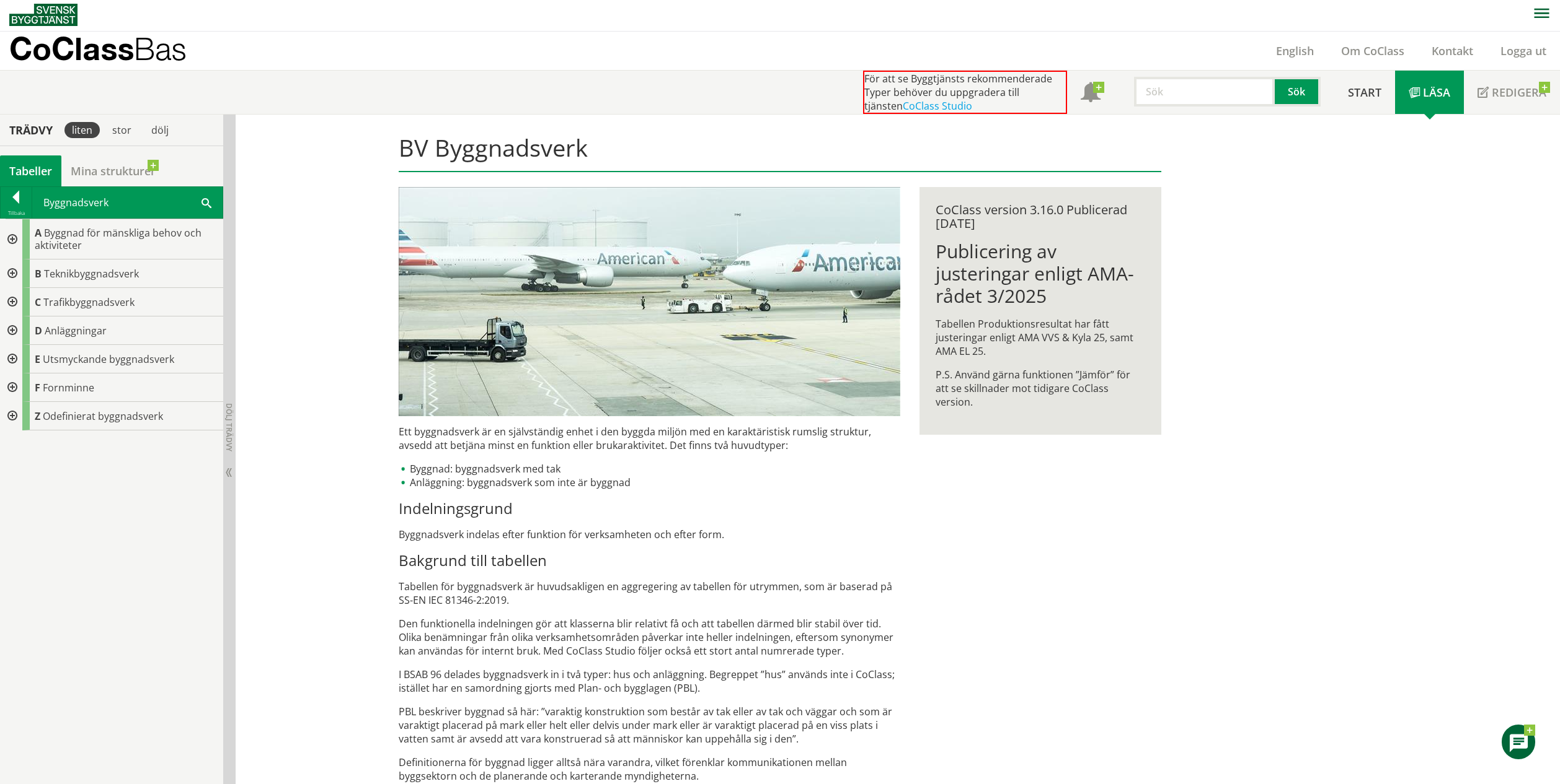
click at [13, 361] on div at bounding box center [11, 359] width 22 height 29
click at [19, 391] on div at bounding box center [21, 388] width 22 height 29
click at [17, 499] on div at bounding box center [11, 501] width 22 height 29
click at [24, 530] on div at bounding box center [21, 530] width 22 height 29
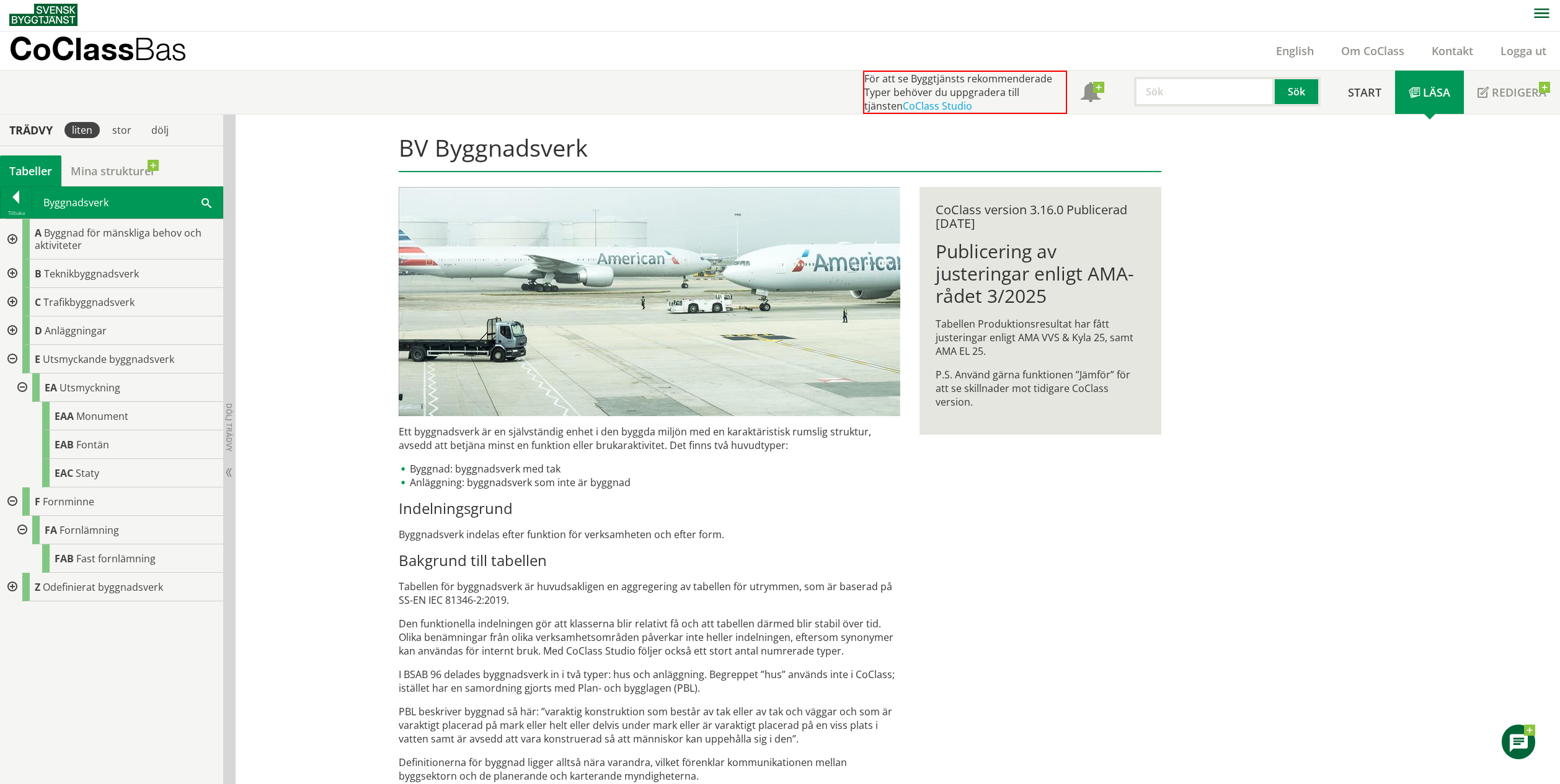
click at [11, 585] on div at bounding box center [11, 587] width 22 height 29
click at [25, 612] on div at bounding box center [21, 615] width 22 height 29
click at [9, 197] on div at bounding box center [16, 199] width 31 height 17
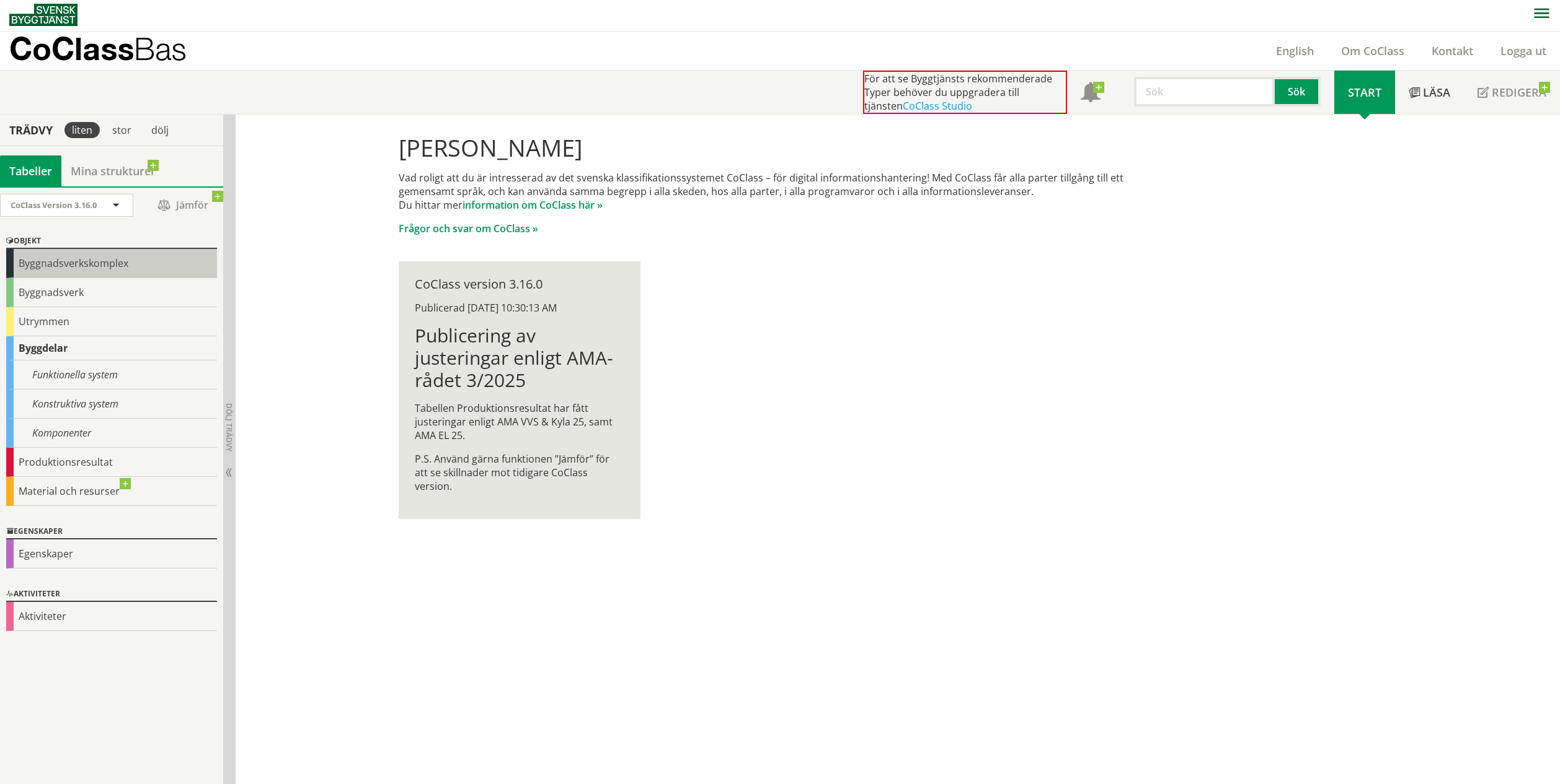
click at [46, 268] on div "Byggnadsverkskomplex" at bounding box center [111, 263] width 211 height 29
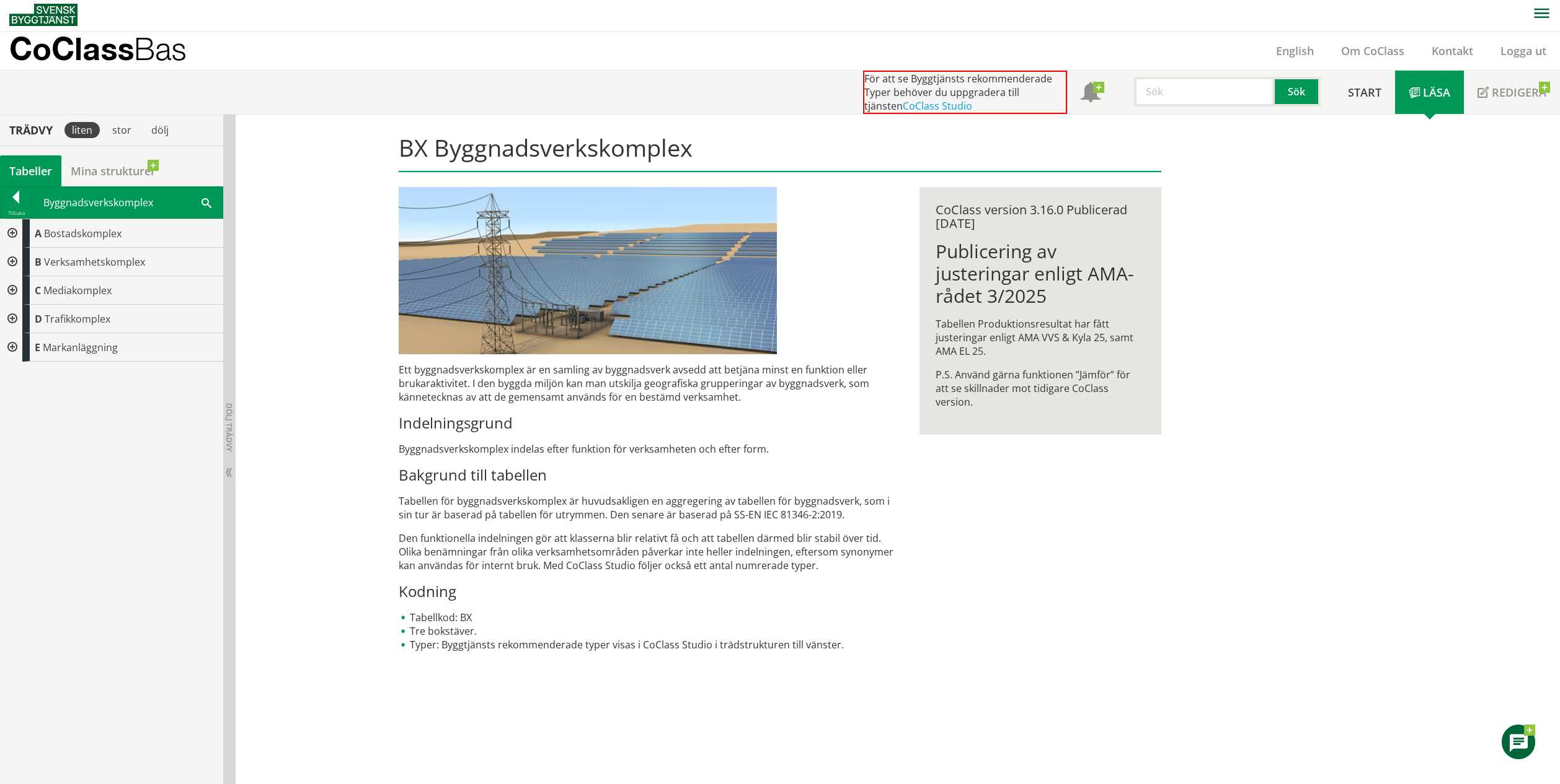
click at [10, 233] on div at bounding box center [11, 234] width 22 height 29
click at [19, 257] on div at bounding box center [21, 262] width 22 height 29
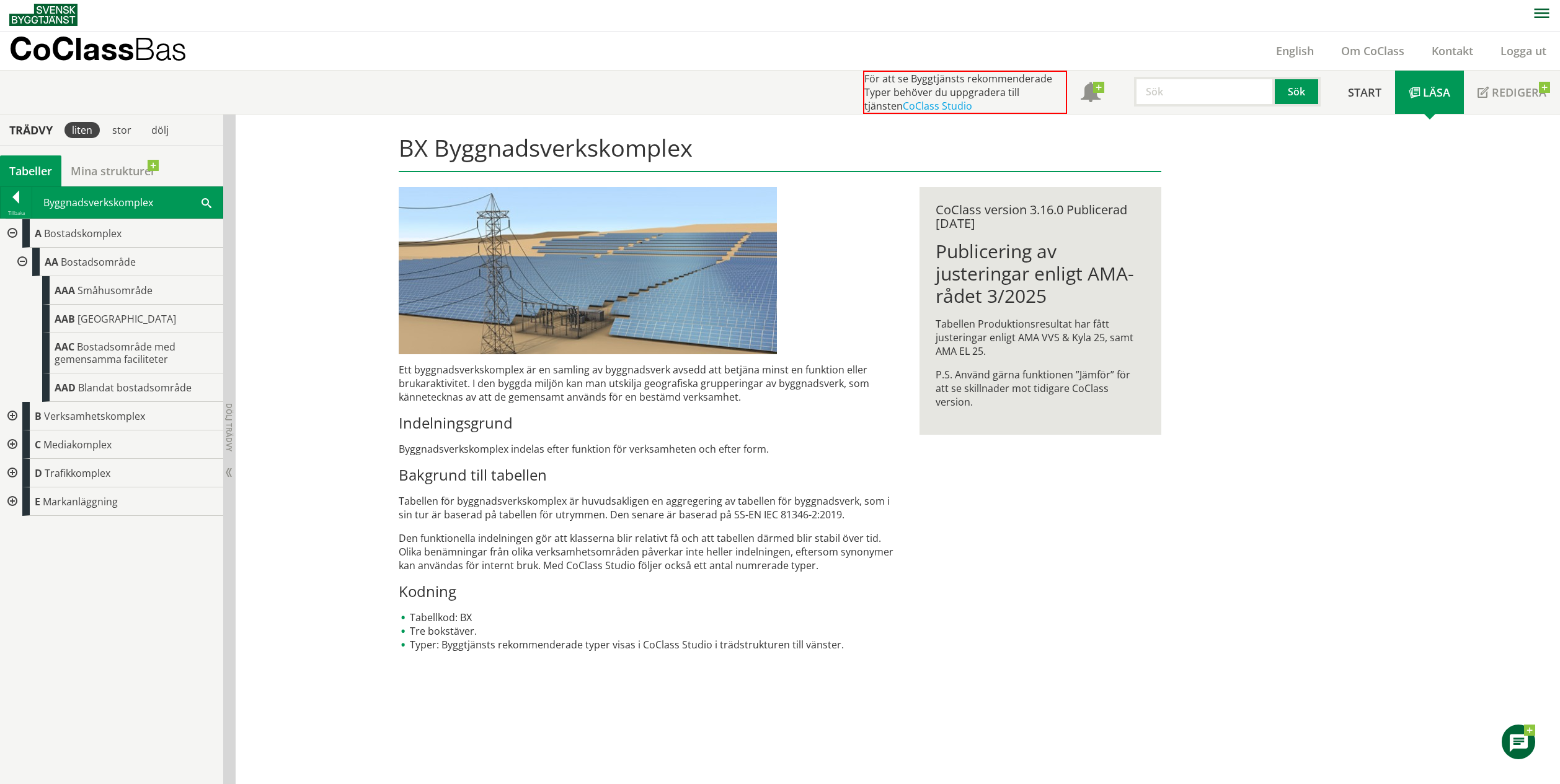
click at [10, 413] on div at bounding box center [11, 416] width 22 height 29
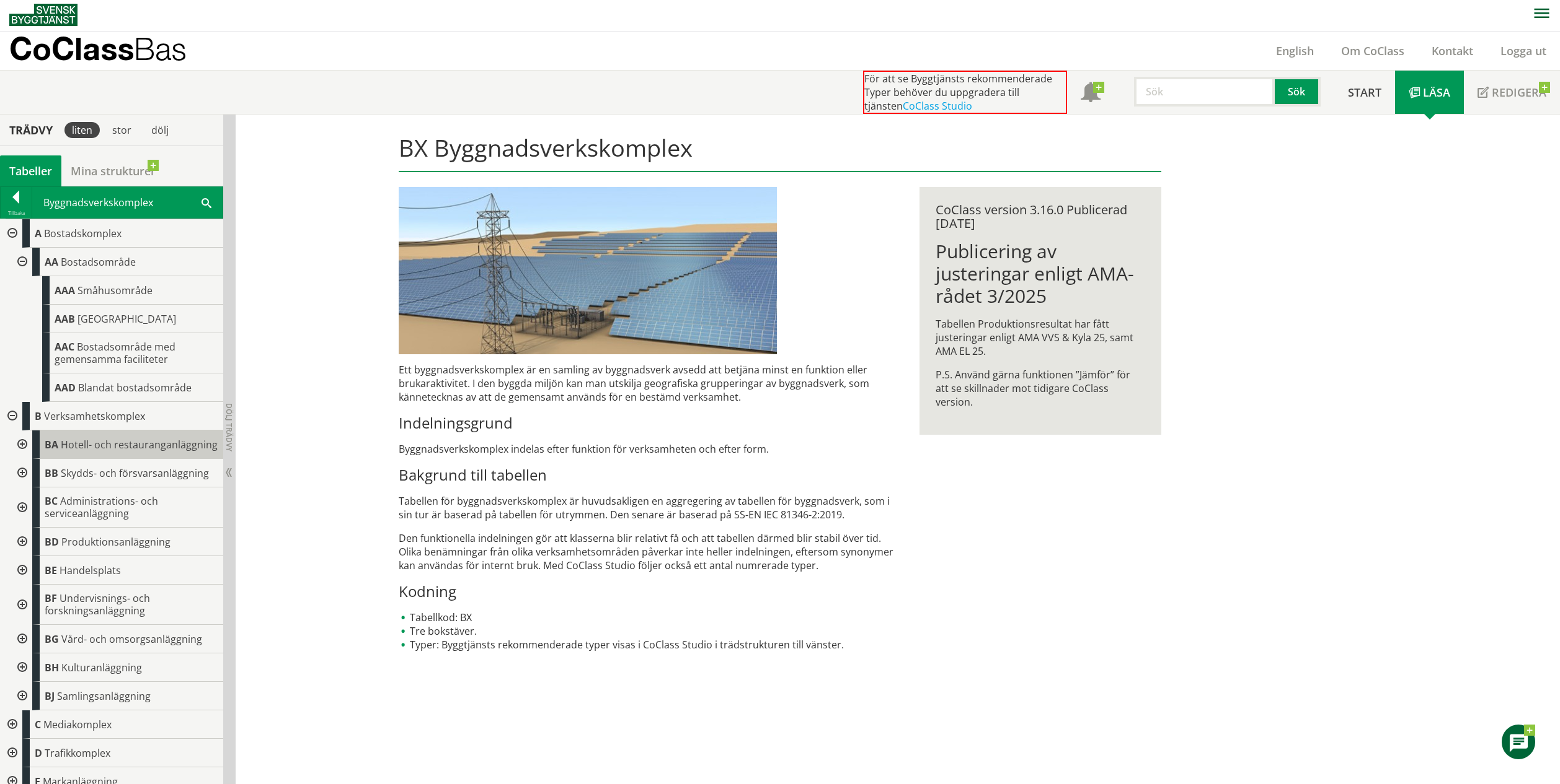
scroll to position [24, 0]
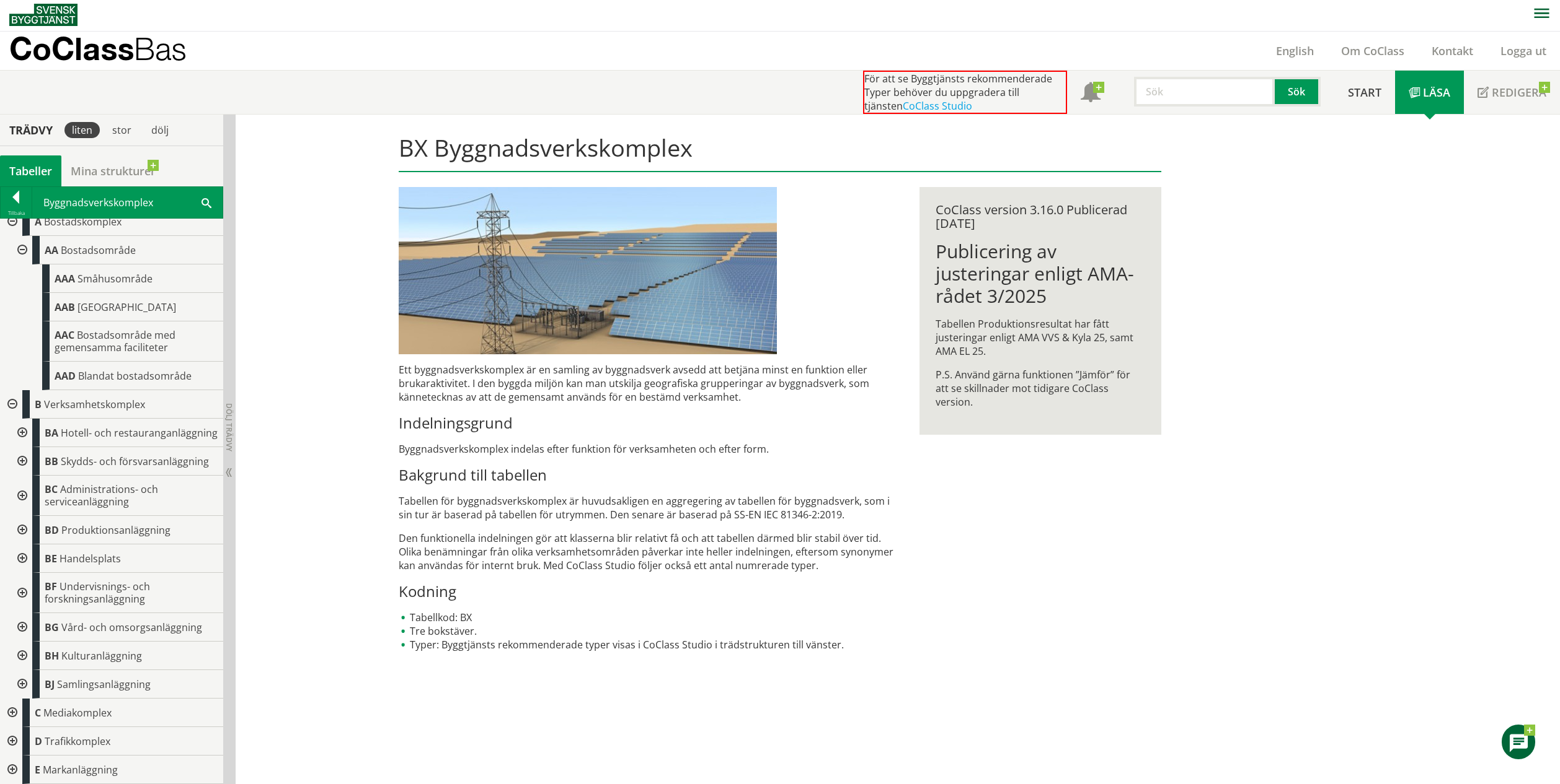
click at [24, 428] on div at bounding box center [21, 433] width 22 height 29
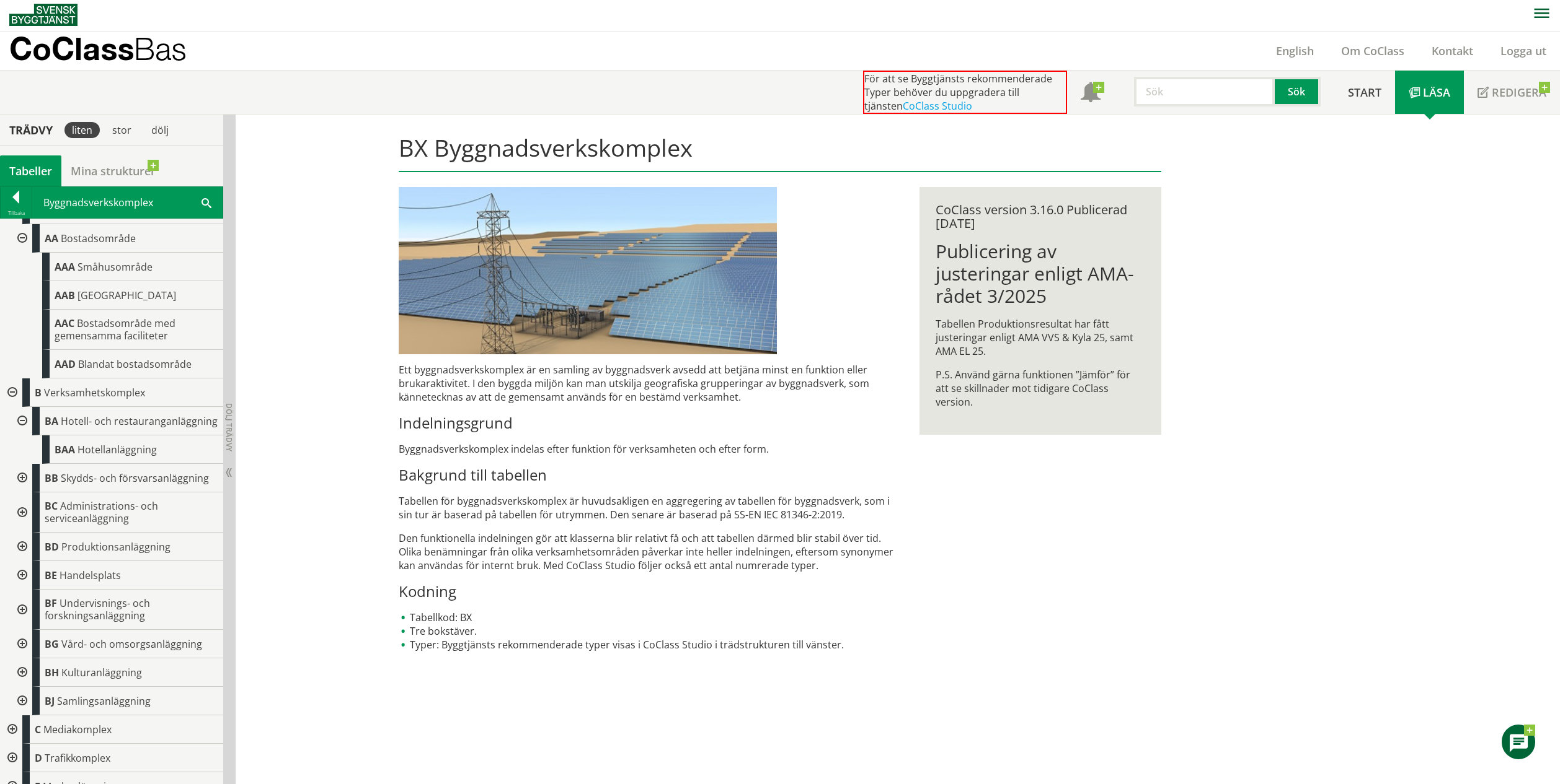
click at [19, 491] on div at bounding box center [21, 478] width 22 height 29
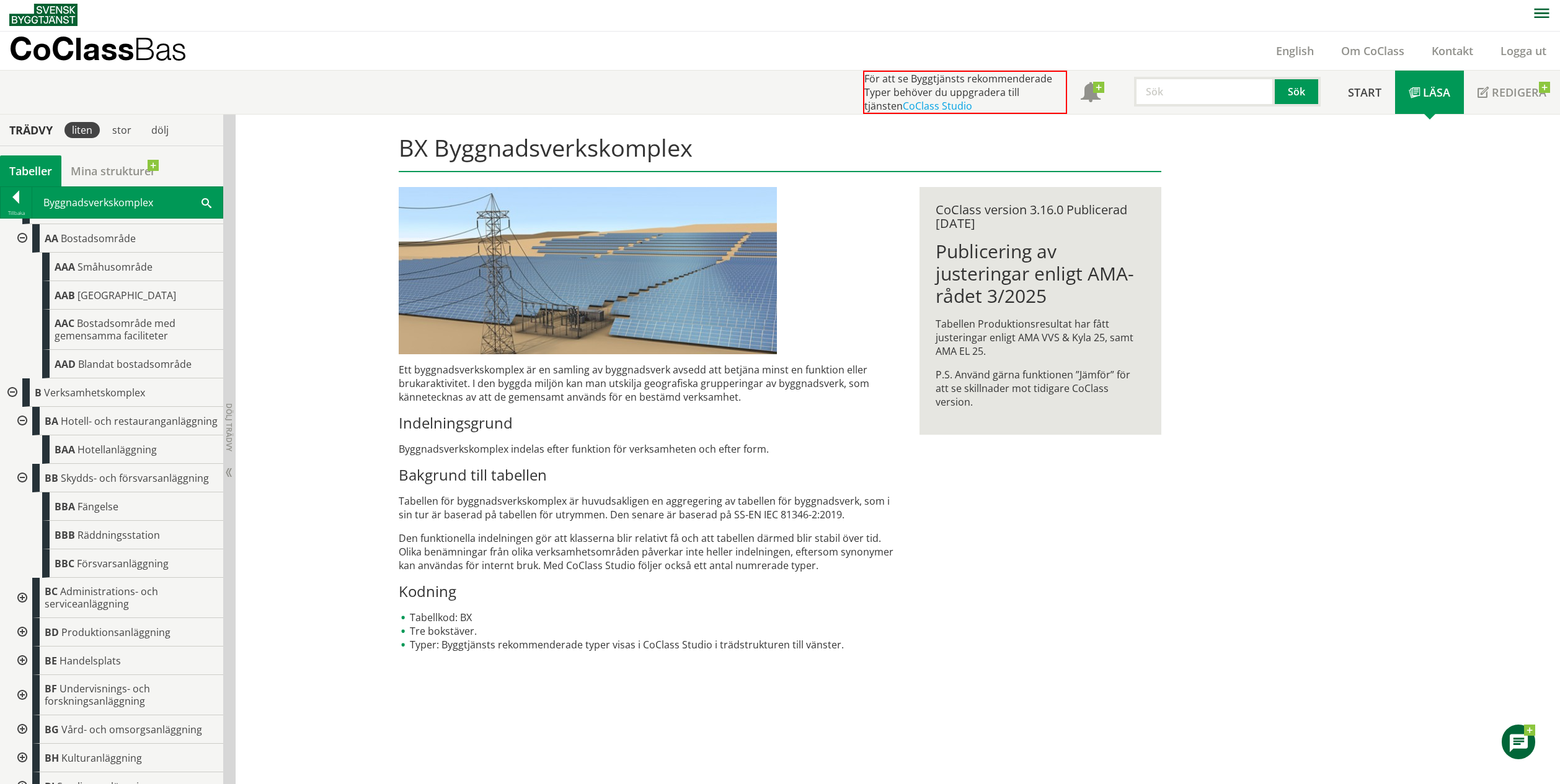
click at [21, 609] on div at bounding box center [21, 598] width 22 height 40
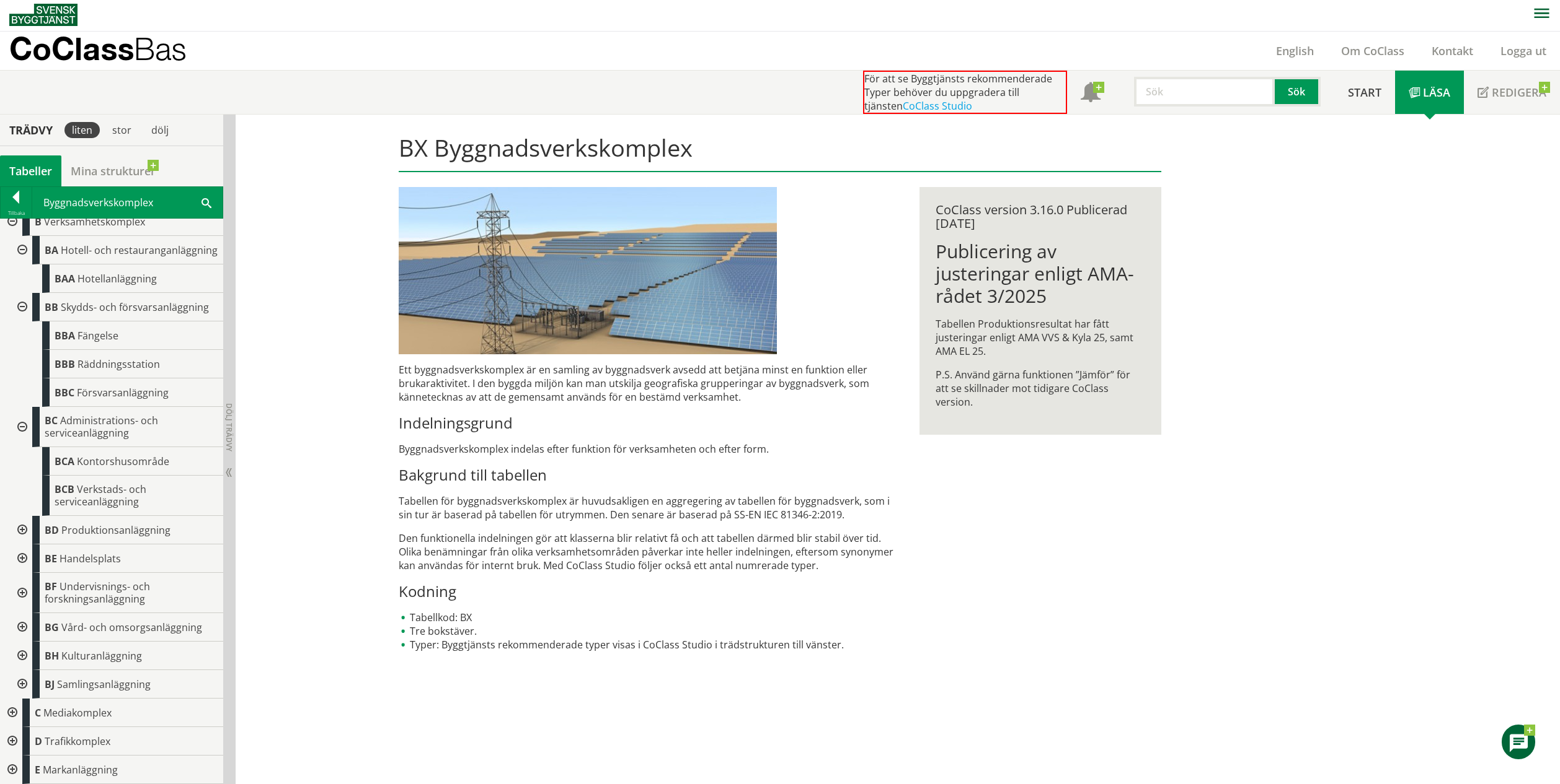
click at [24, 532] on div at bounding box center [21, 530] width 22 height 29
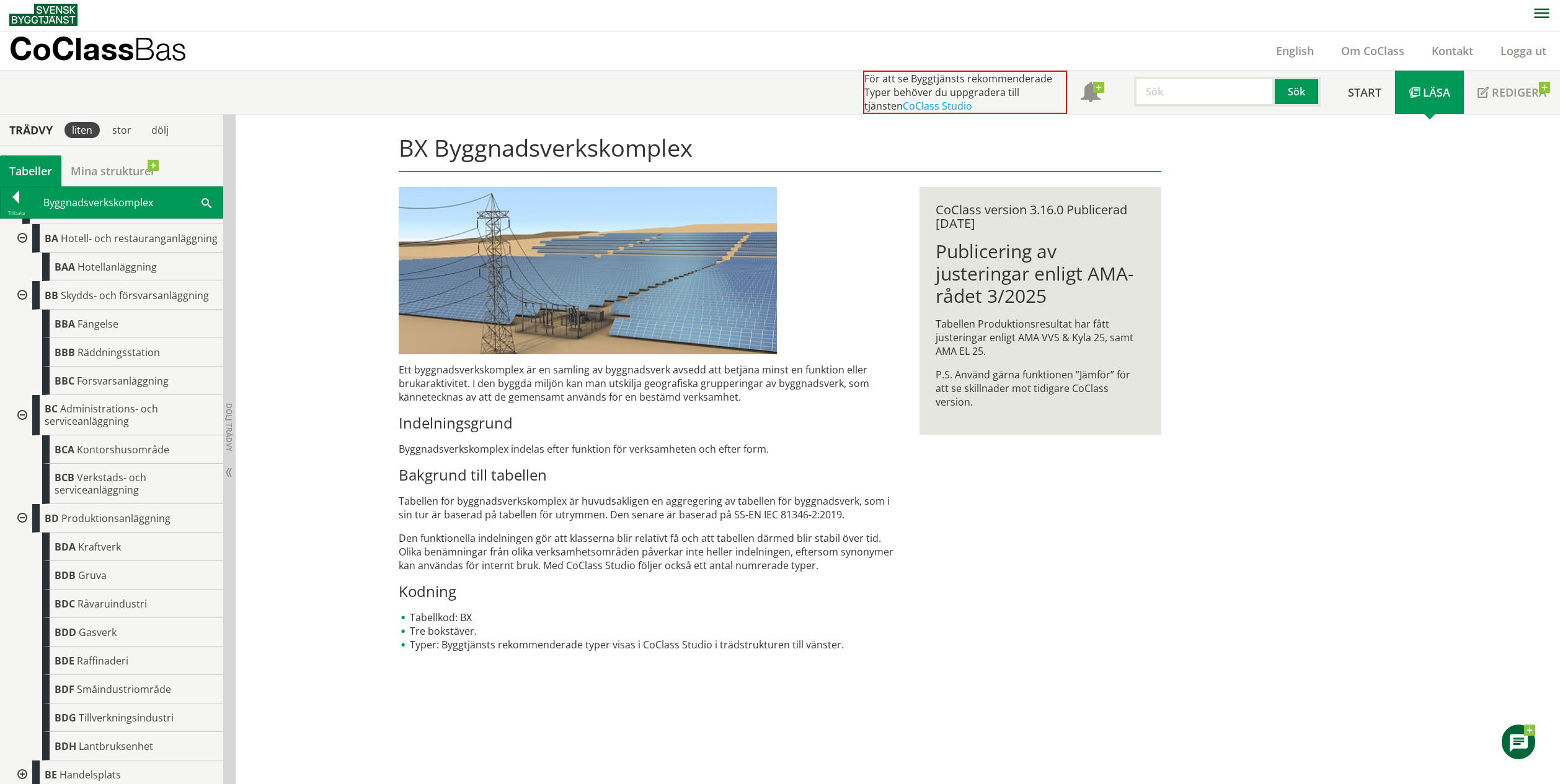
scroll to position [434, 0]
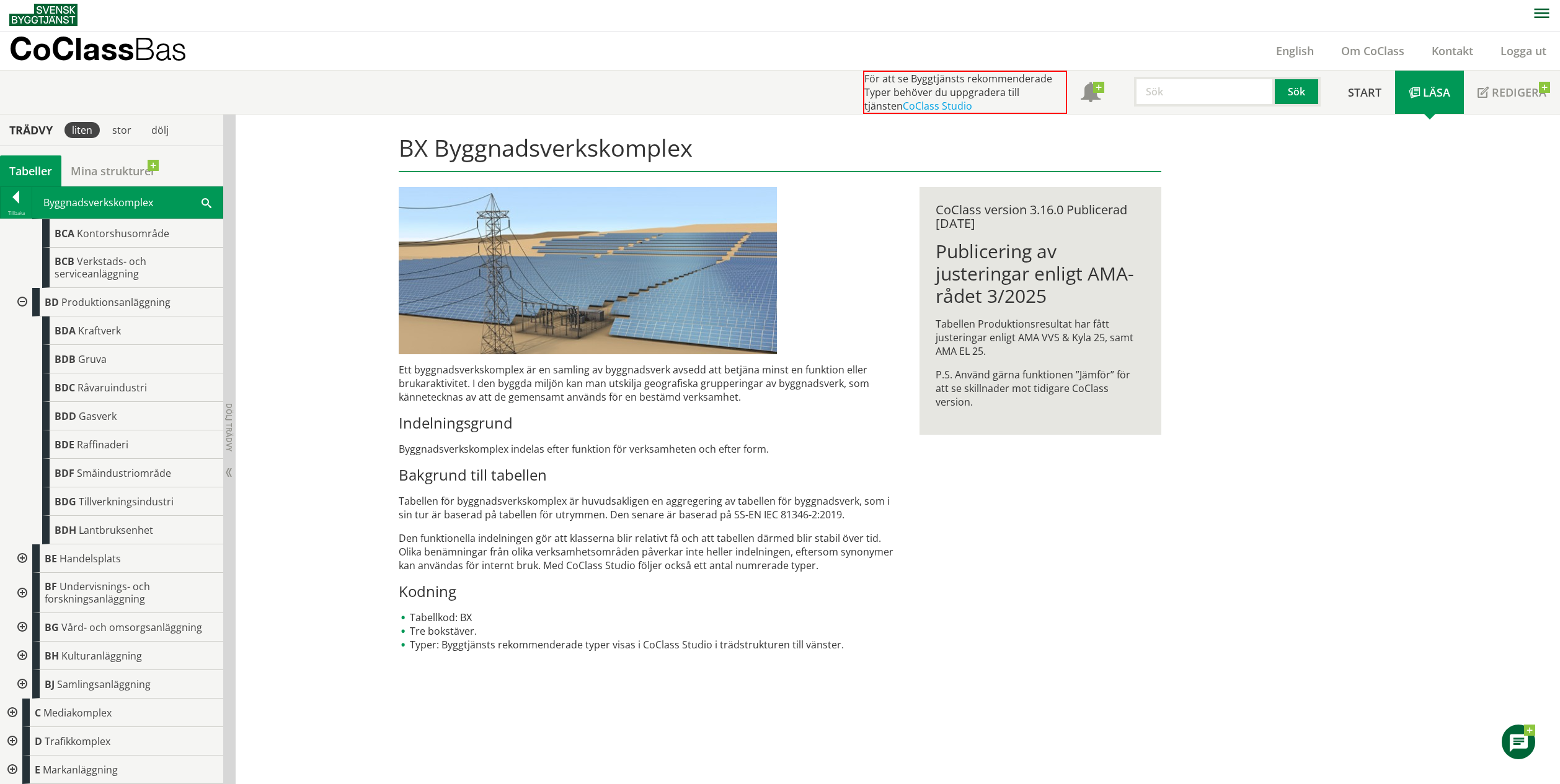
click at [22, 558] on div at bounding box center [21, 558] width 22 height 29
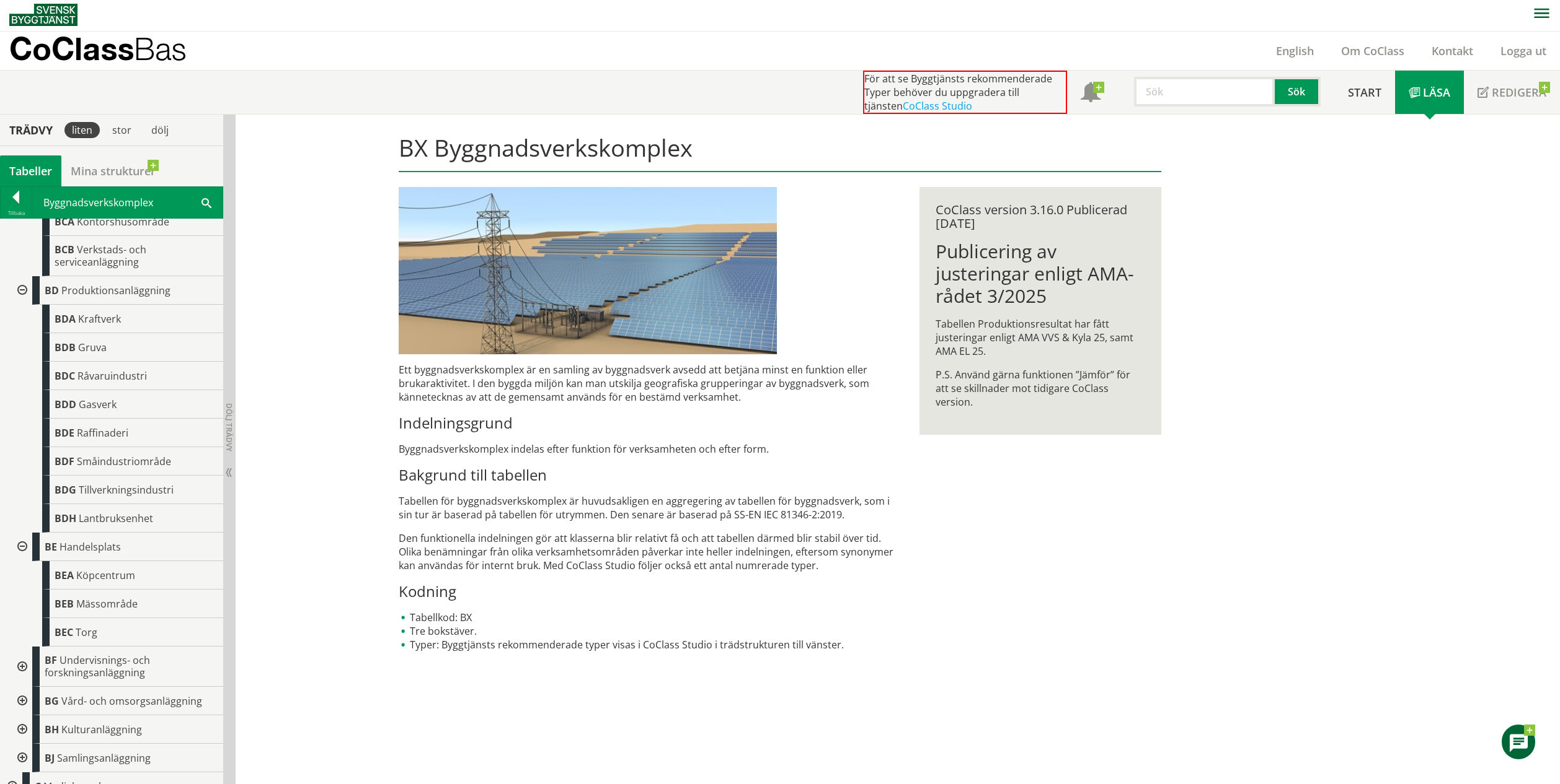
scroll to position [520, 0]
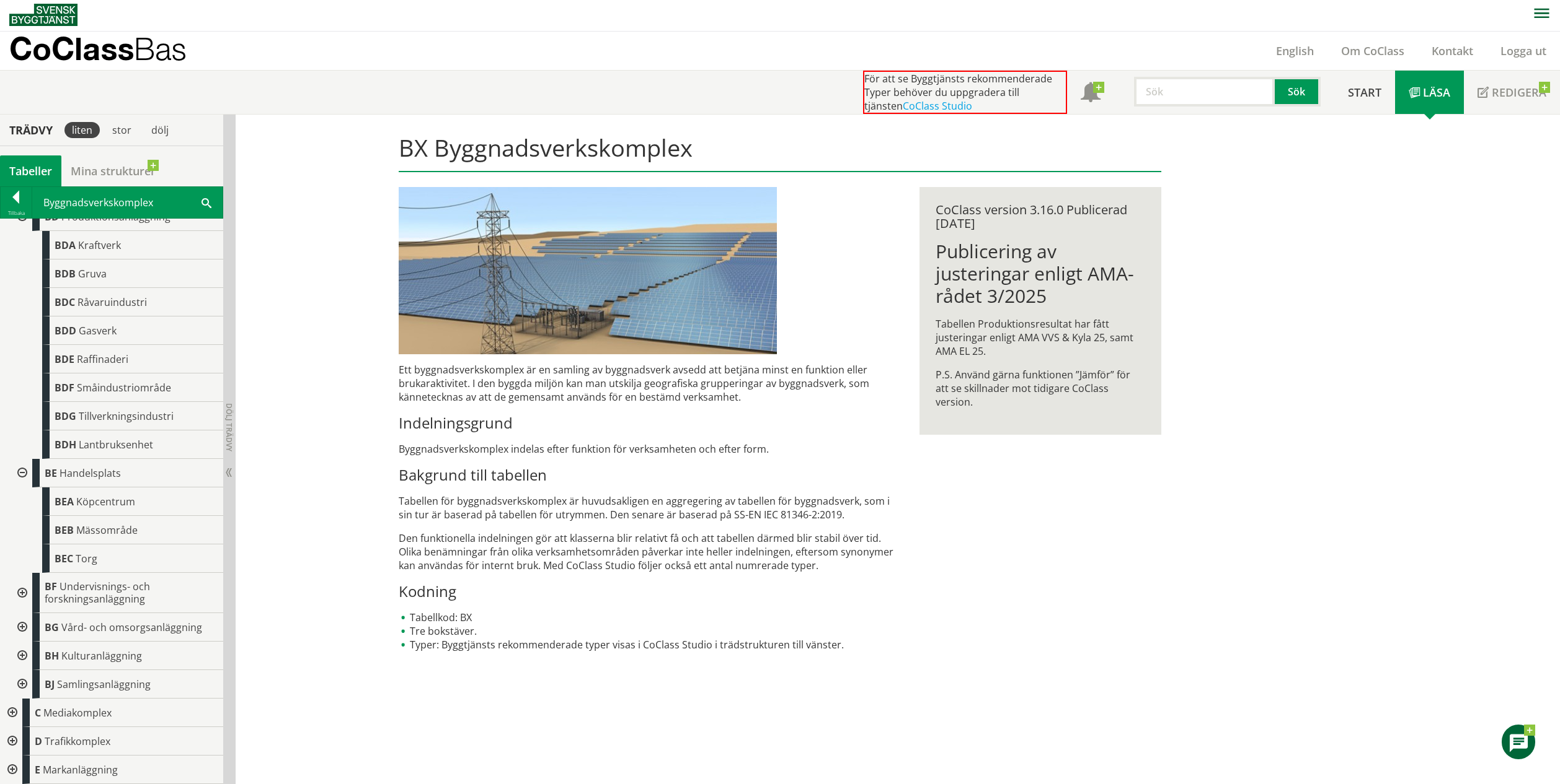
click at [24, 596] on div at bounding box center [21, 593] width 22 height 40
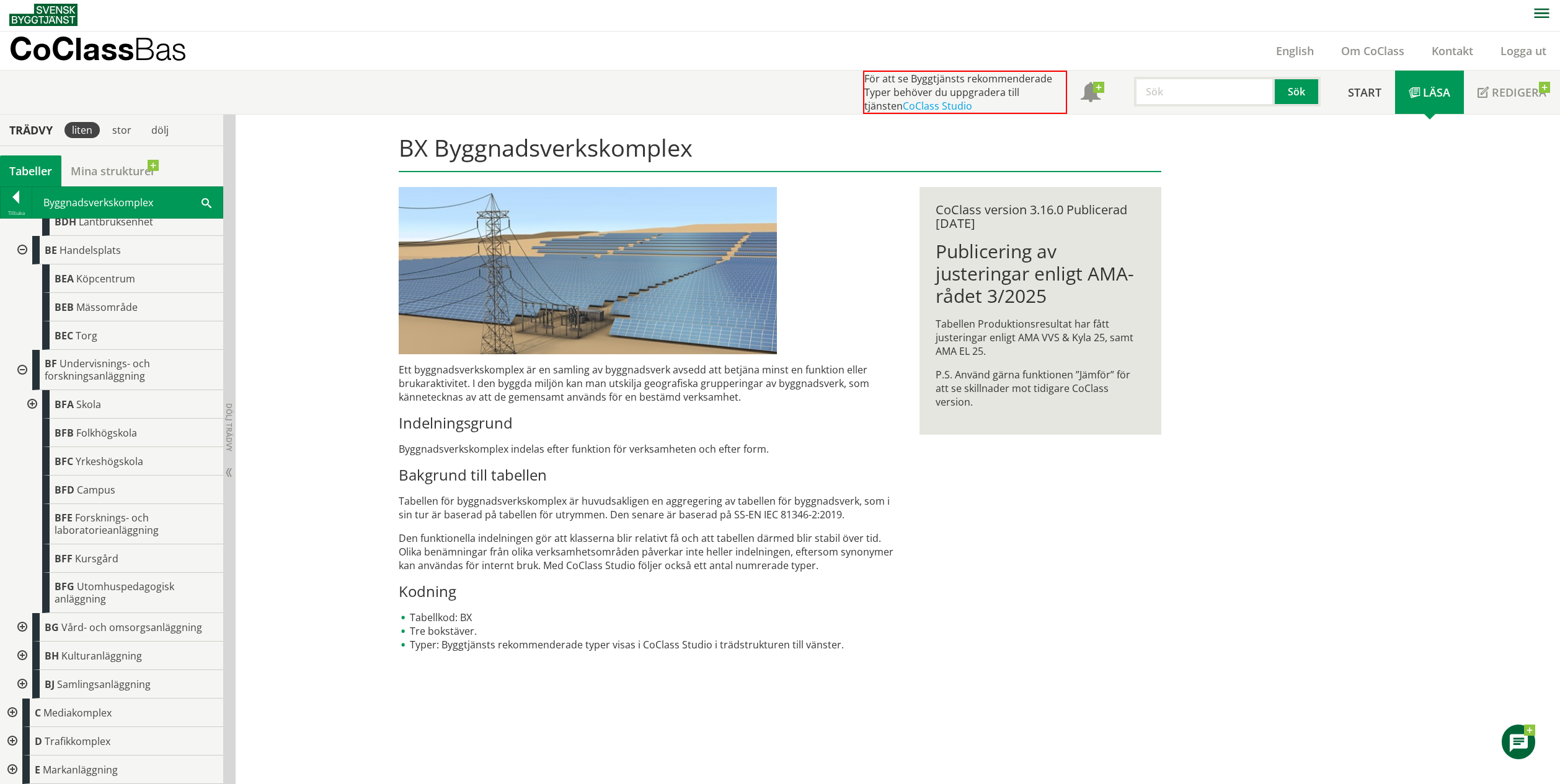
scroll to position [728, 0]
click at [22, 638] on div at bounding box center [21, 630] width 22 height 29
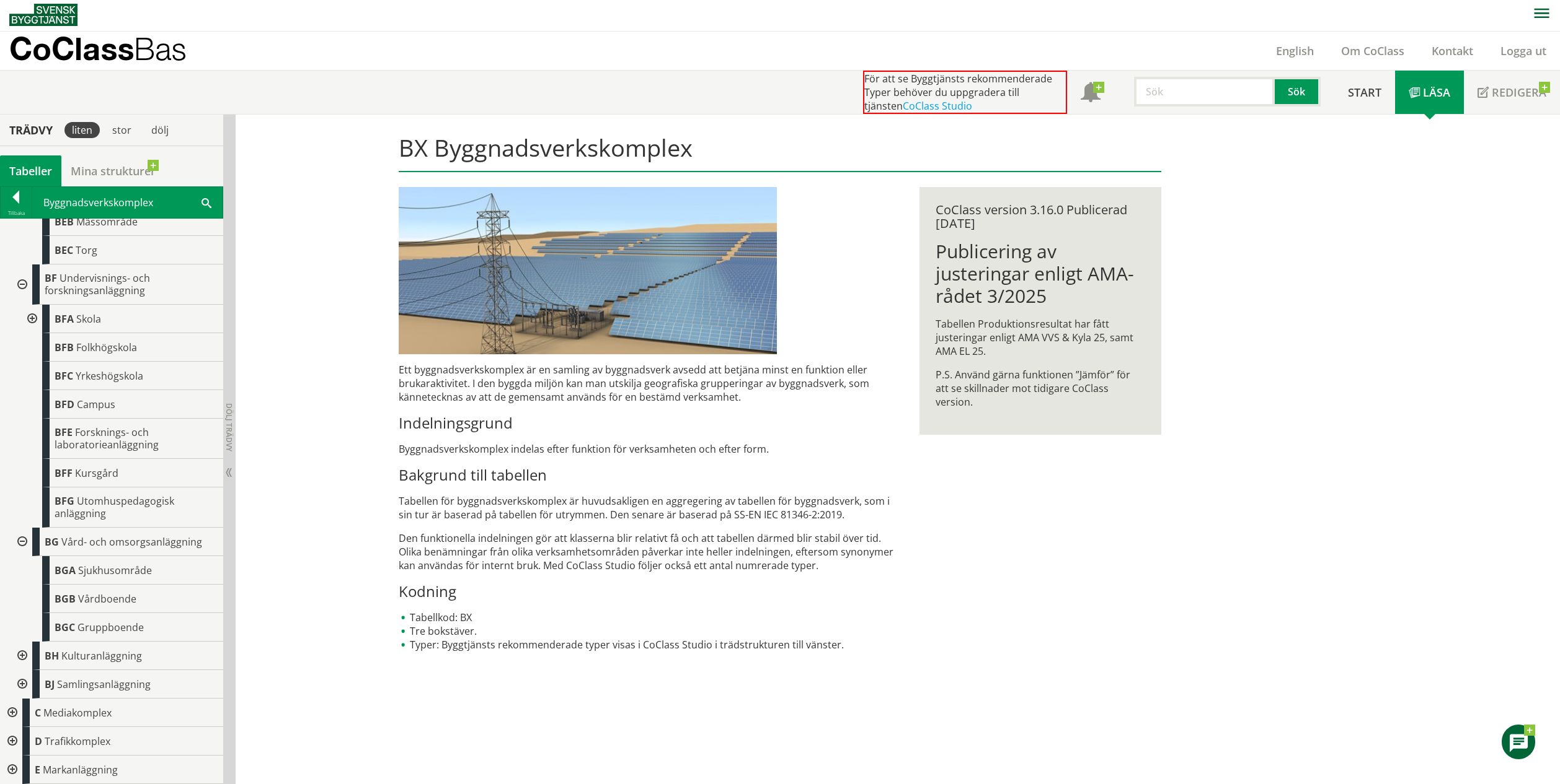
click at [25, 654] on div at bounding box center [21, 656] width 22 height 29
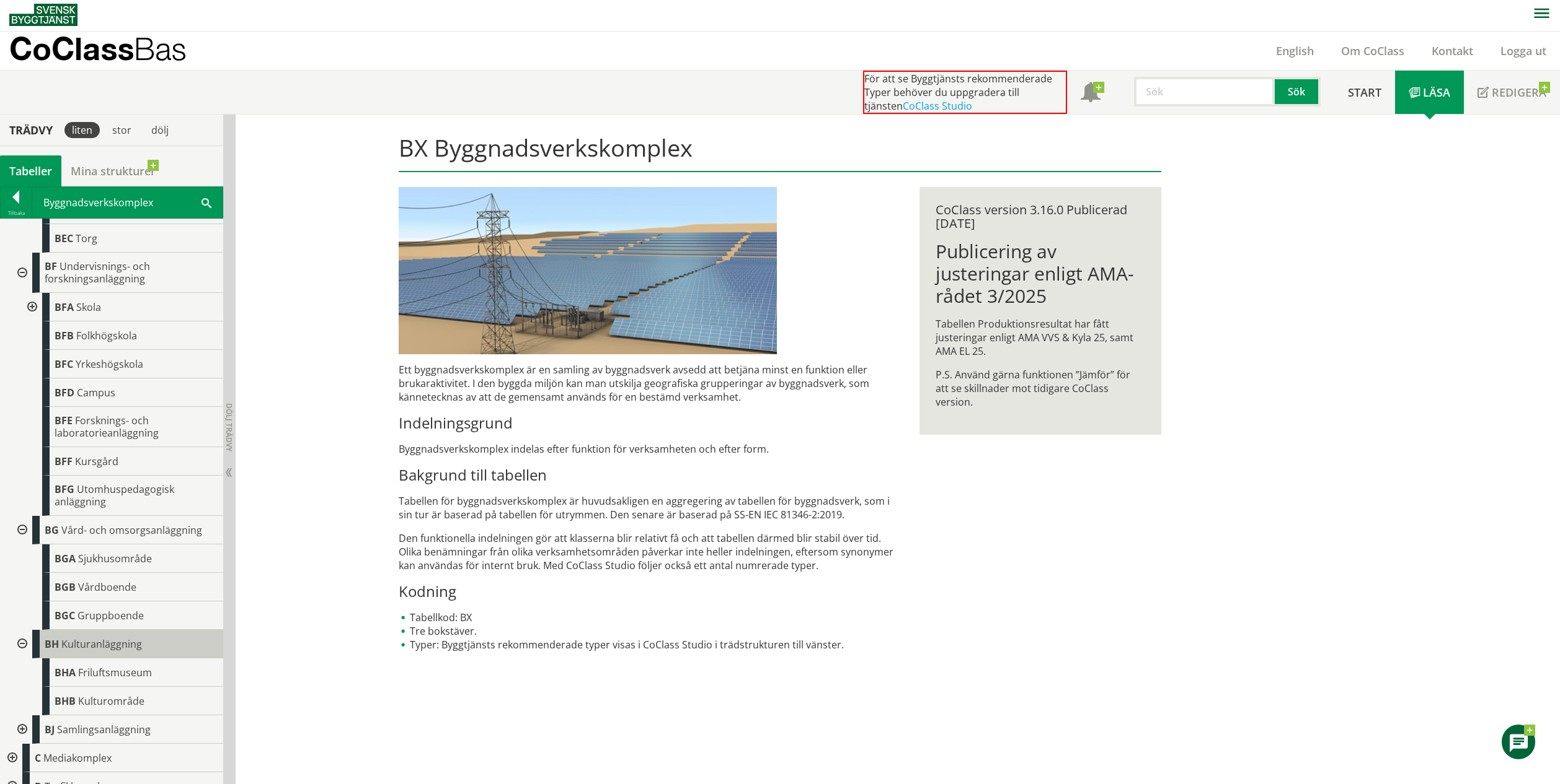
scroll to position [885, 0]
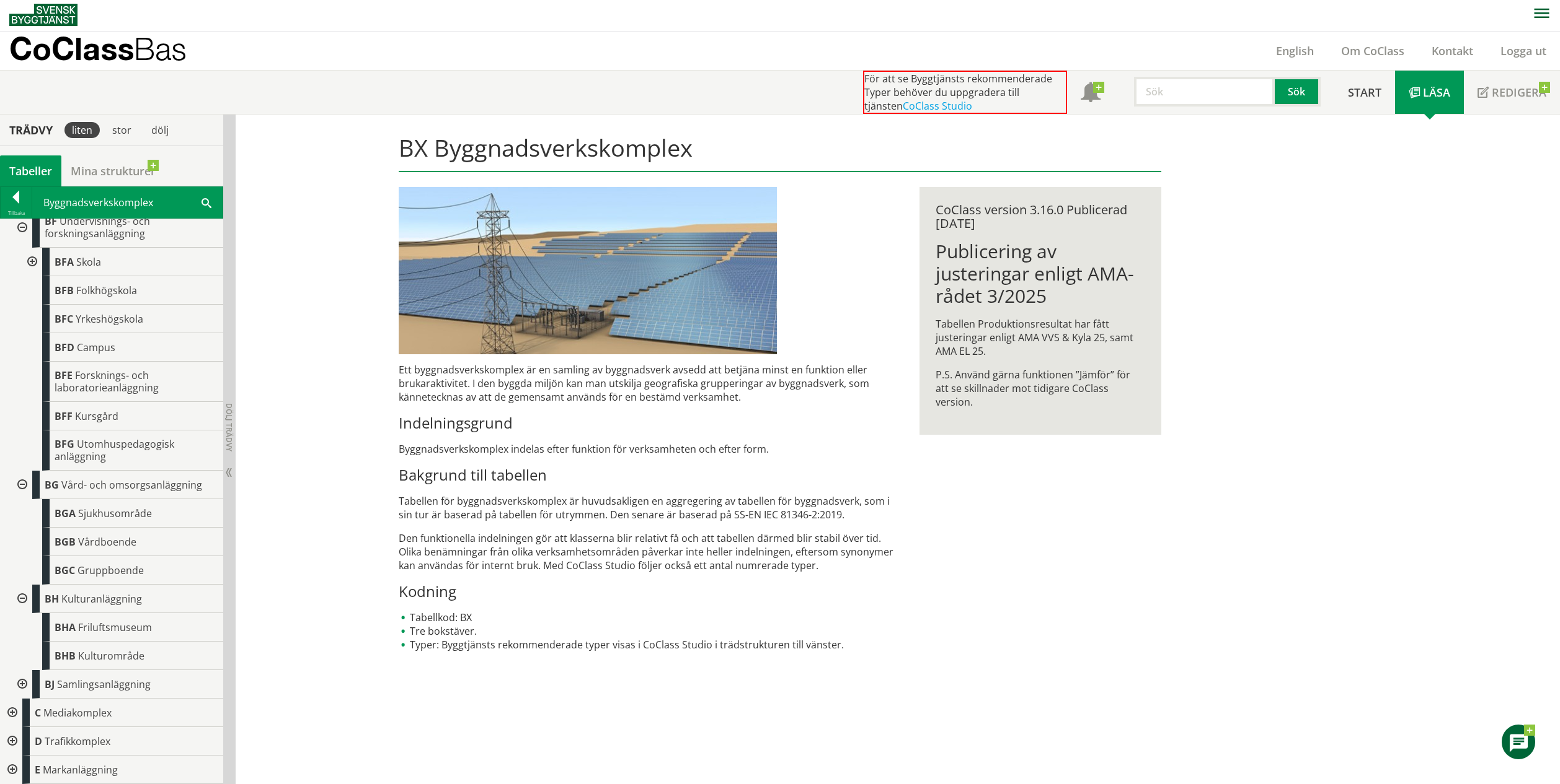
click at [25, 680] on div at bounding box center [21, 684] width 22 height 29
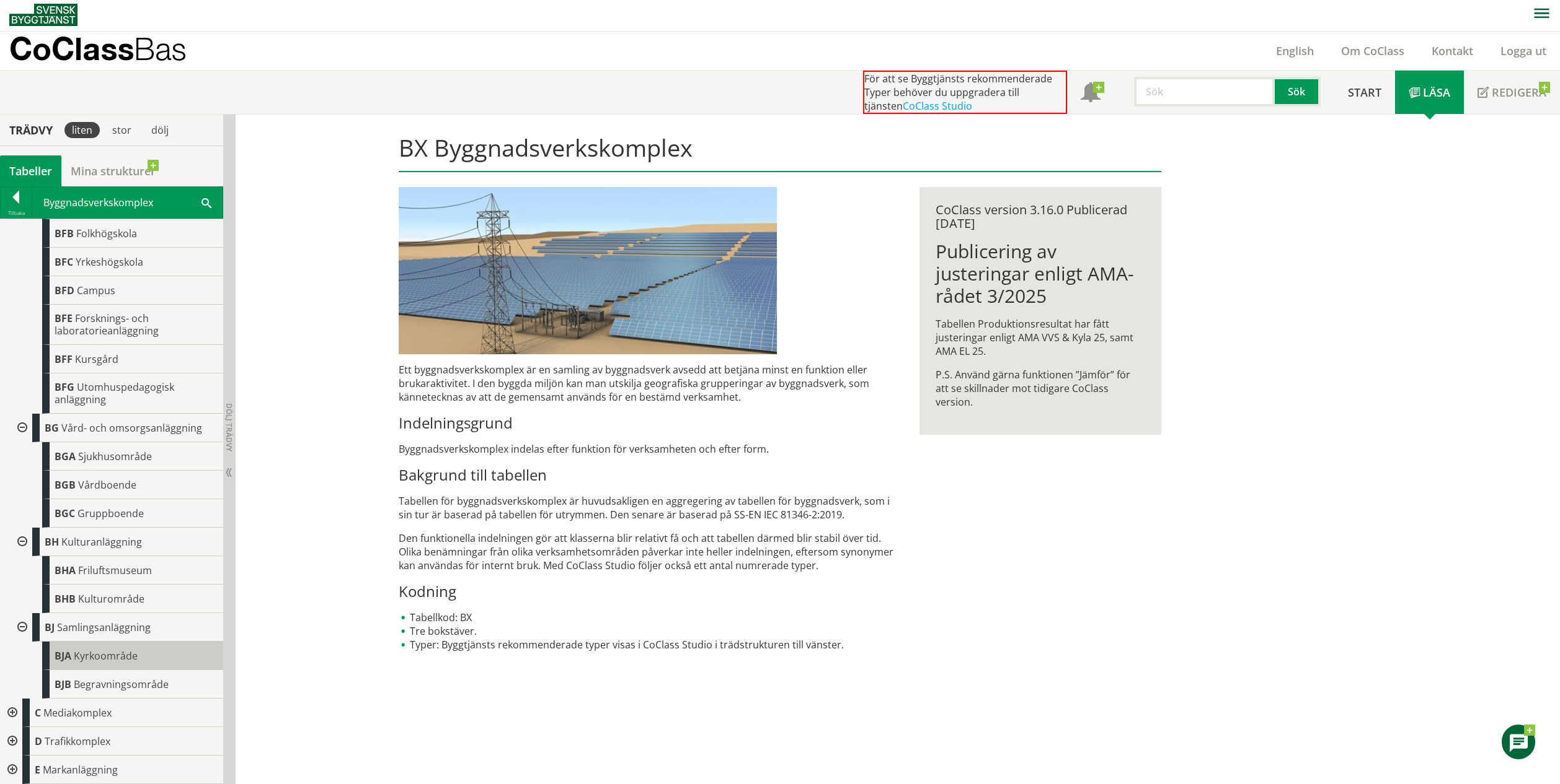
scroll to position [935, 0]
click at [10, 718] on div at bounding box center [11, 713] width 22 height 29
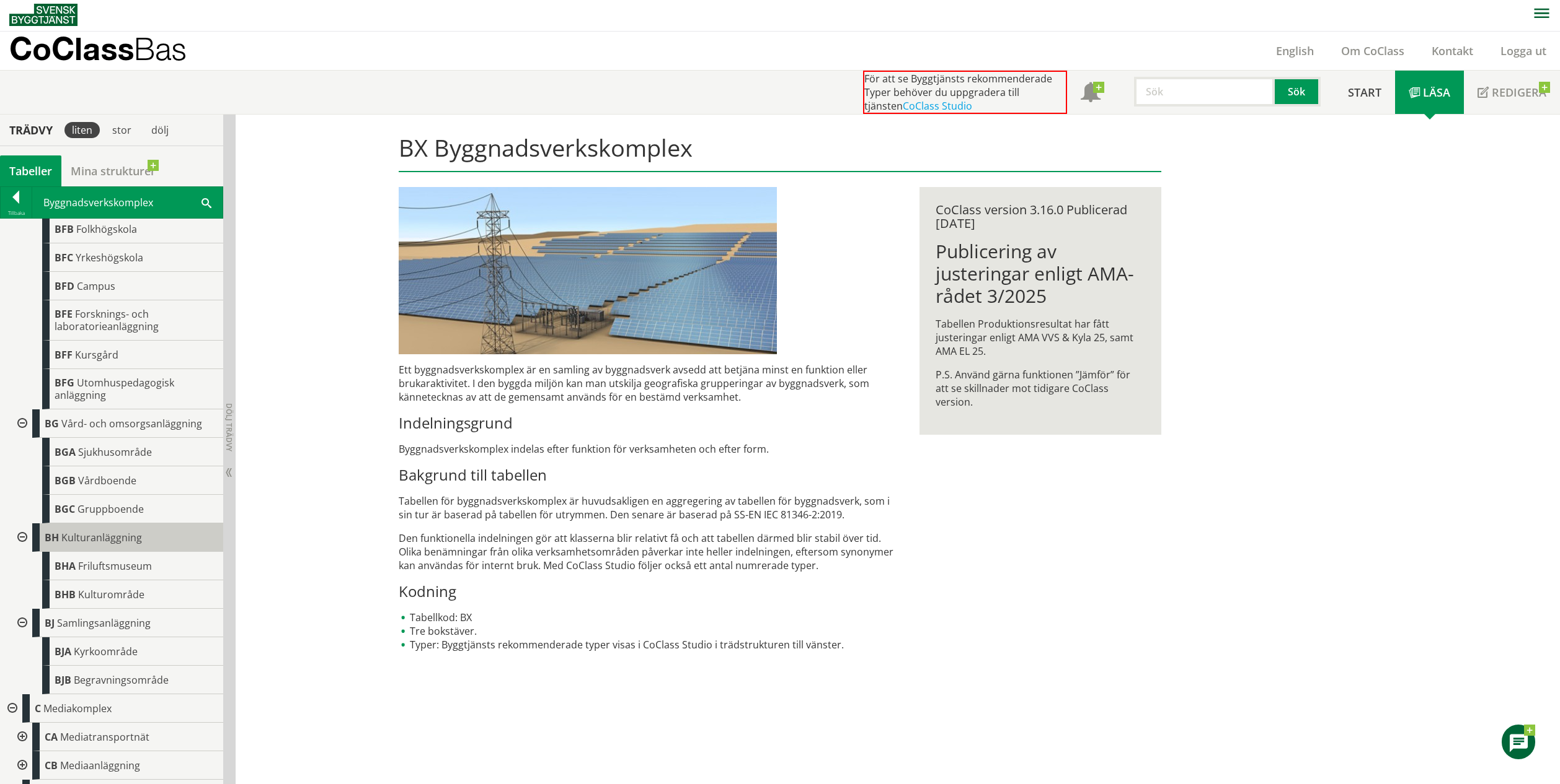
scroll to position [999, 0]
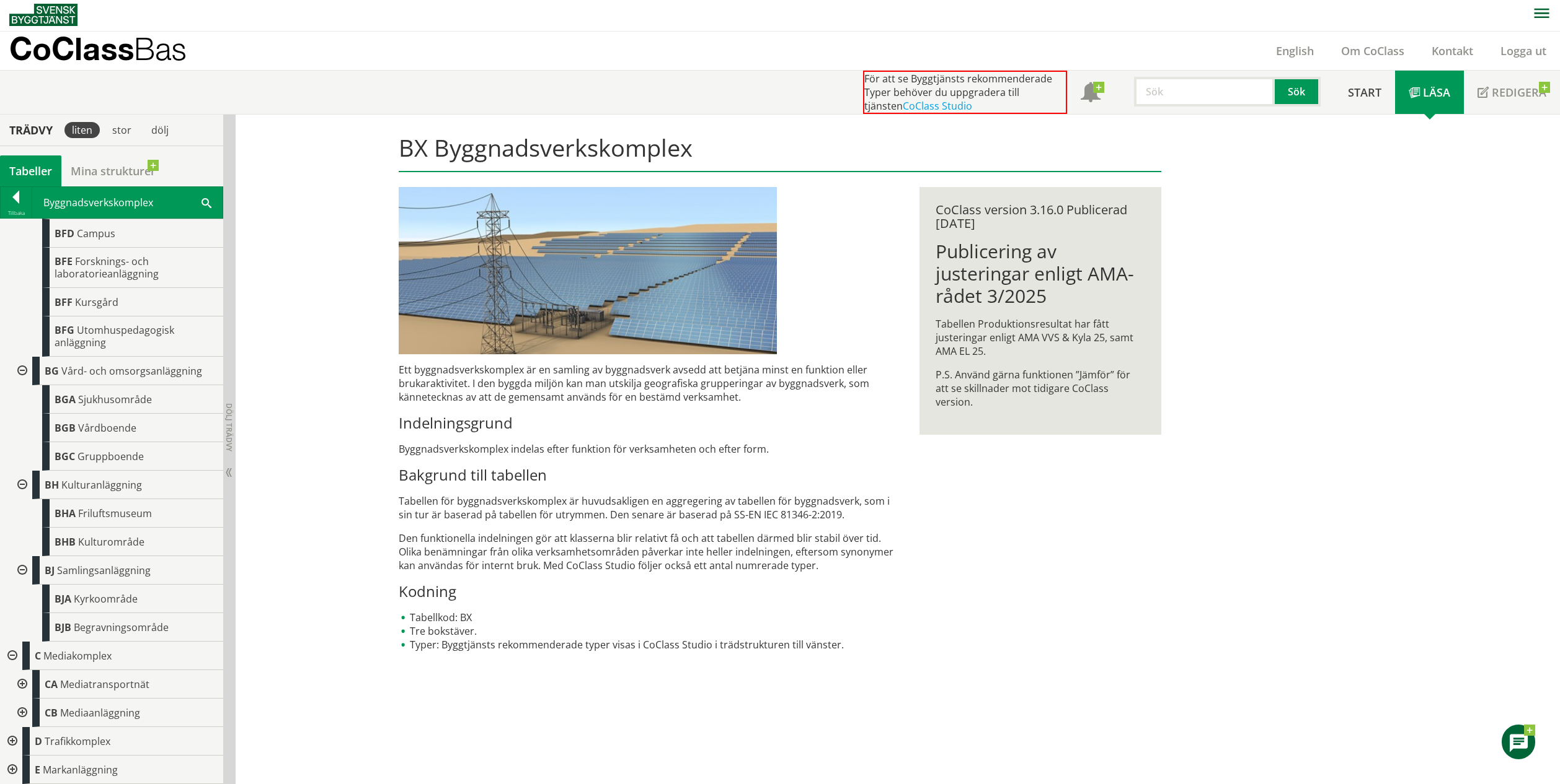
click at [23, 687] on div at bounding box center [21, 684] width 22 height 29
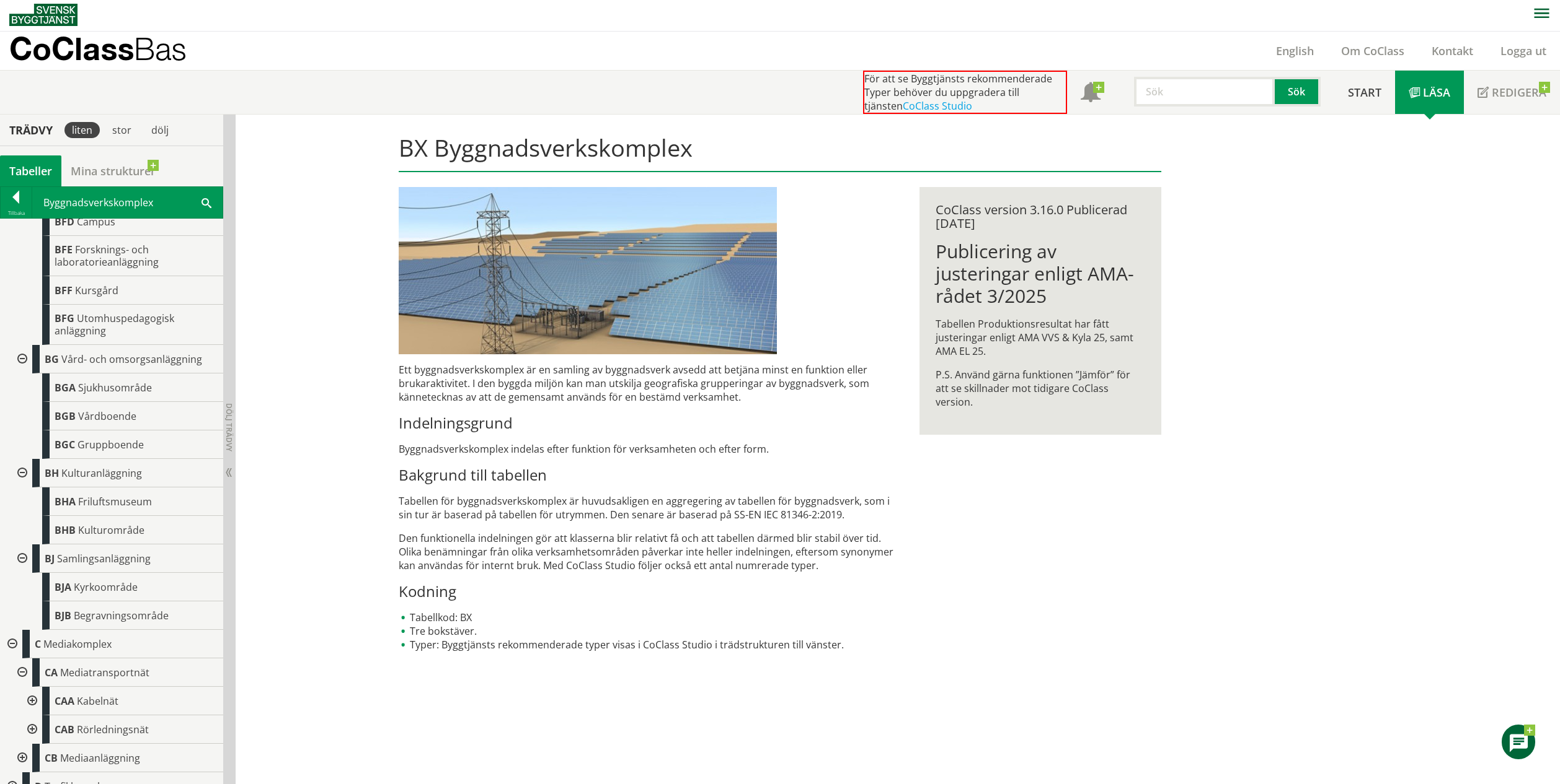
scroll to position [1056, 0]
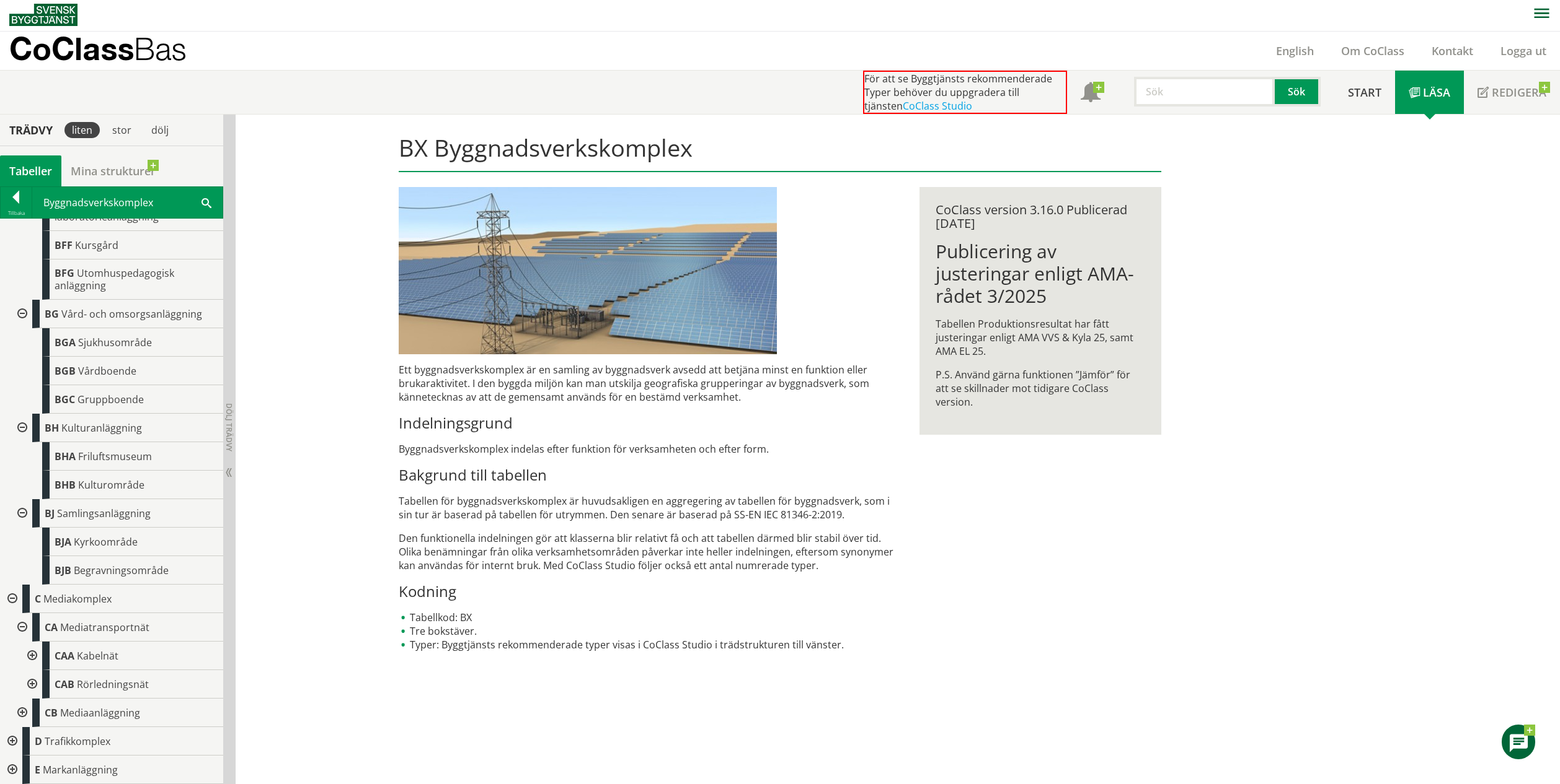
click at [24, 713] on div at bounding box center [21, 713] width 22 height 29
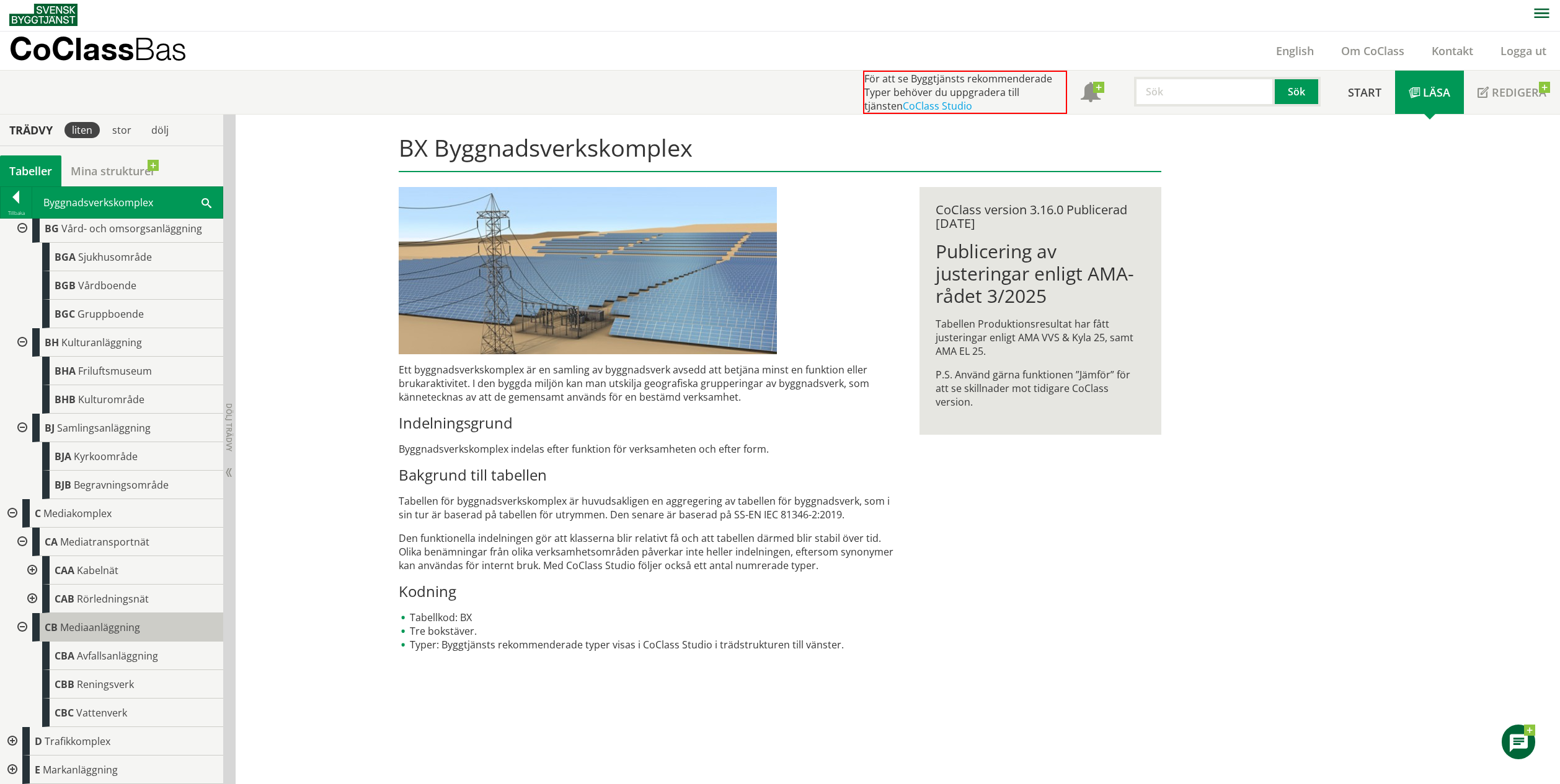
scroll to position [1127, 0]
click at [15, 751] on div at bounding box center [11, 745] width 22 height 29
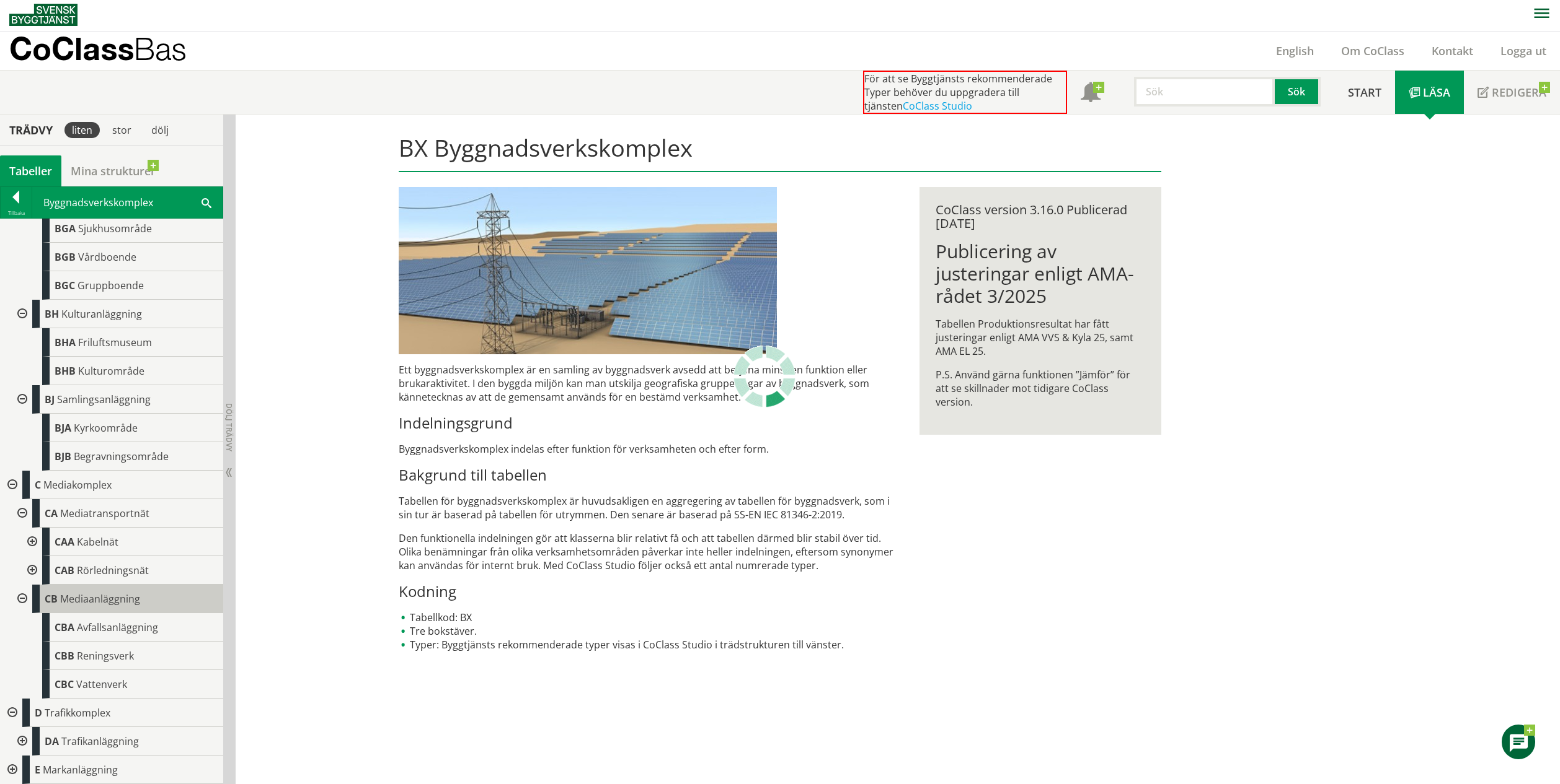
scroll to position [1163, 0]
click at [21, 746] on div at bounding box center [21, 741] width 22 height 29
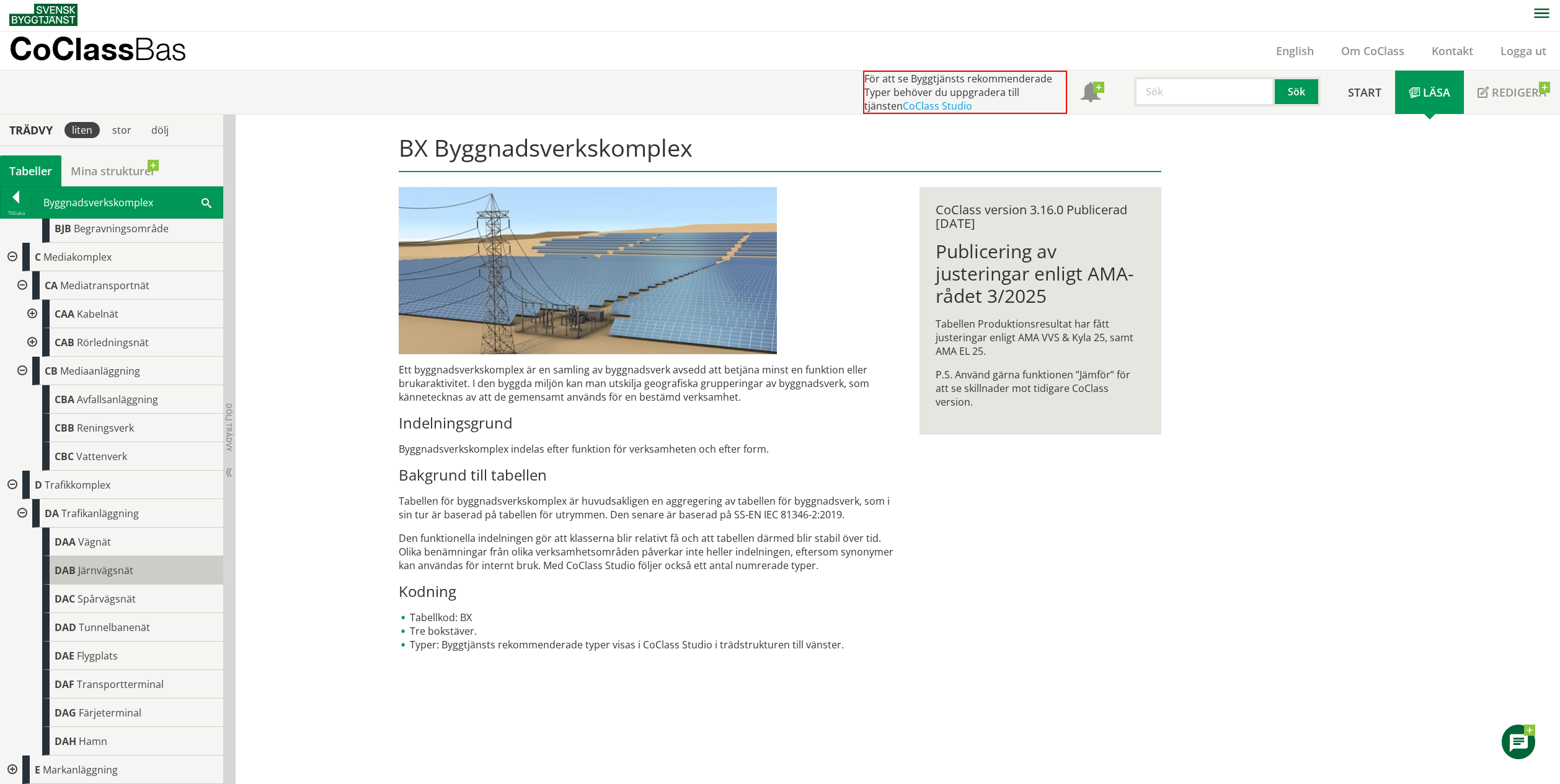
scroll to position [1391, 0]
click at [13, 773] on div at bounding box center [11, 770] width 22 height 29
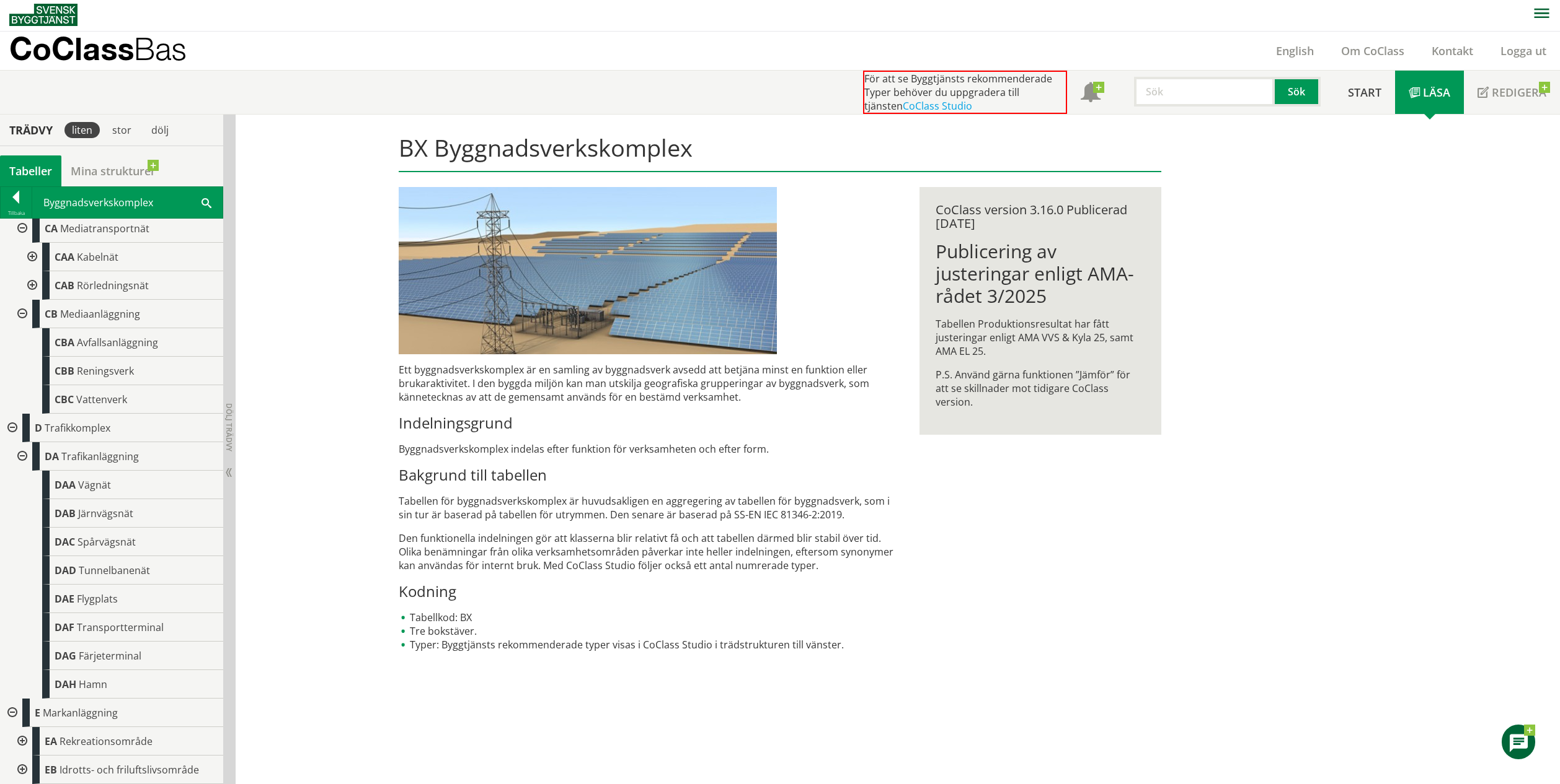
click at [21, 736] on div at bounding box center [21, 741] width 22 height 29
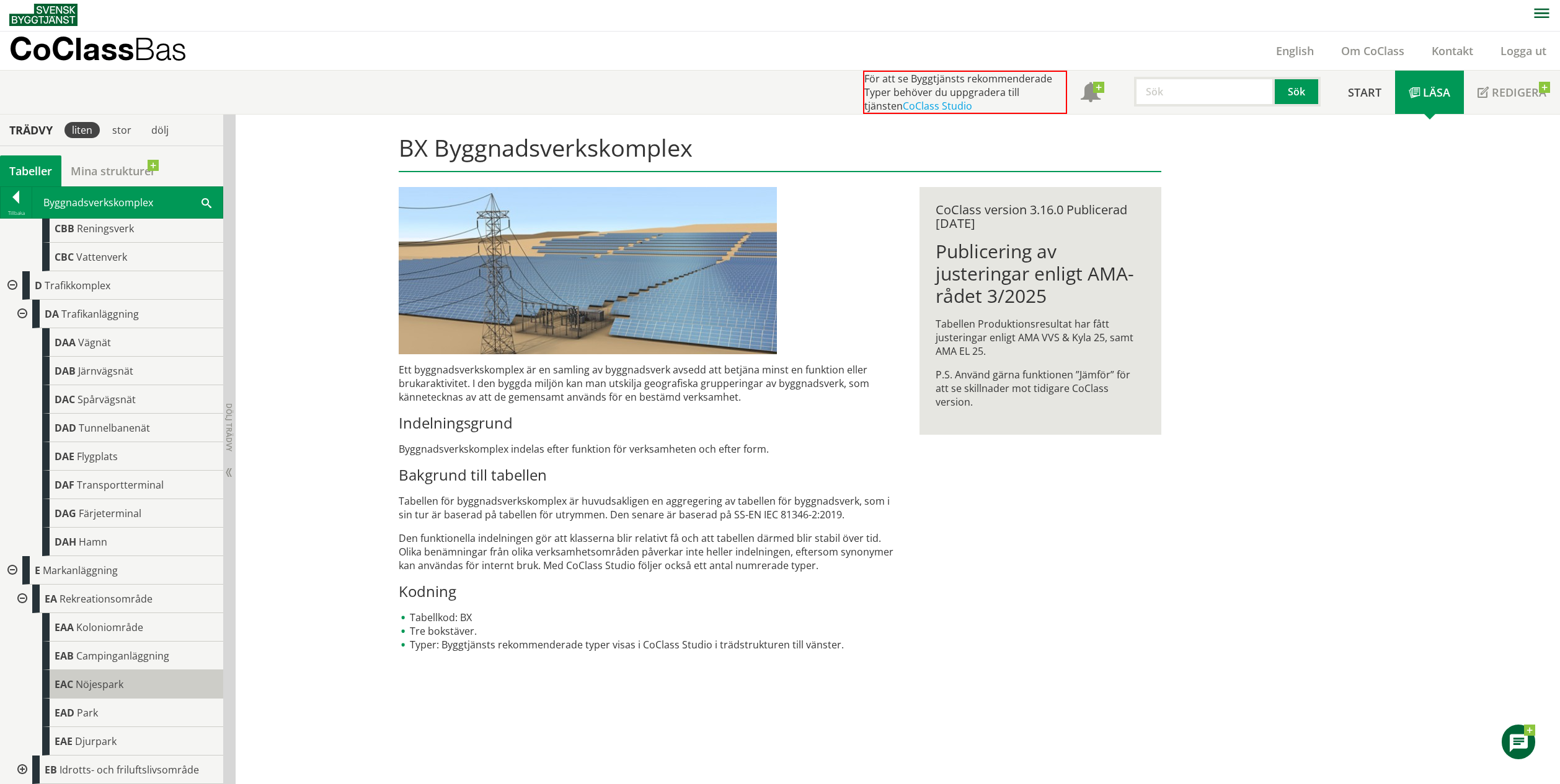
scroll to position [1597, 0]
click at [22, 771] on div at bounding box center [21, 770] width 22 height 29
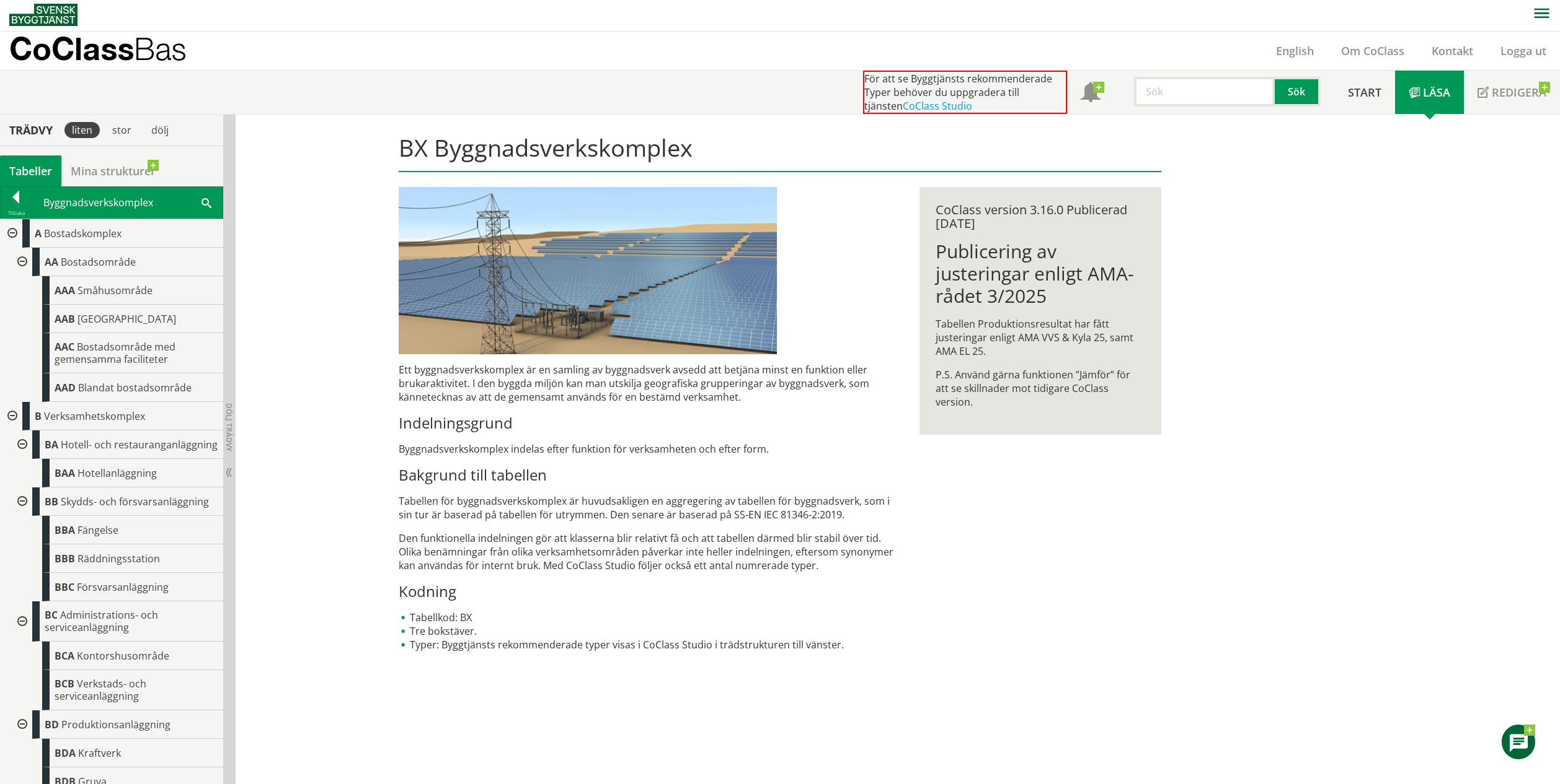
scroll to position [0, 0]
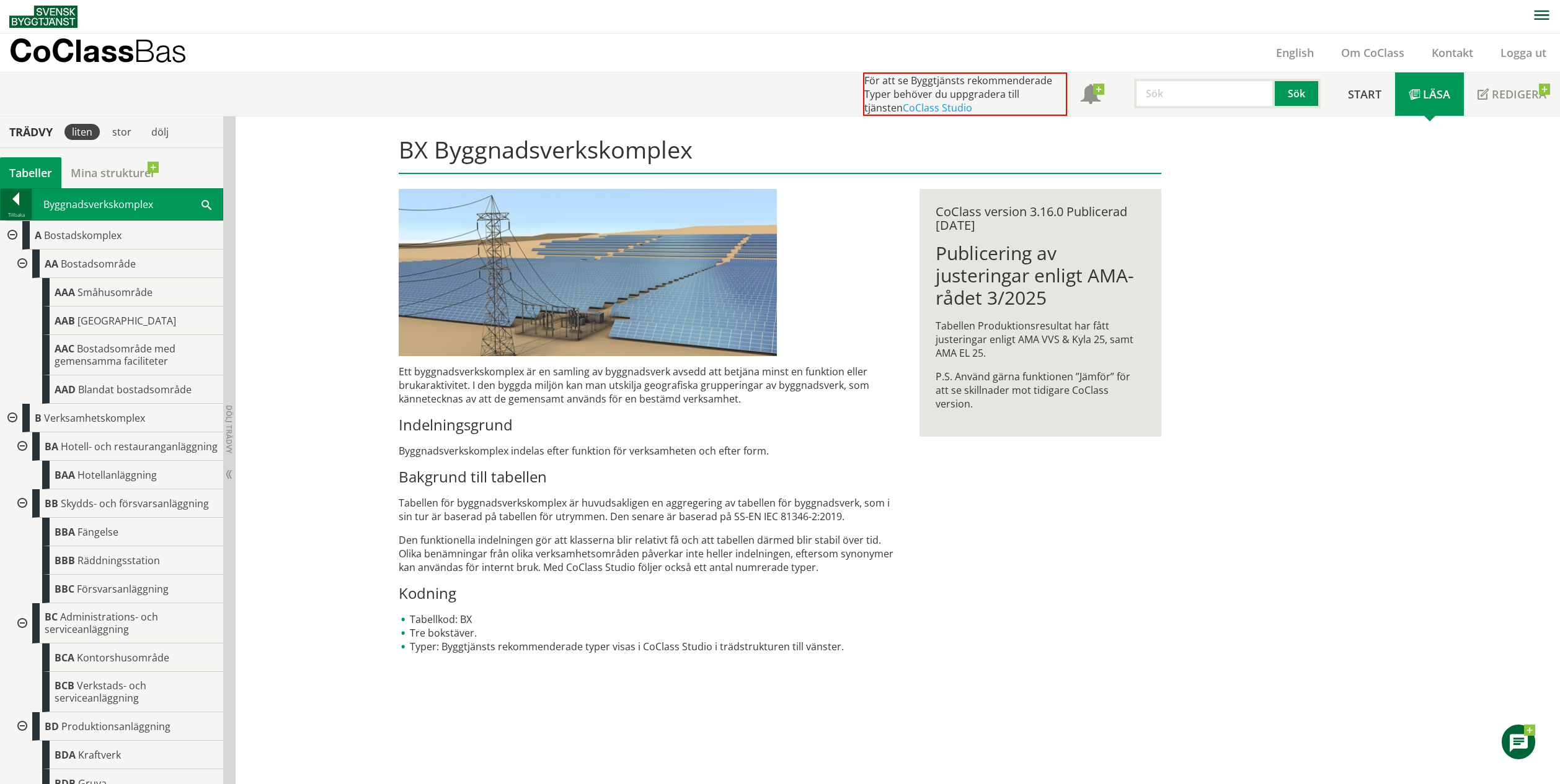
click at [11, 203] on div at bounding box center [16, 201] width 31 height 17
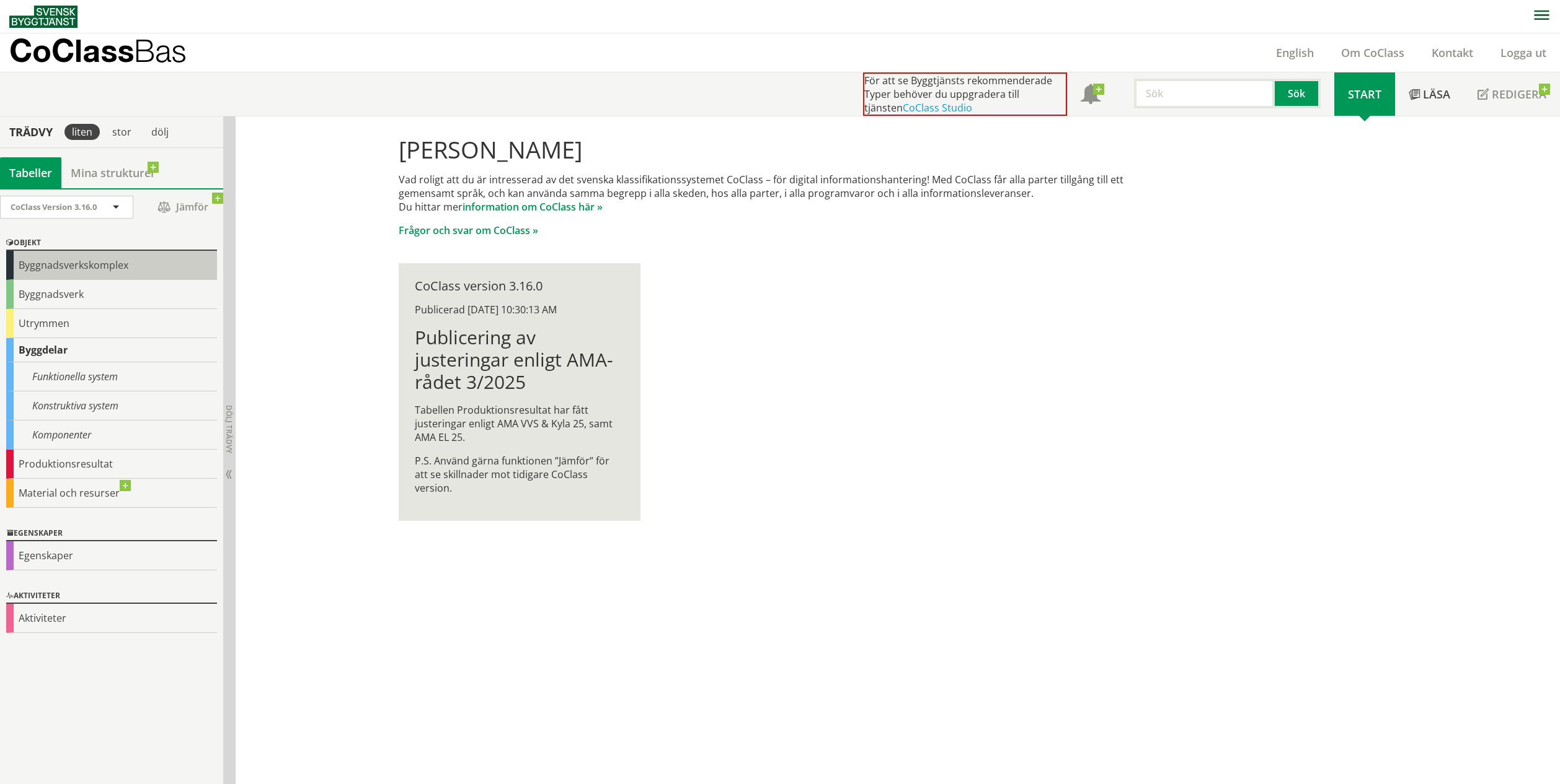
click at [16, 268] on div "Byggnadsverkskomplex" at bounding box center [111, 265] width 211 height 29
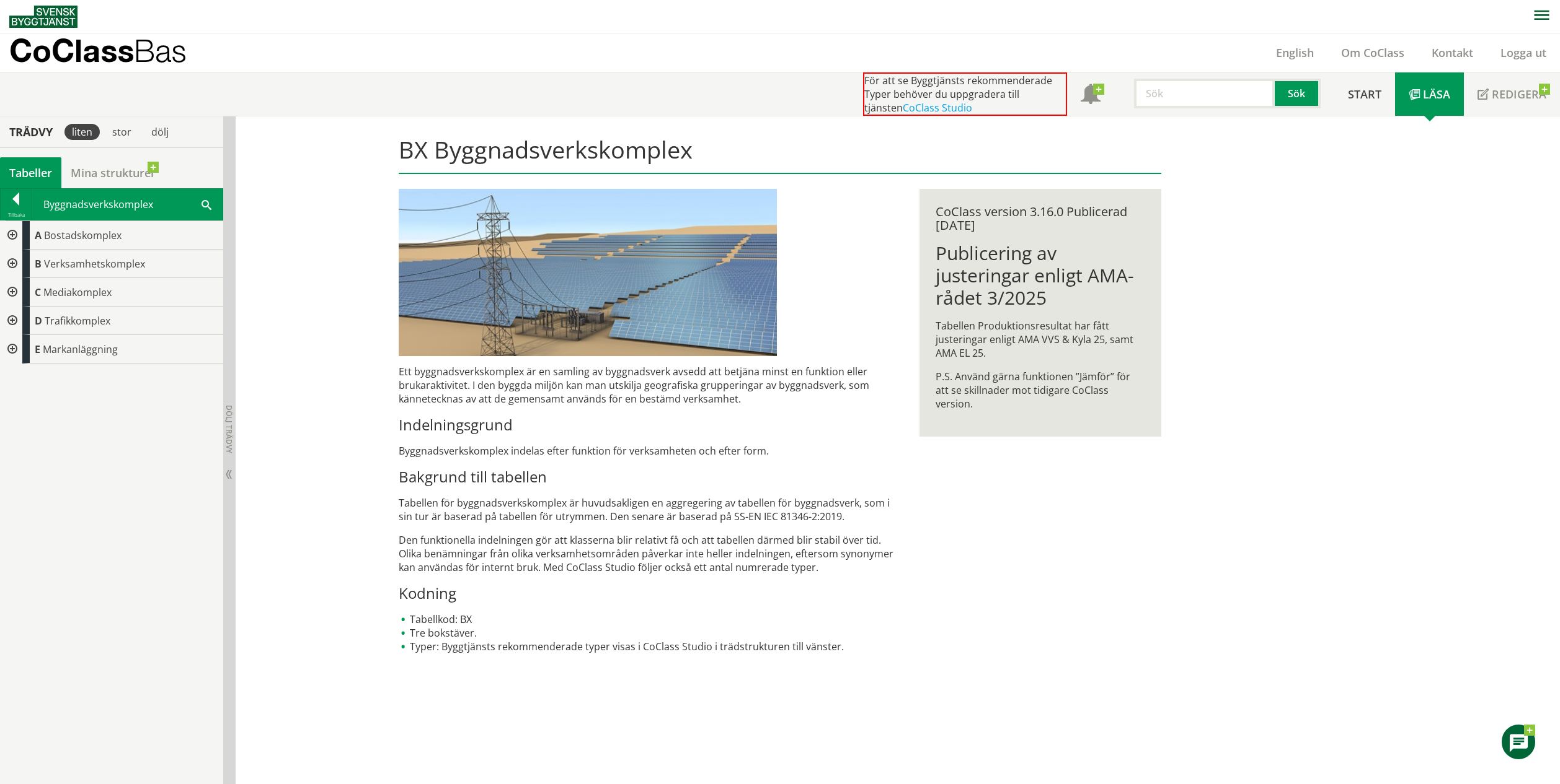
click at [16, 228] on div at bounding box center [11, 235] width 22 height 29
click at [27, 266] on div at bounding box center [21, 264] width 22 height 29
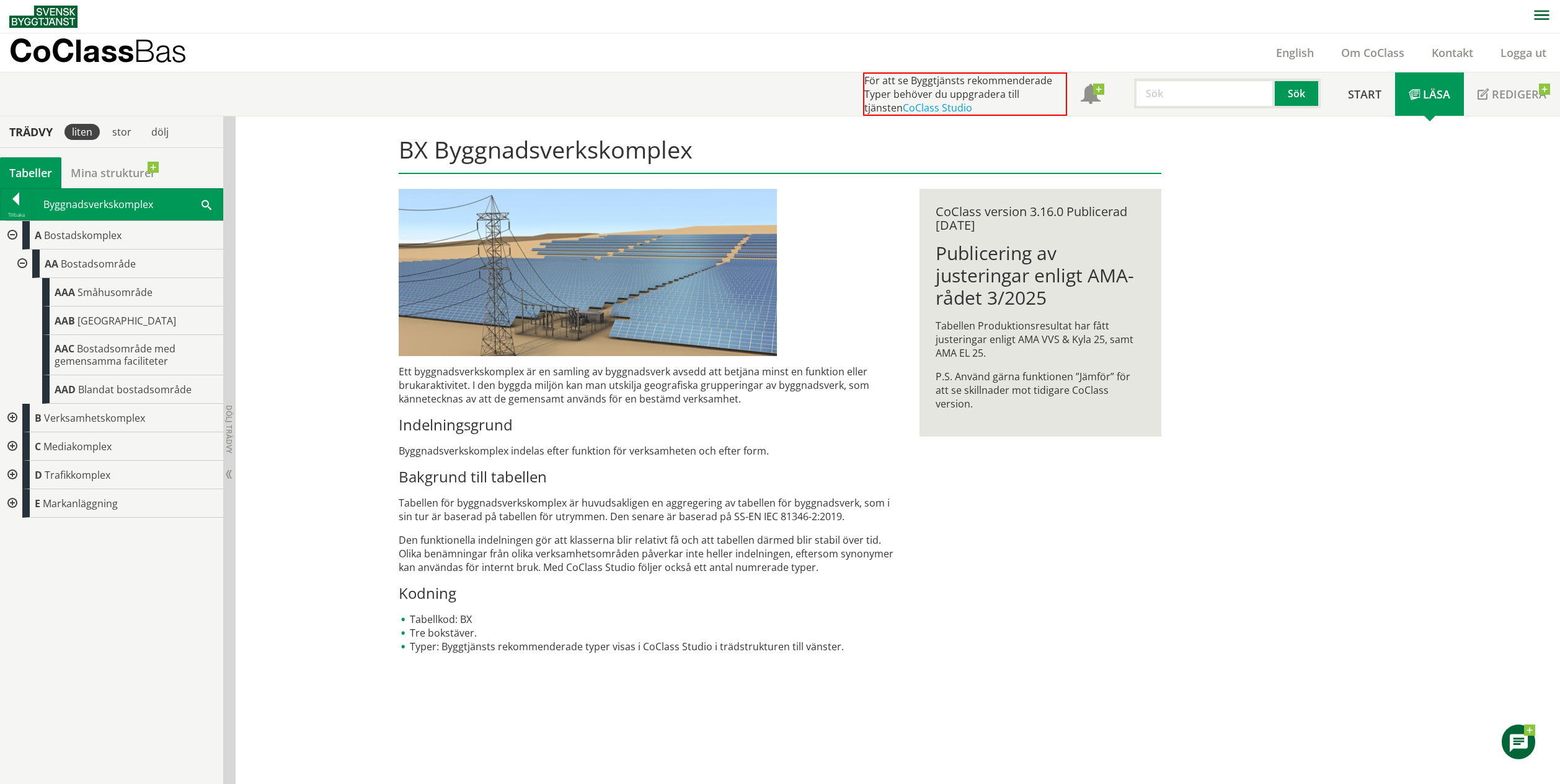
click at [19, 416] on div at bounding box center [11, 418] width 22 height 29
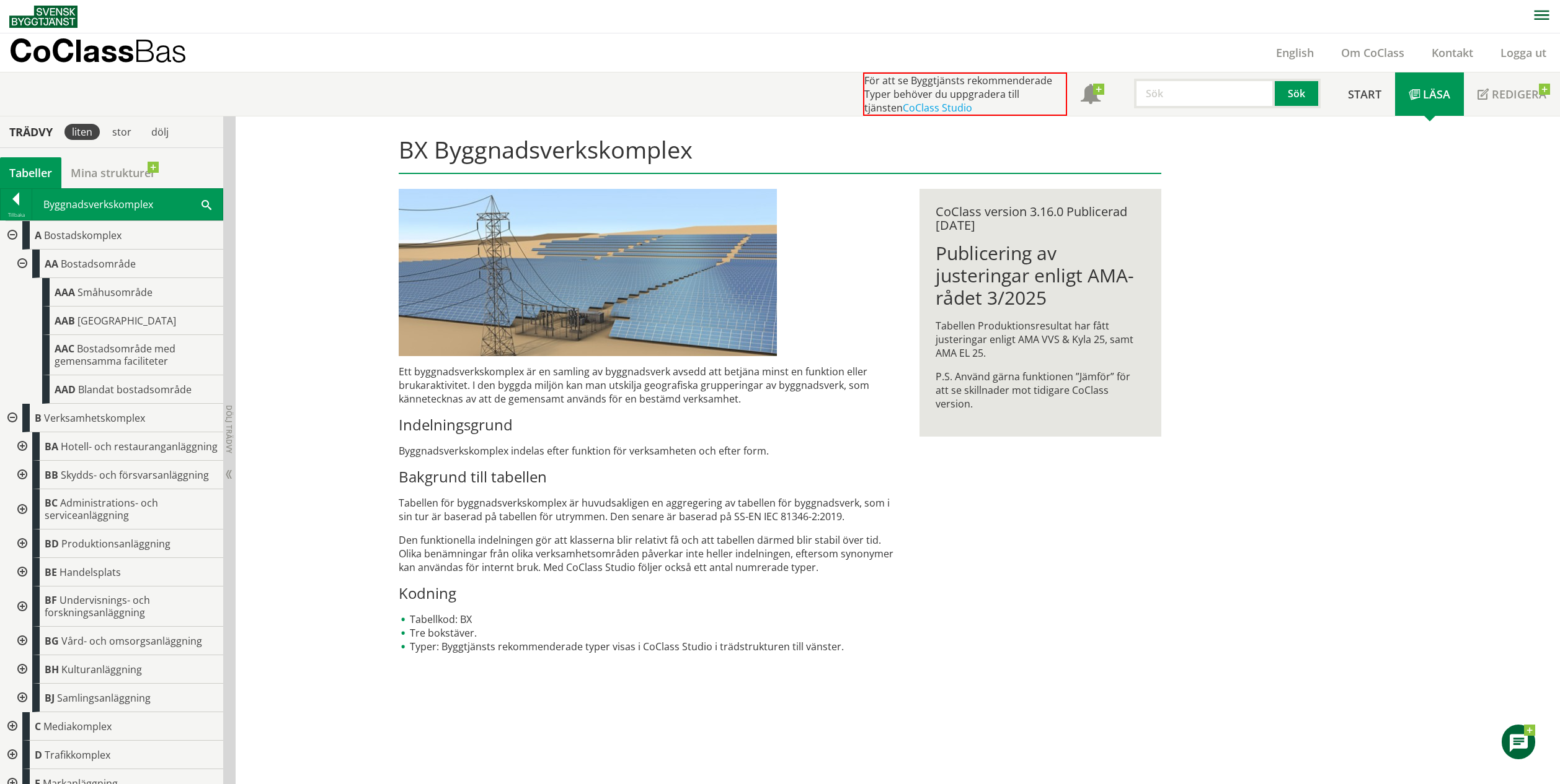
click at [21, 459] on div at bounding box center [21, 447] width 22 height 29
click at [21, 516] on div at bounding box center [21, 504] width 22 height 29
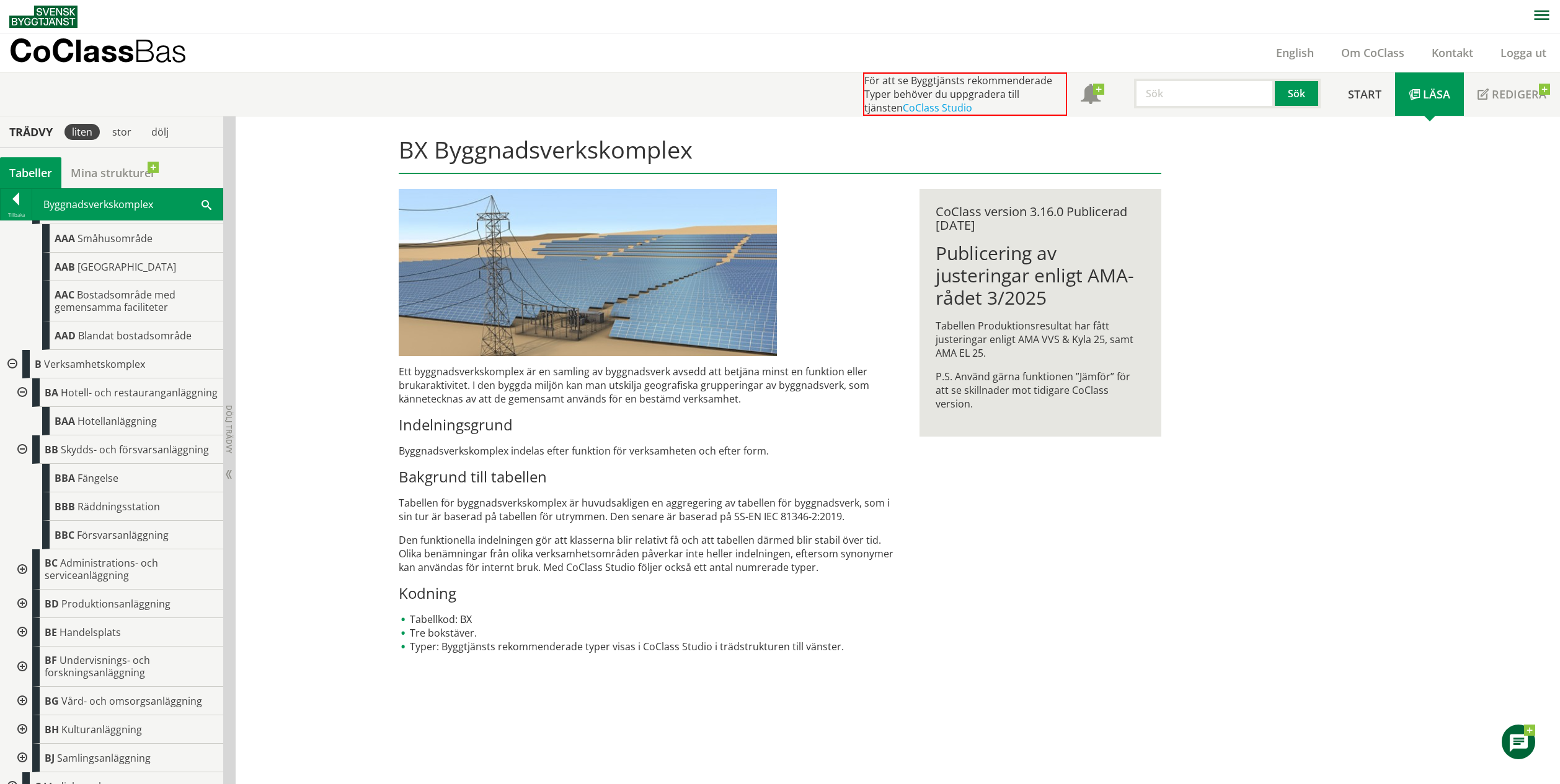
scroll to position [139, 0]
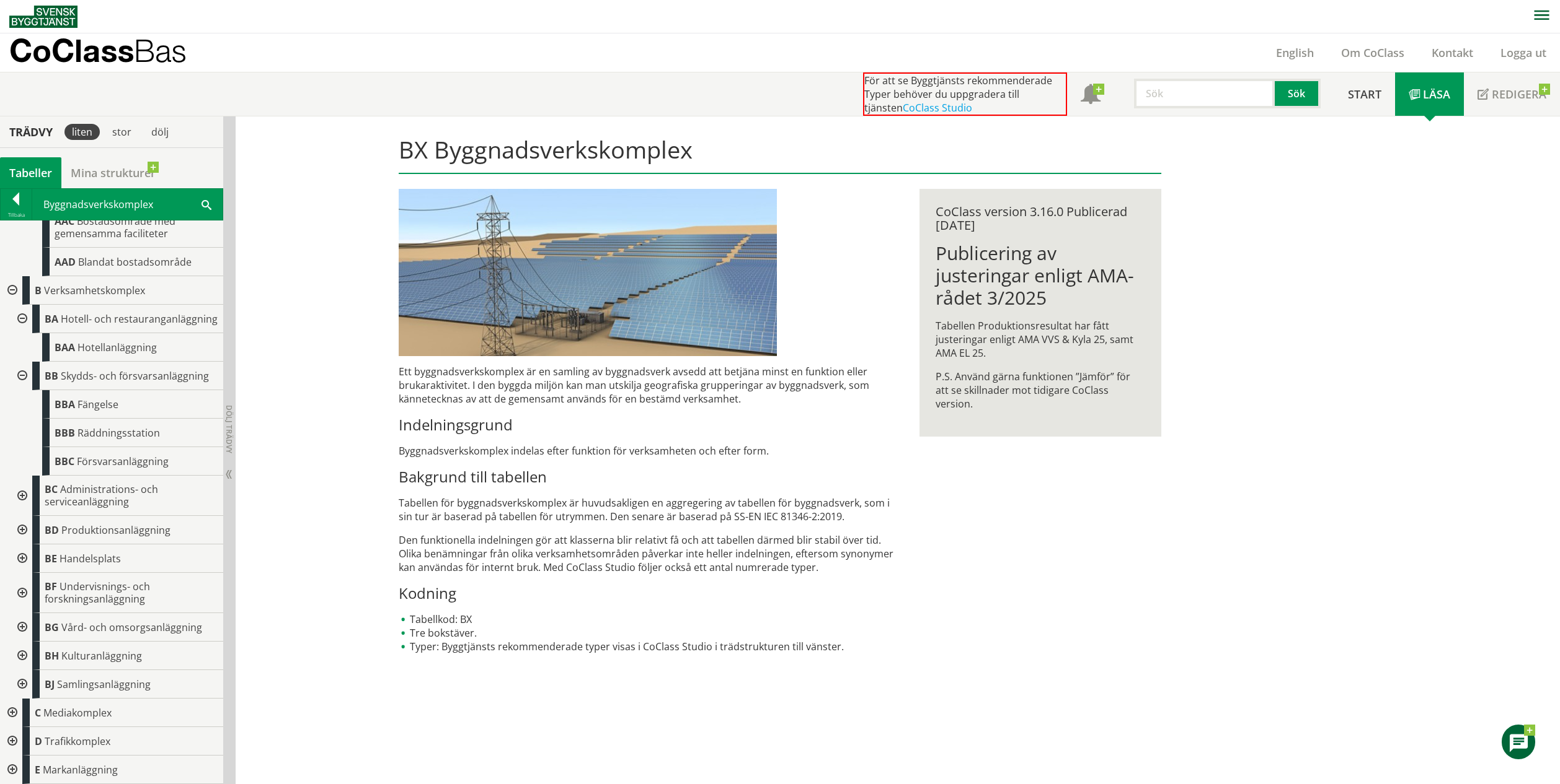
click at [23, 494] on div at bounding box center [21, 496] width 22 height 40
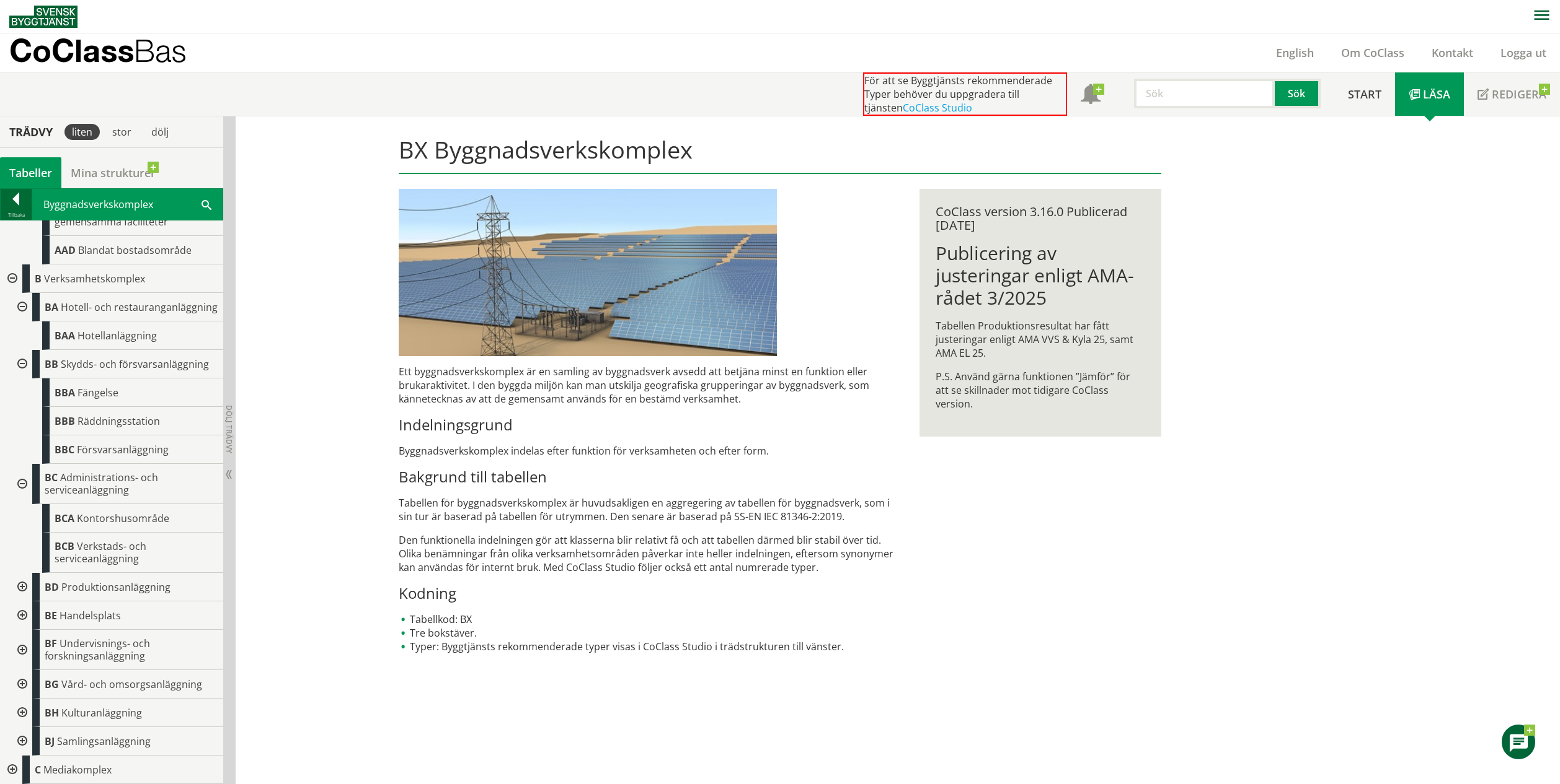
click at [13, 193] on div at bounding box center [16, 201] width 31 height 17
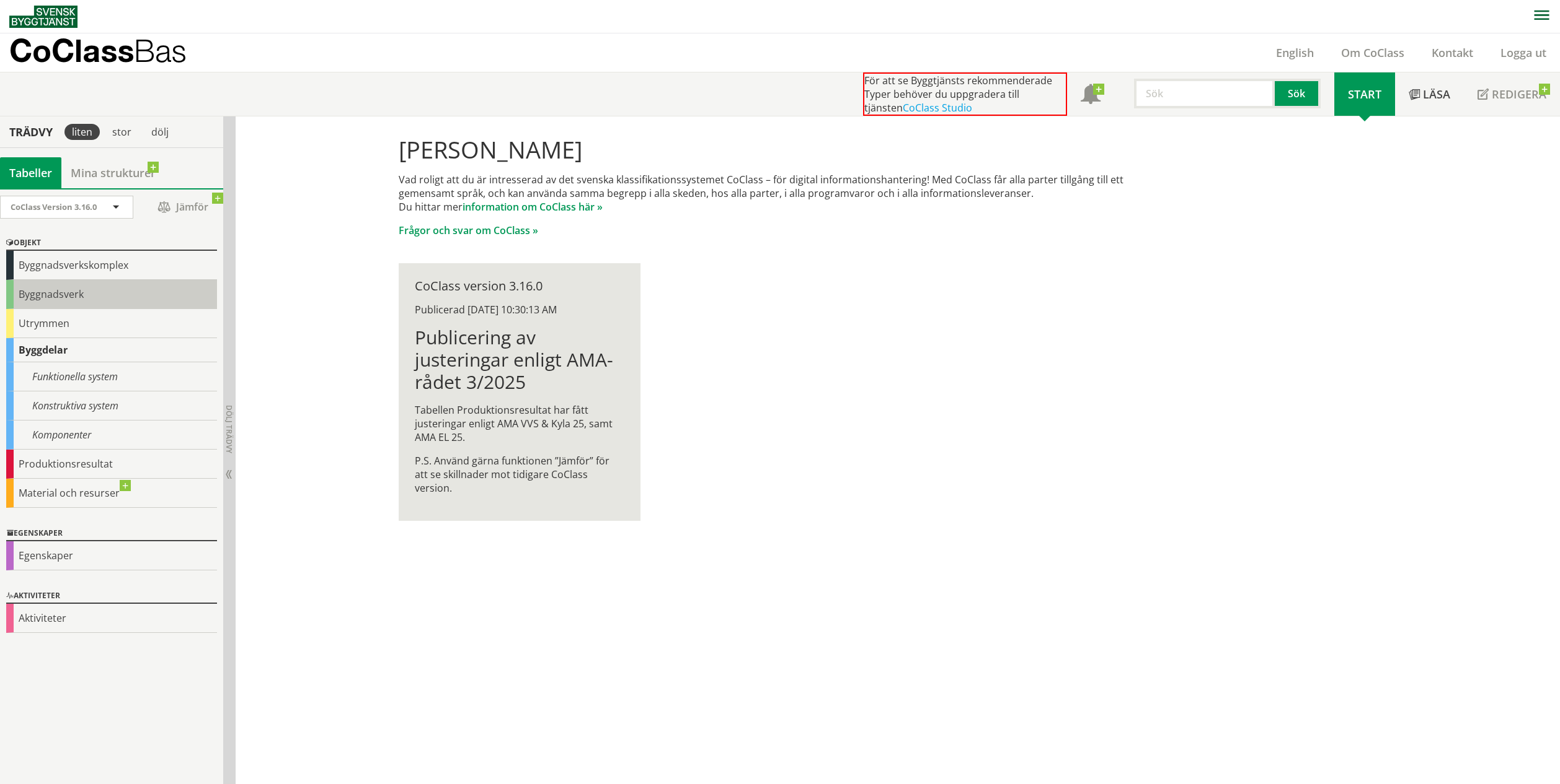
click at [30, 305] on div "Byggnadsverk" at bounding box center [111, 294] width 211 height 29
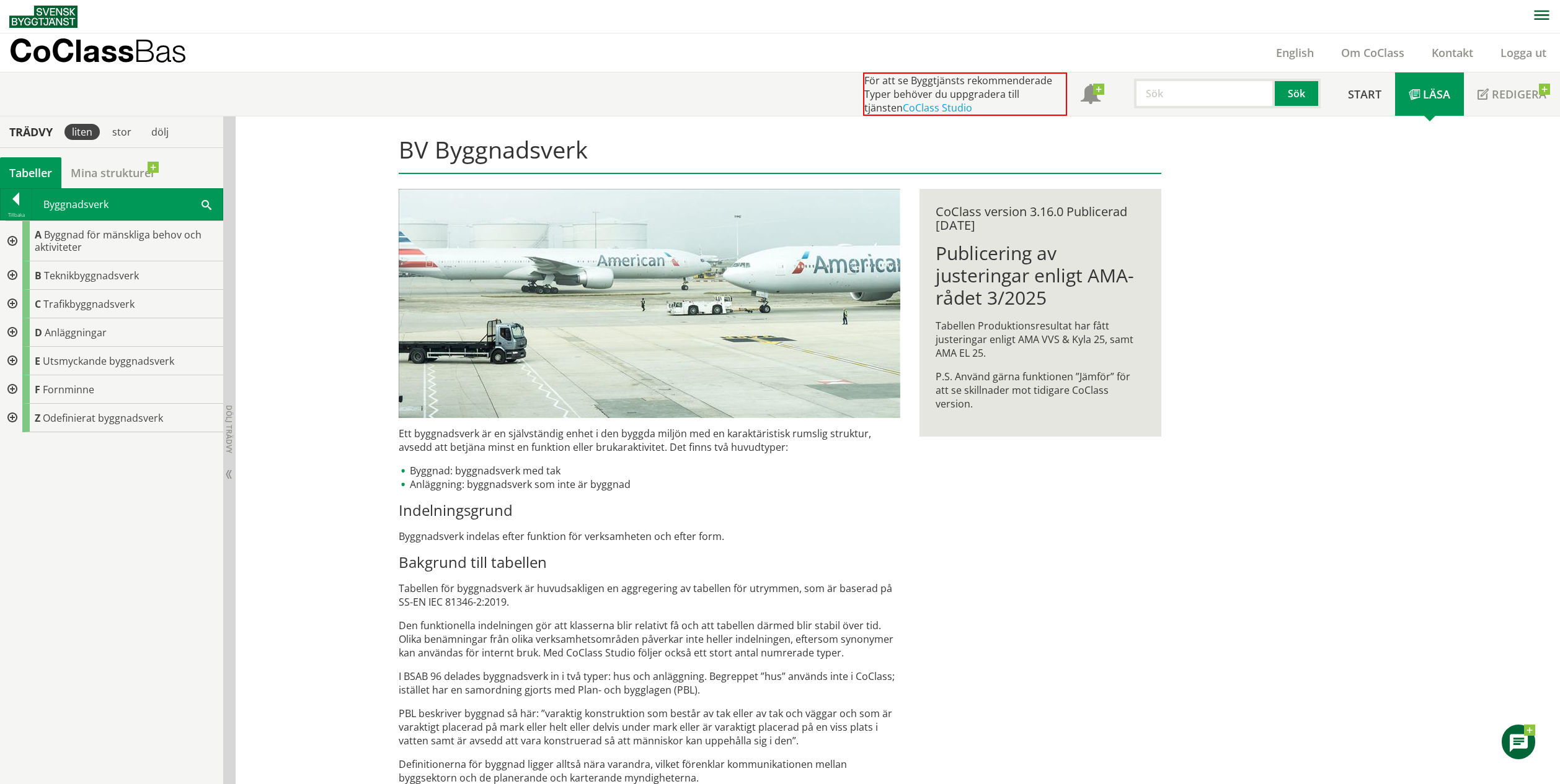
click at [20, 241] on div at bounding box center [11, 241] width 22 height 40
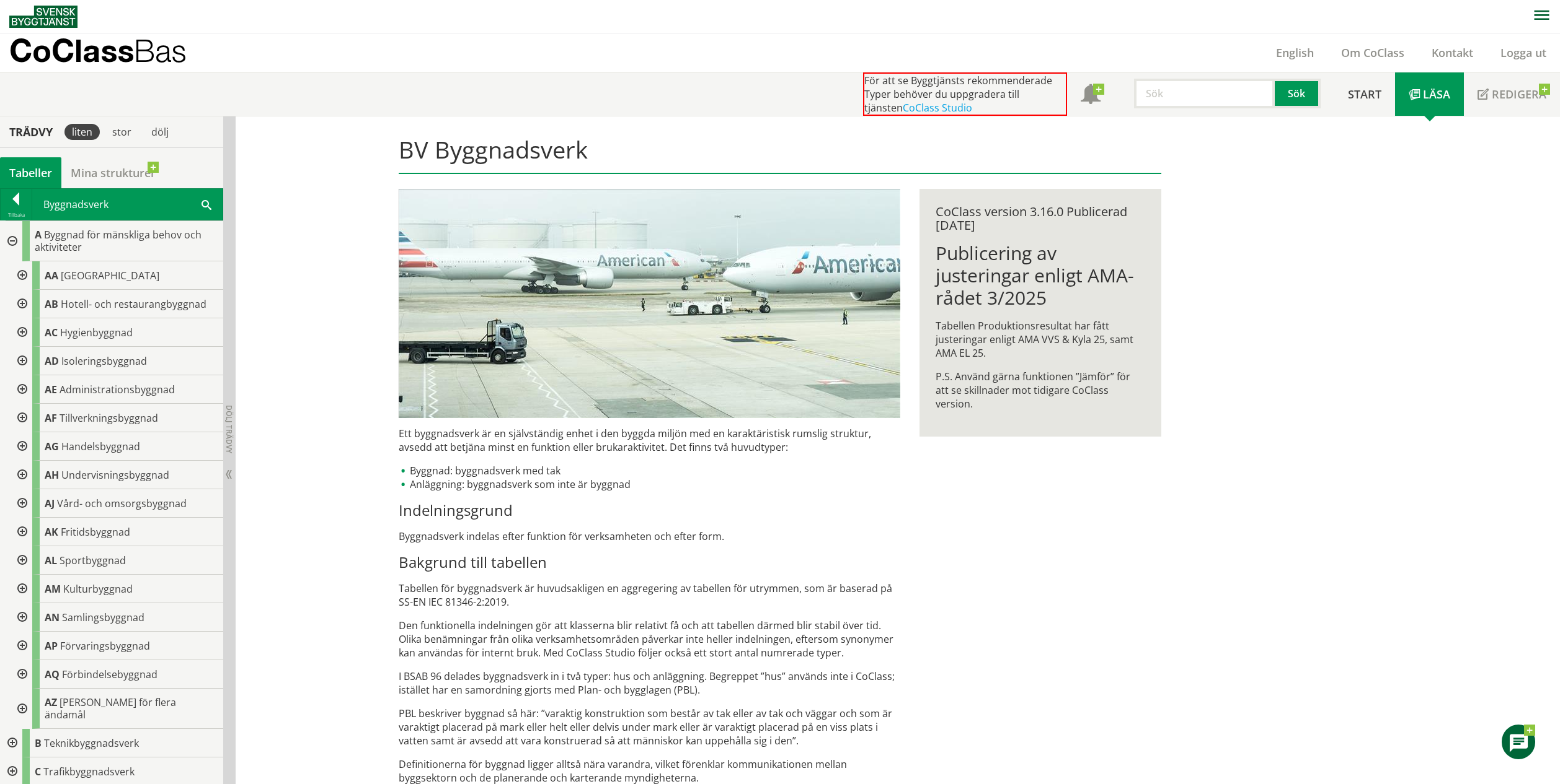
click at [21, 275] on div at bounding box center [21, 275] width 22 height 29
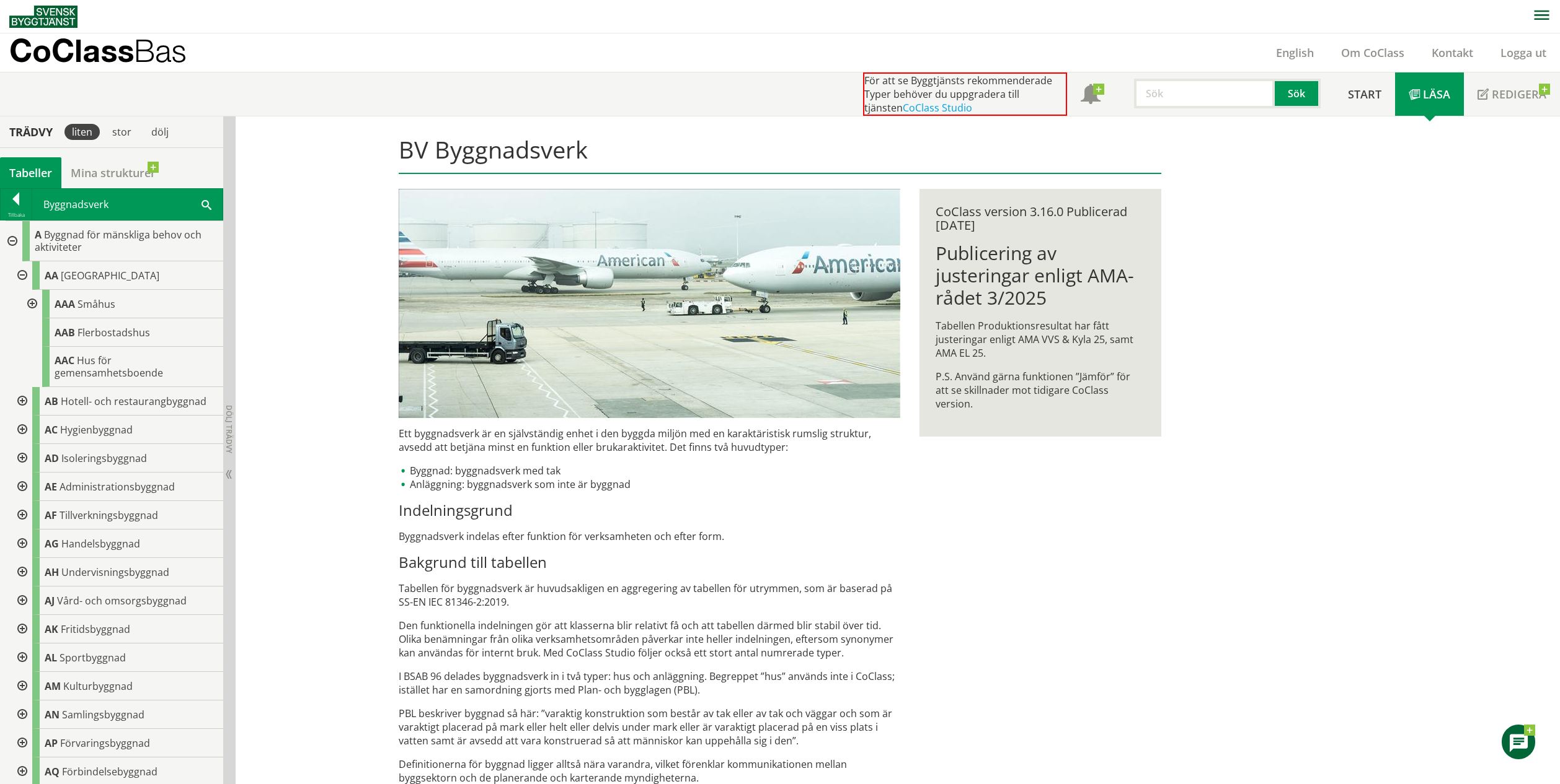
click at [33, 303] on div at bounding box center [31, 304] width 22 height 29
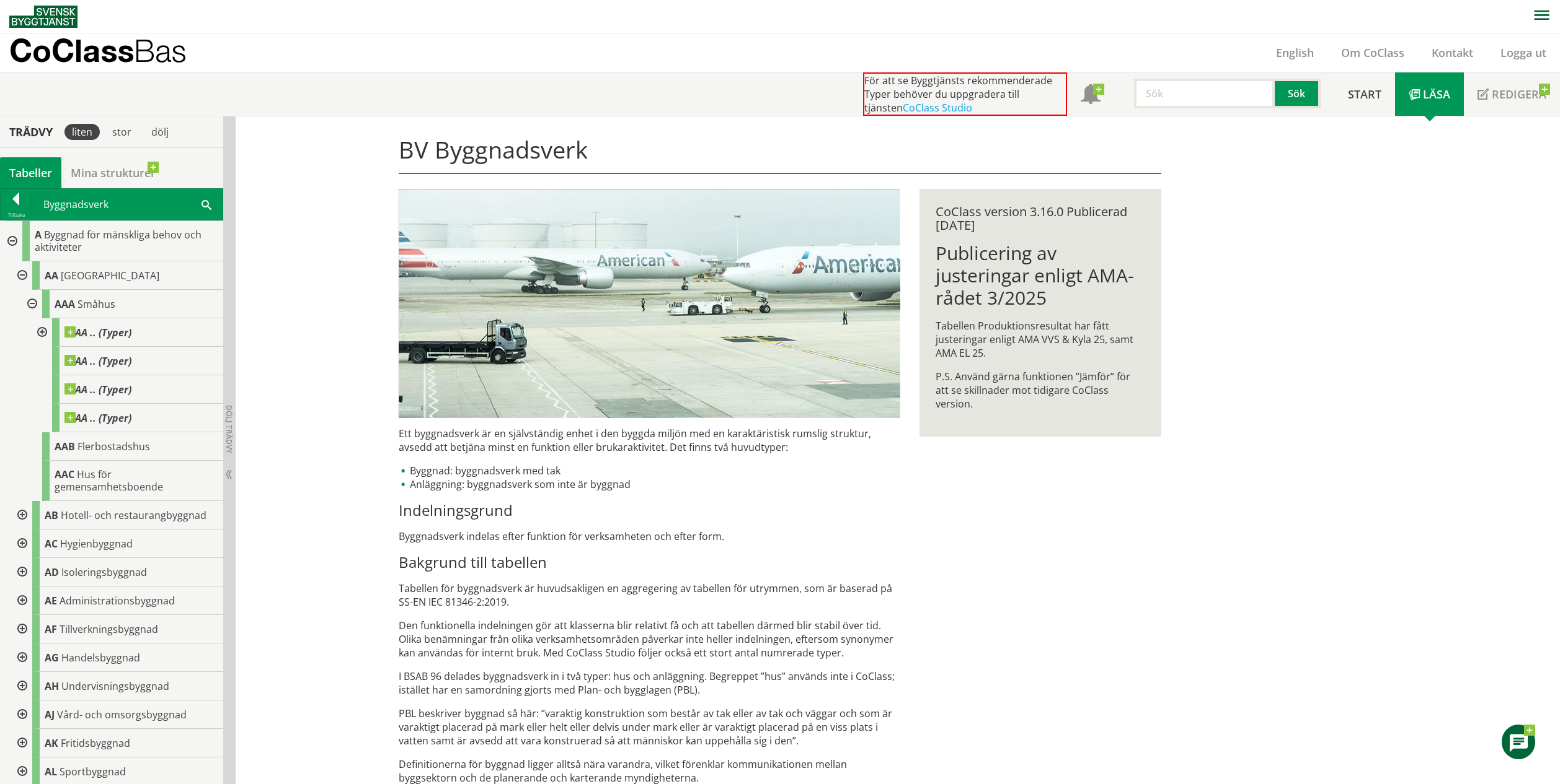
click at [36, 307] on div at bounding box center [31, 304] width 22 height 29
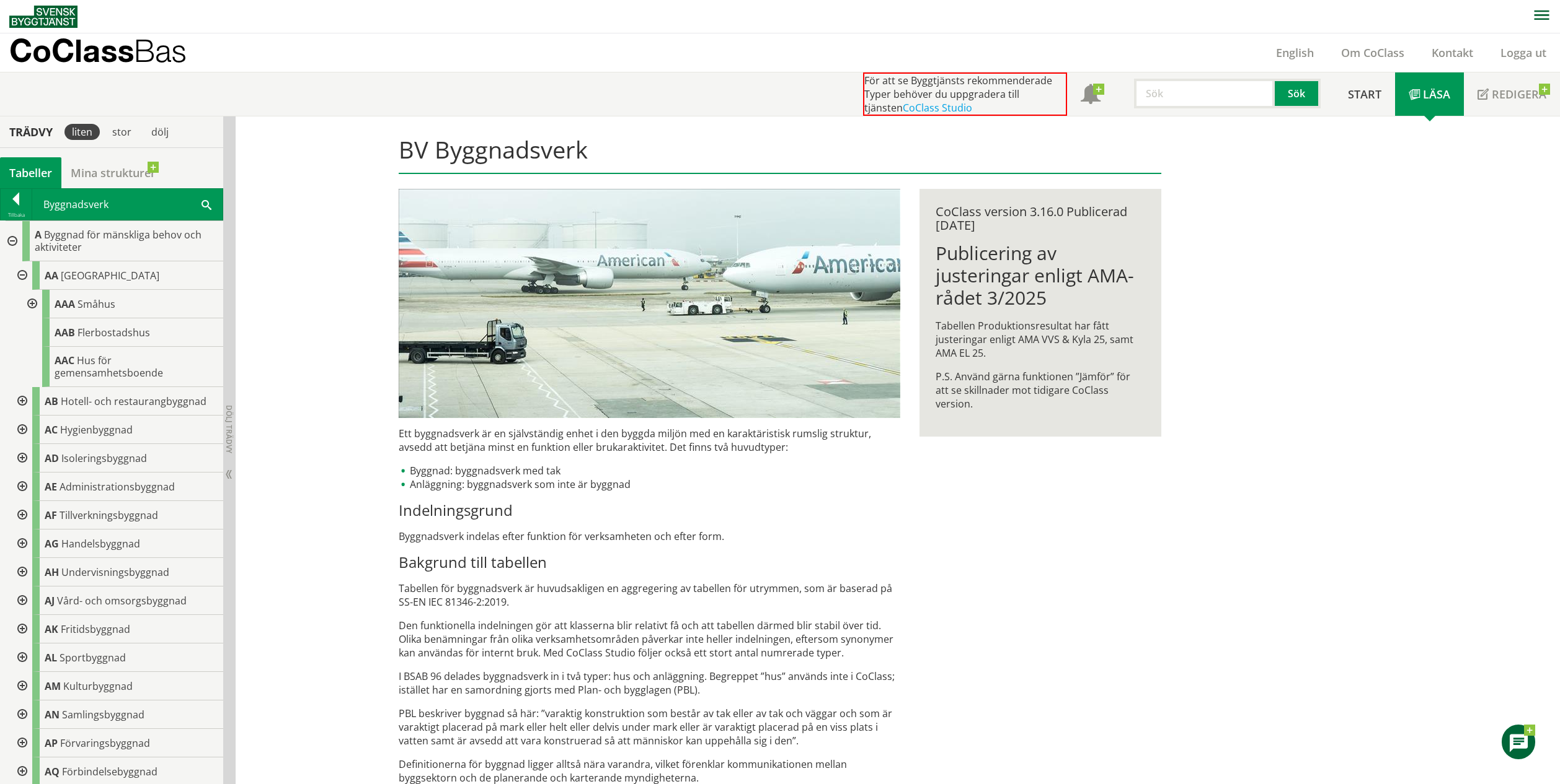
click at [27, 278] on div at bounding box center [21, 275] width 22 height 29
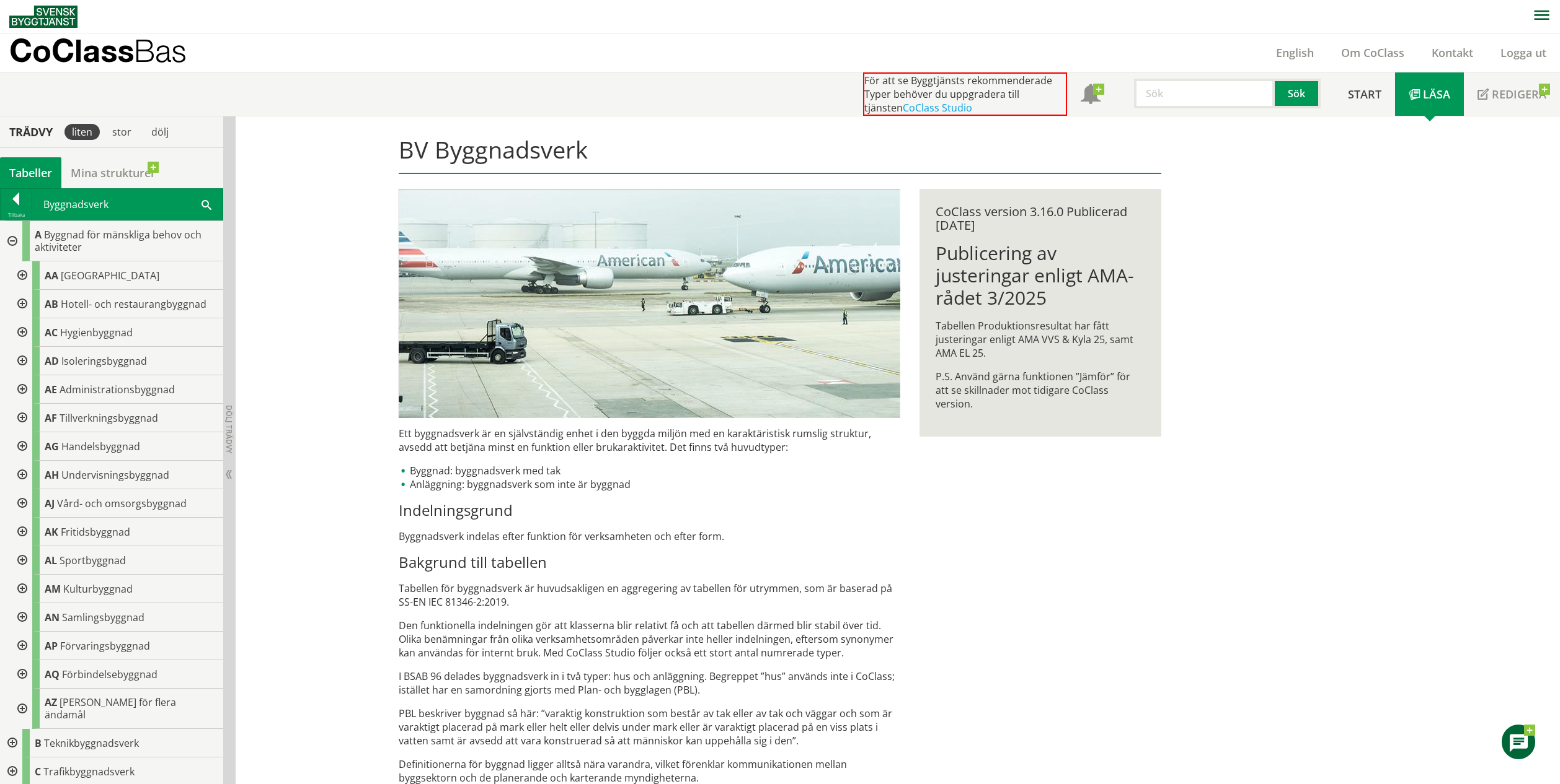
click at [16, 246] on div at bounding box center [11, 241] width 22 height 40
